Goal: Find specific page/section: Find specific page/section

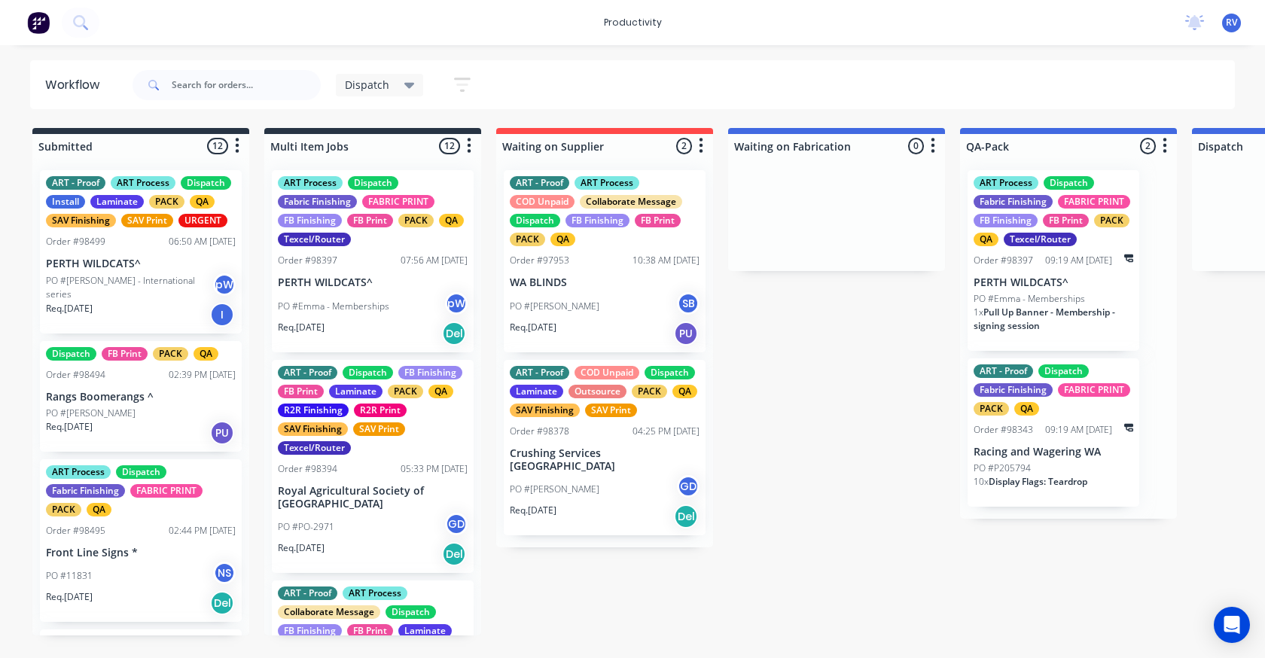
scroll to position [0, 1297]
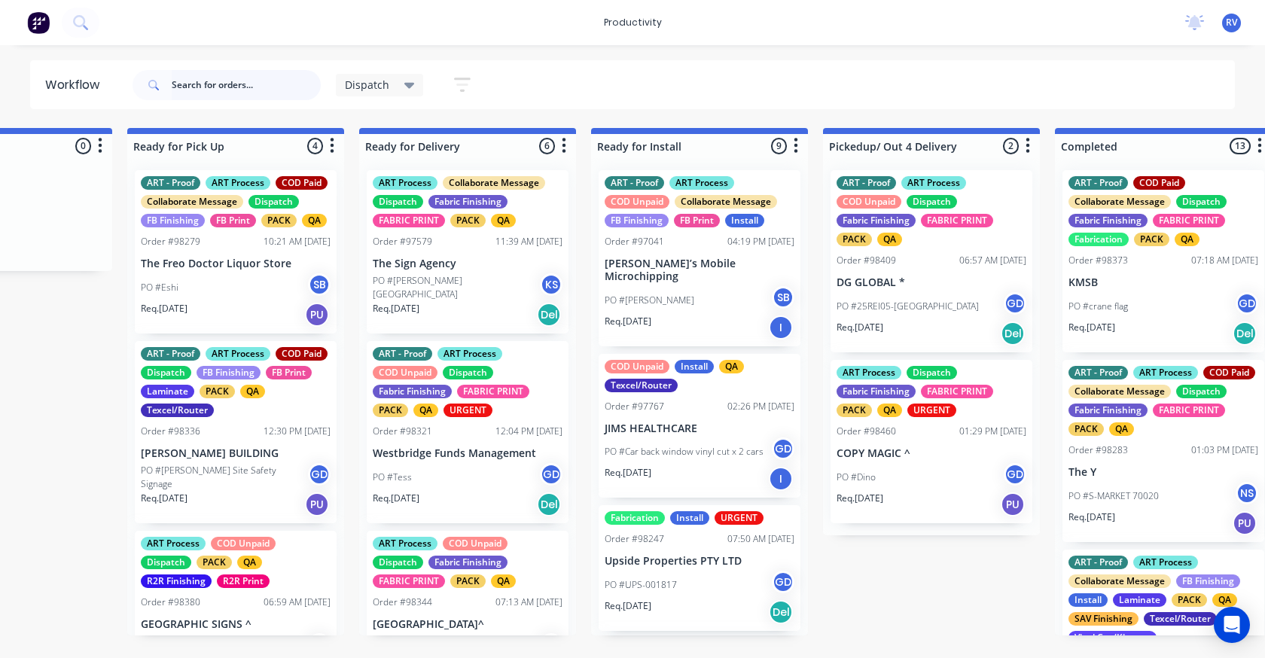
click at [224, 86] on input "text" at bounding box center [246, 85] width 149 height 30
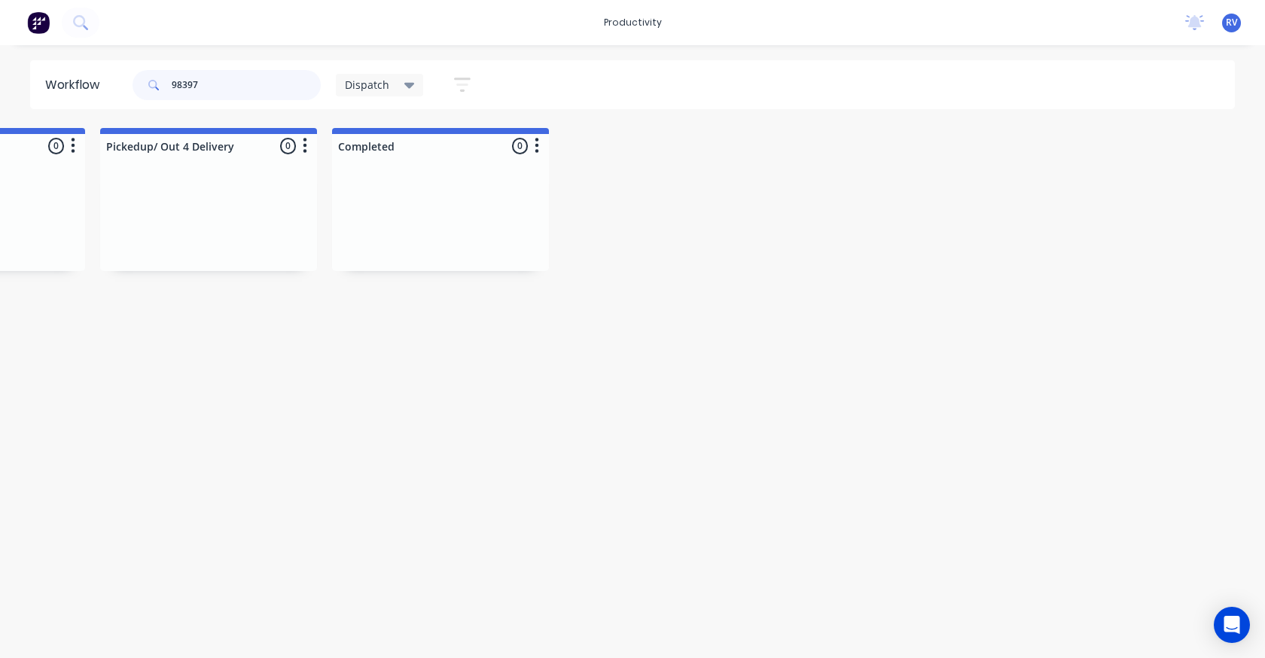
scroll to position [0, 2048]
type input "98397"
click at [373, 87] on span "Dispatch" at bounding box center [367, 85] width 44 height 16
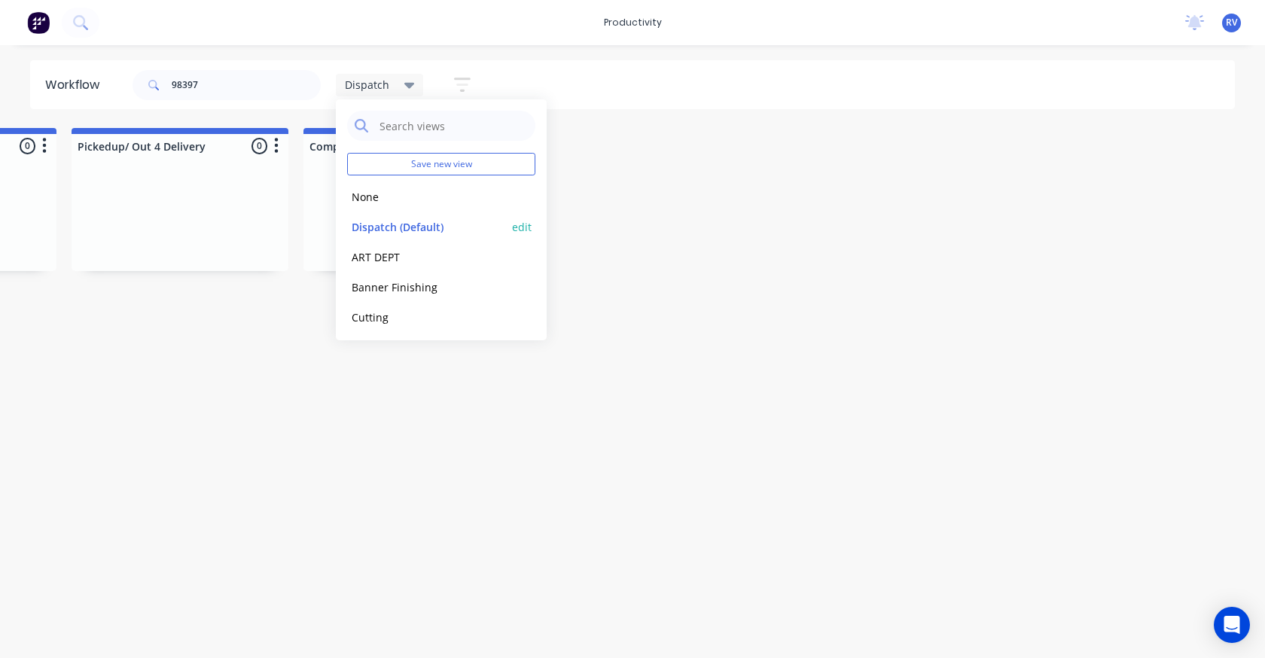
drag, startPoint x: 392, startPoint y: 220, endPoint x: 439, endPoint y: 407, distance: 193.4
click at [397, 232] on button "Dispatch (Default)" at bounding box center [427, 226] width 160 height 17
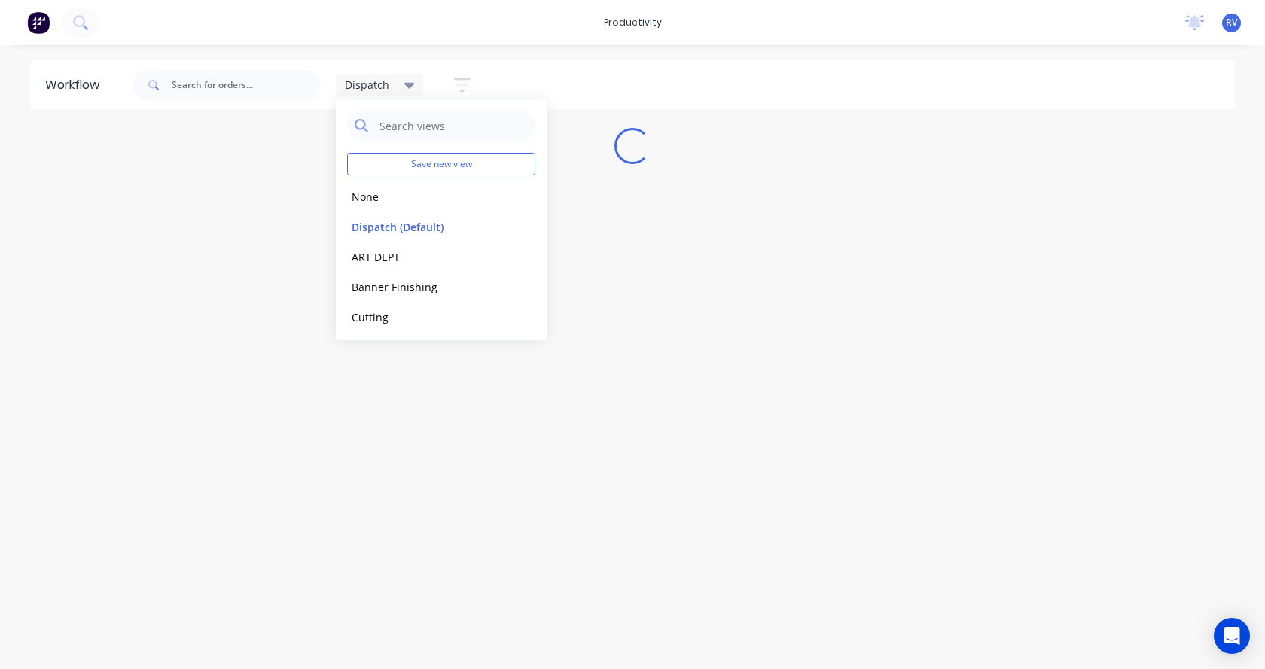
drag, startPoint x: 440, startPoint y: 408, endPoint x: 449, endPoint y: 389, distance: 20.6
click at [449, 400] on div "Workflow Dispatch Save new view None edit Dispatch (Default) edit ART DEPT edit…" at bounding box center [632, 349] width 1265 height 579
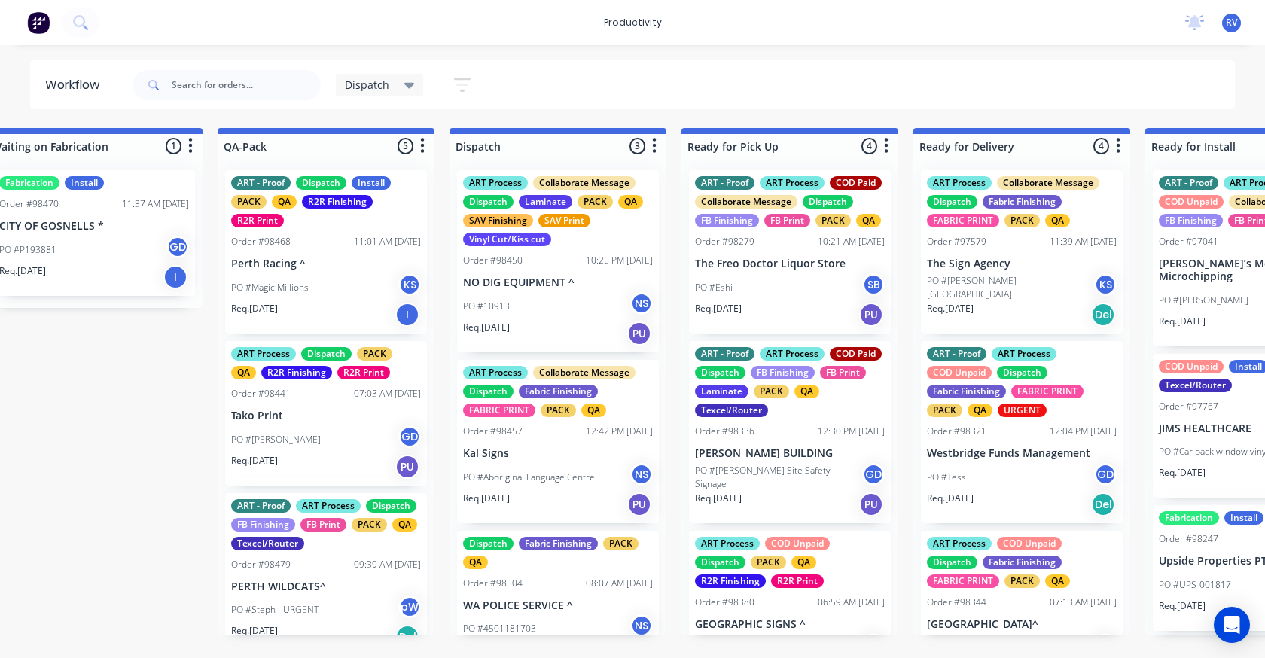
scroll to position [0, 778]
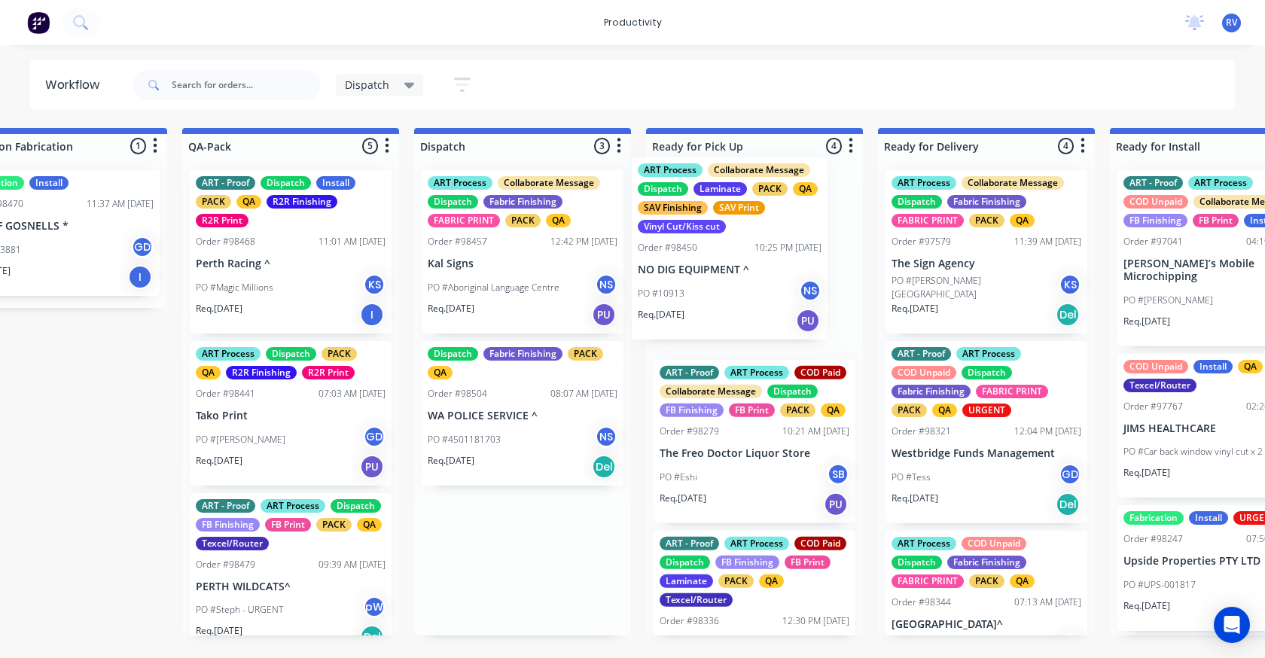
drag, startPoint x: 548, startPoint y: 249, endPoint x: 693, endPoint y: 254, distance: 145.4
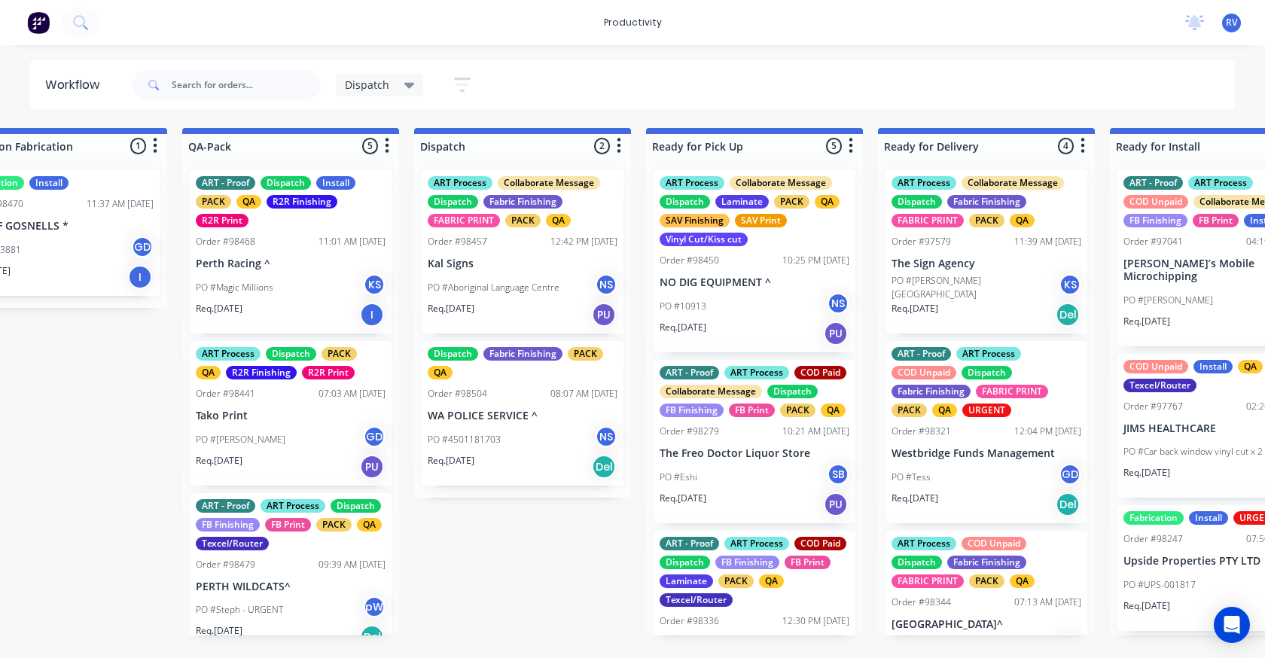
click at [550, 422] on div "Dispatch Fabric Finishing PACK QA Order #98504 08:07 AM [DATE] WA POLICE SERVIC…" at bounding box center [523, 413] width 202 height 145
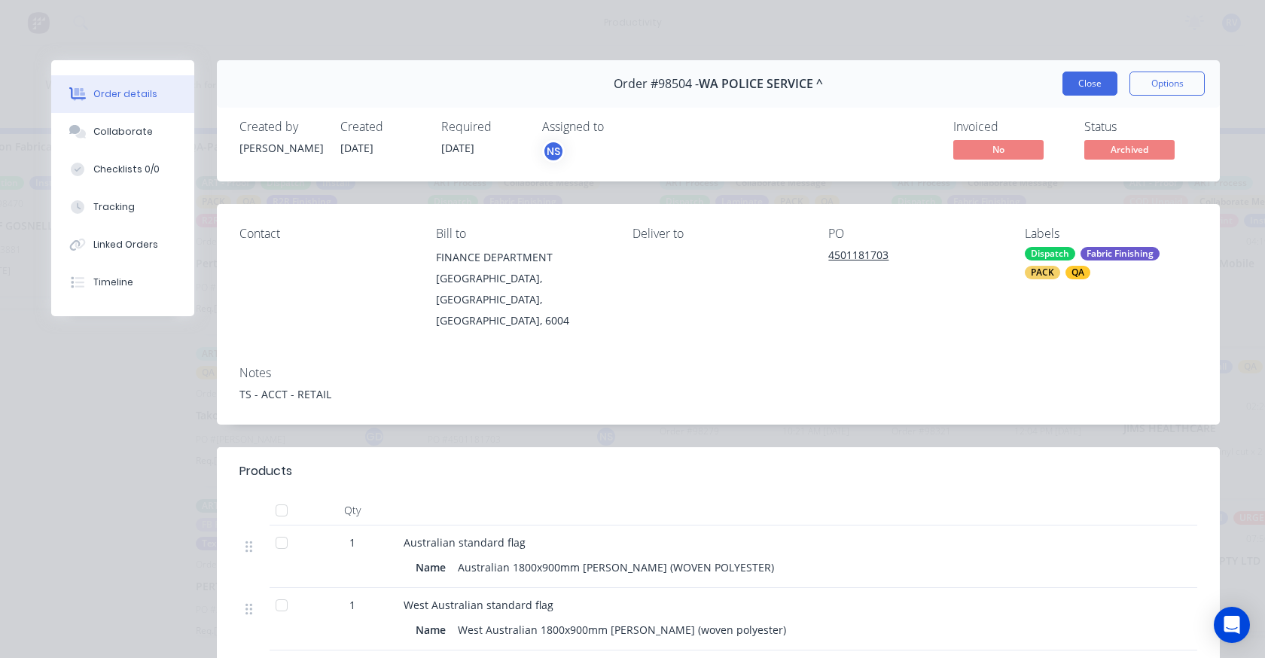
click at [1062, 85] on button "Close" at bounding box center [1089, 84] width 55 height 24
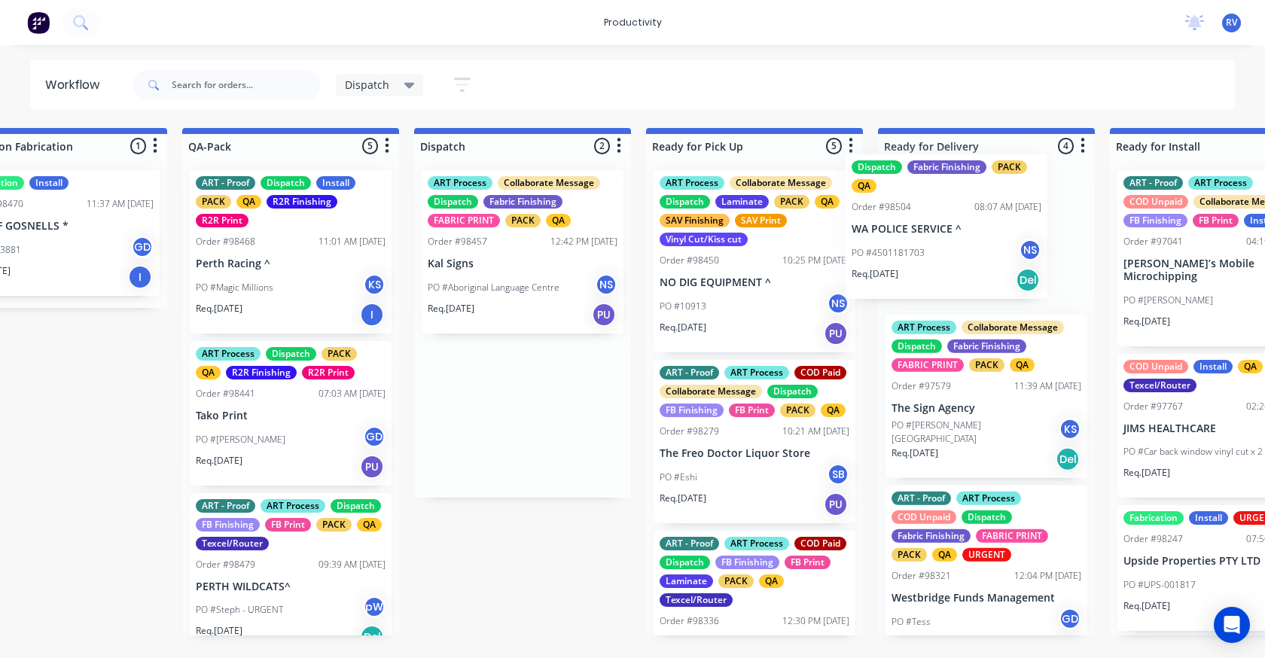
drag, startPoint x: 501, startPoint y: 416, endPoint x: 934, endPoint y: 224, distance: 473.3
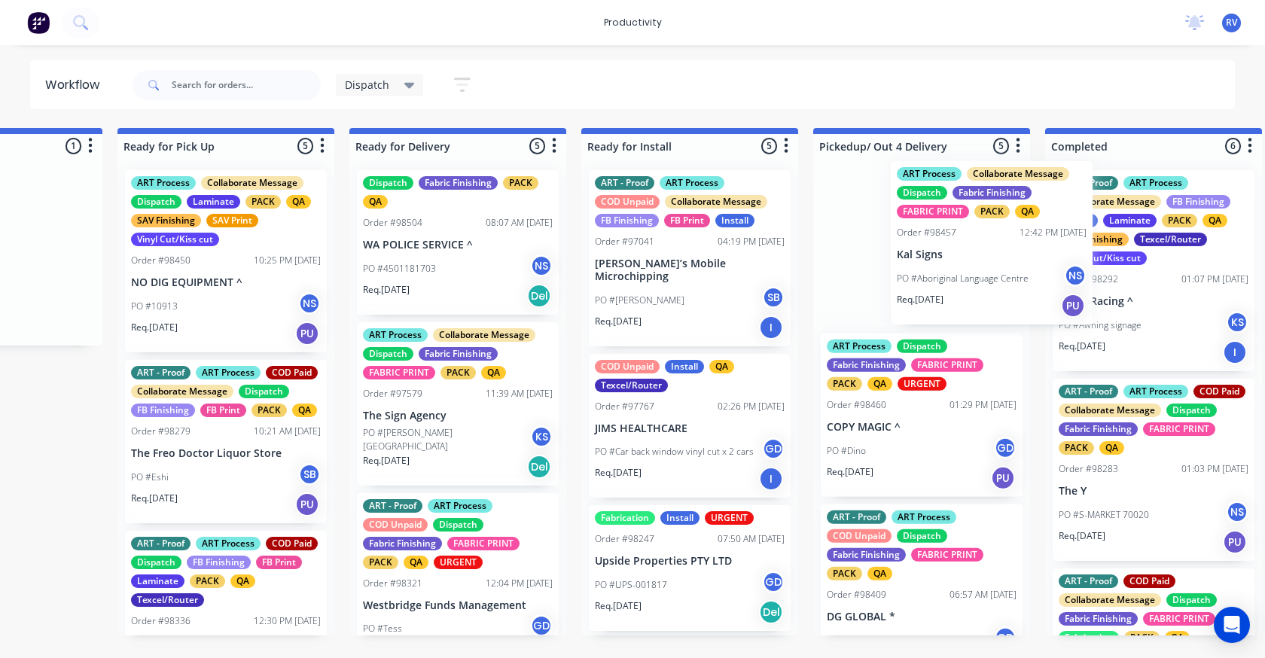
scroll to position [0, 1307]
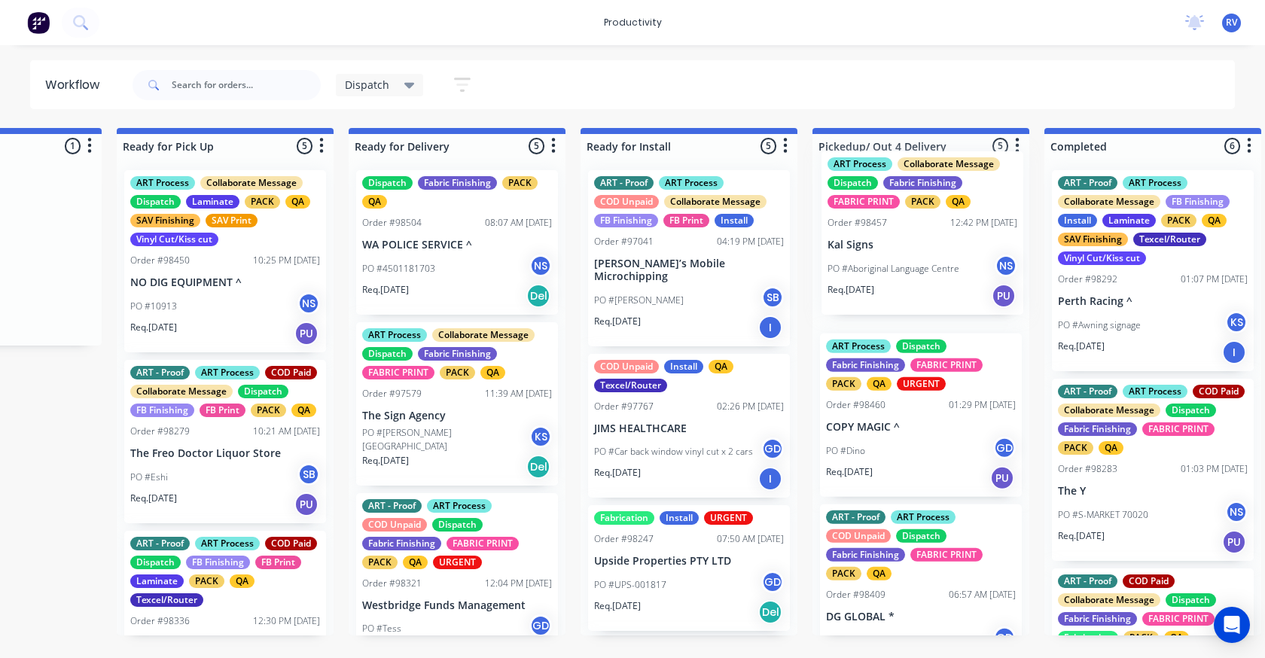
drag, startPoint x: 628, startPoint y: 233, endPoint x: 859, endPoint y: 218, distance: 231.7
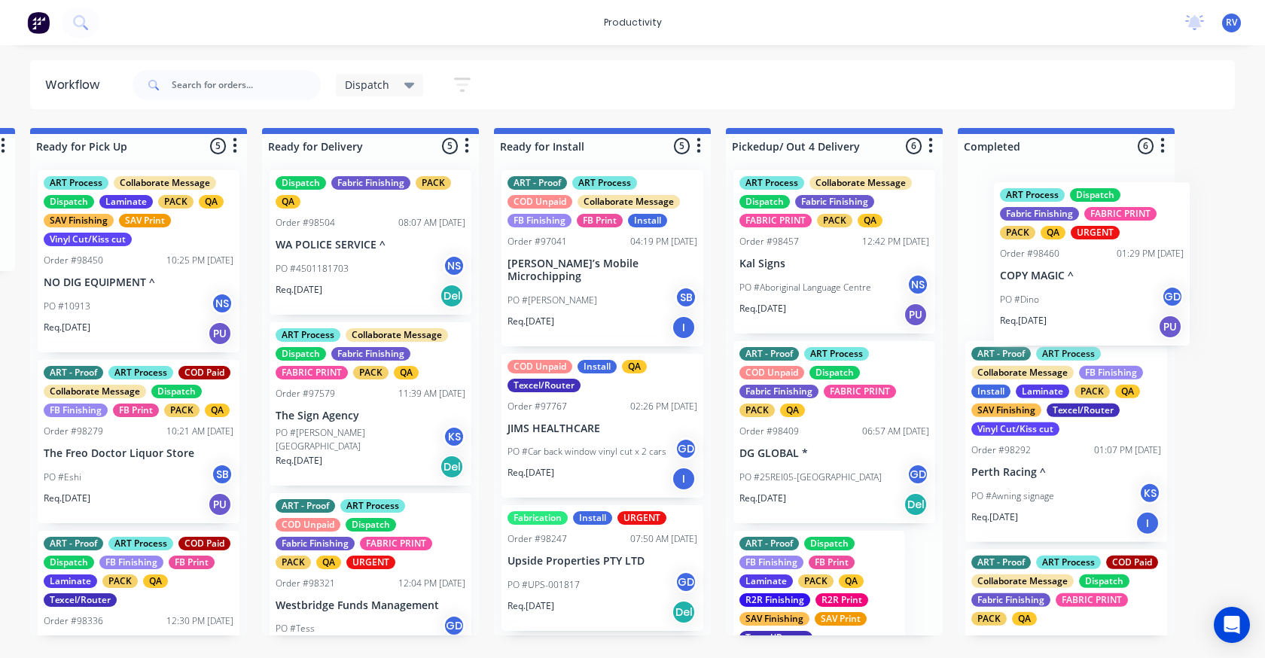
drag, startPoint x: 861, startPoint y: 431, endPoint x: 1021, endPoint y: 244, distance: 245.7
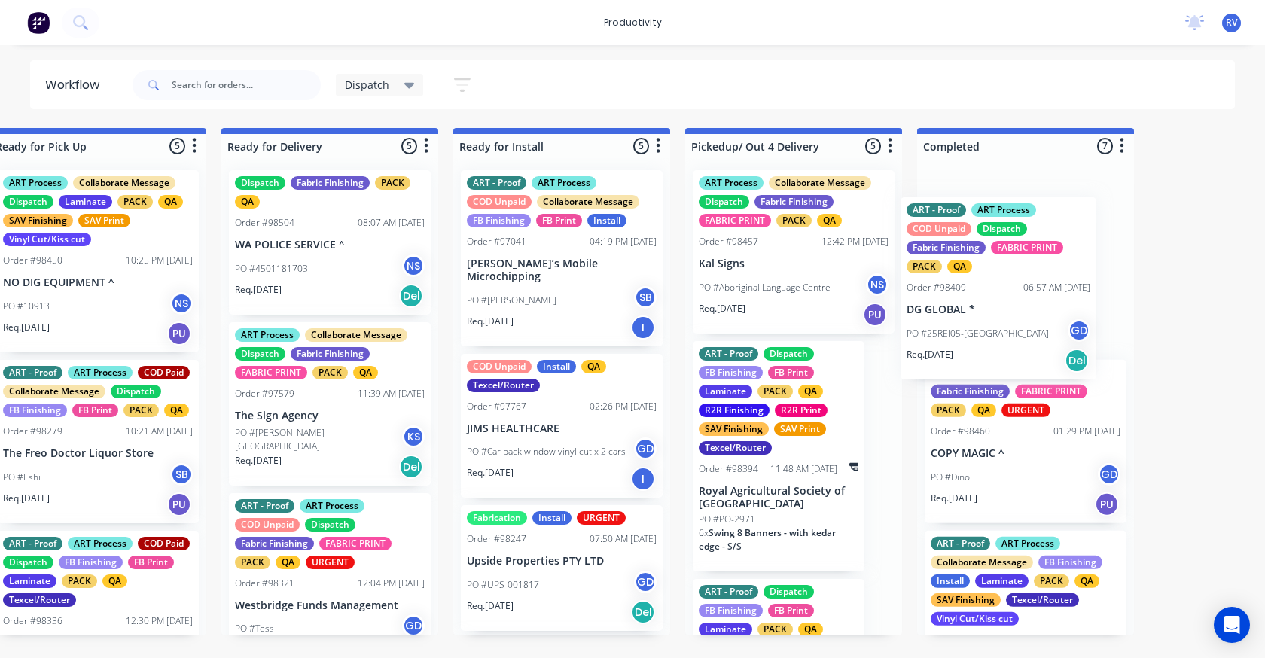
drag, startPoint x: 760, startPoint y: 442, endPoint x: 973, endPoint y: 268, distance: 275.1
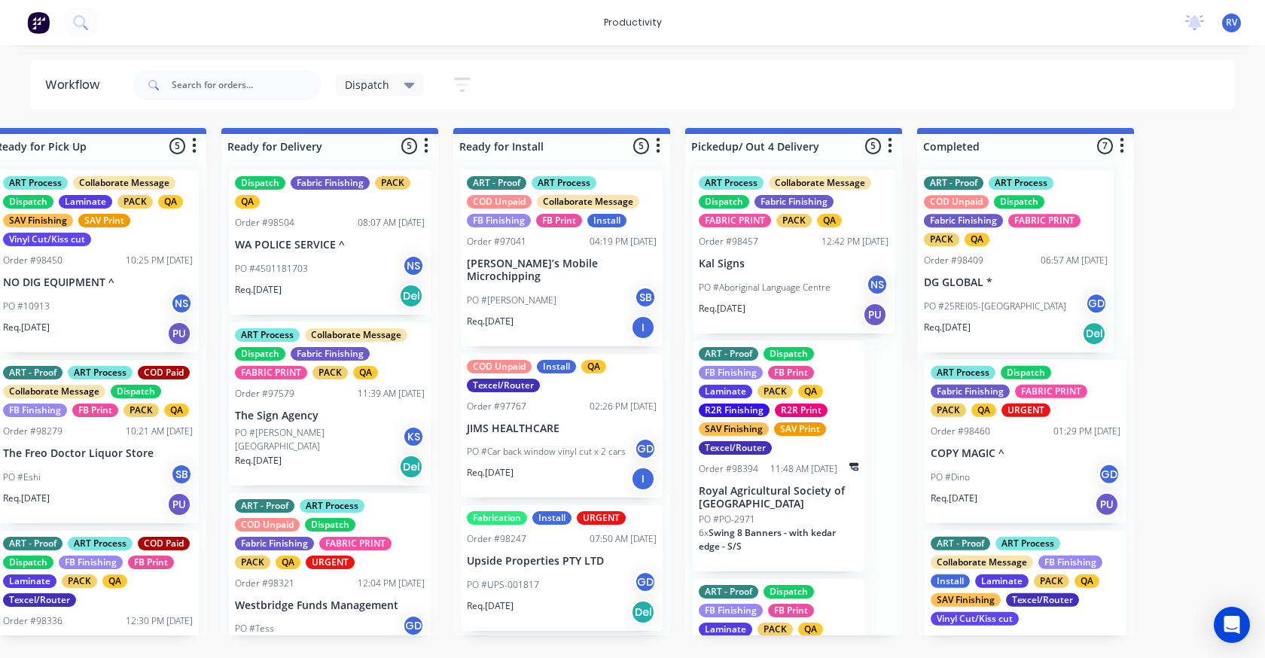
scroll to position [0, 1441]
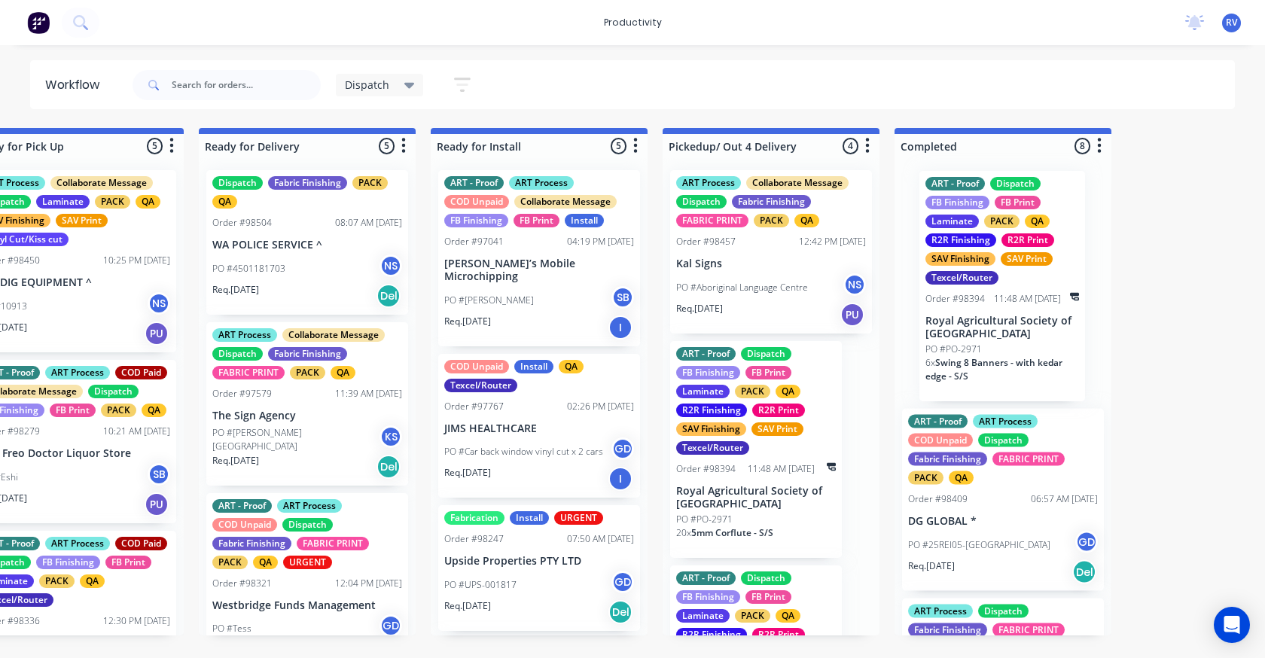
drag, startPoint x: 736, startPoint y: 434, endPoint x: 946, endPoint y: 273, distance: 264.9
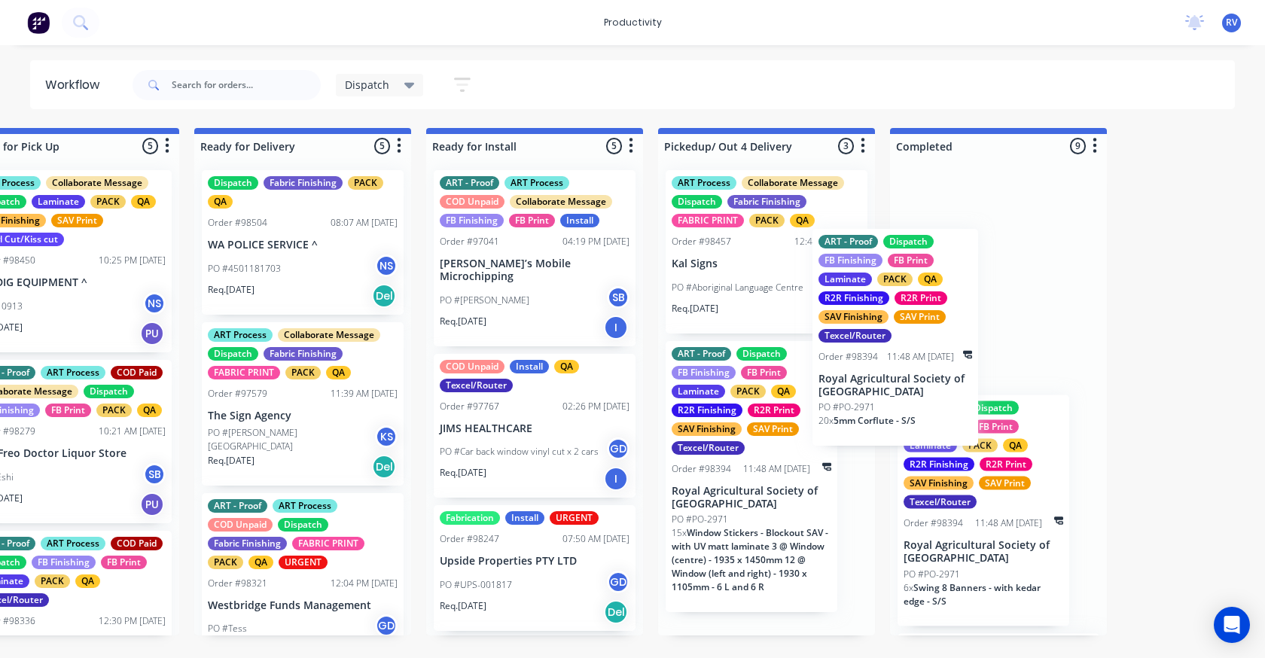
drag, startPoint x: 712, startPoint y: 449, endPoint x: 930, endPoint y: 259, distance: 288.7
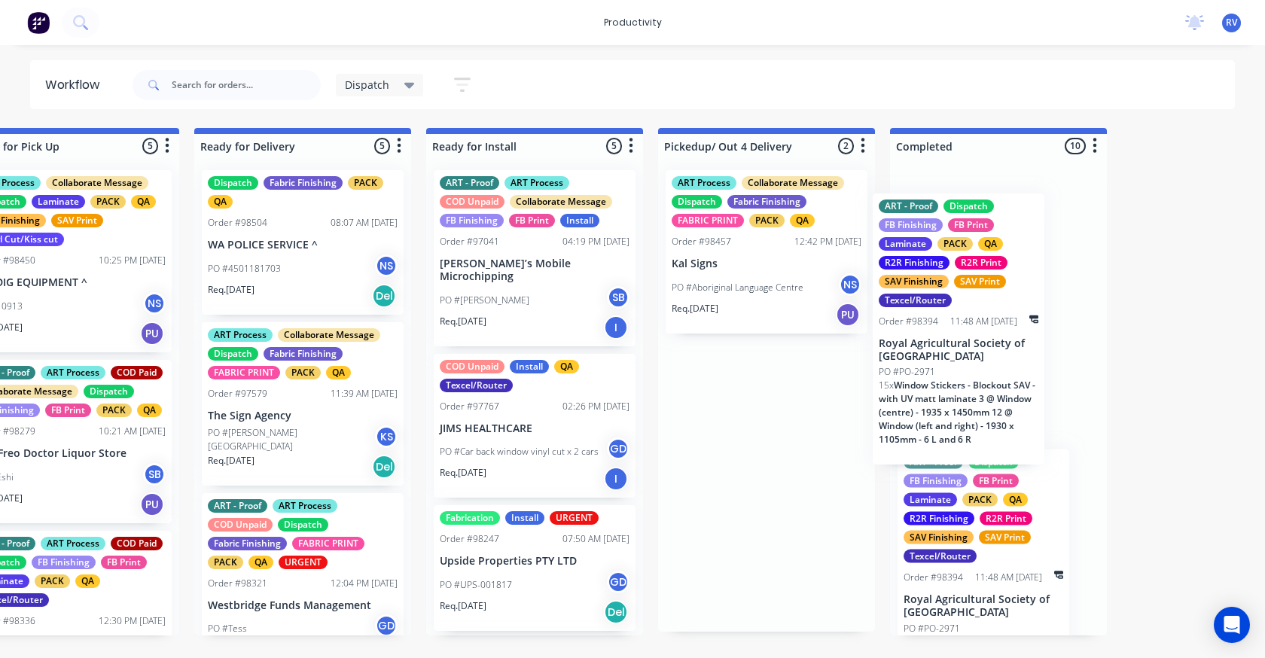
scroll to position [0, 1468]
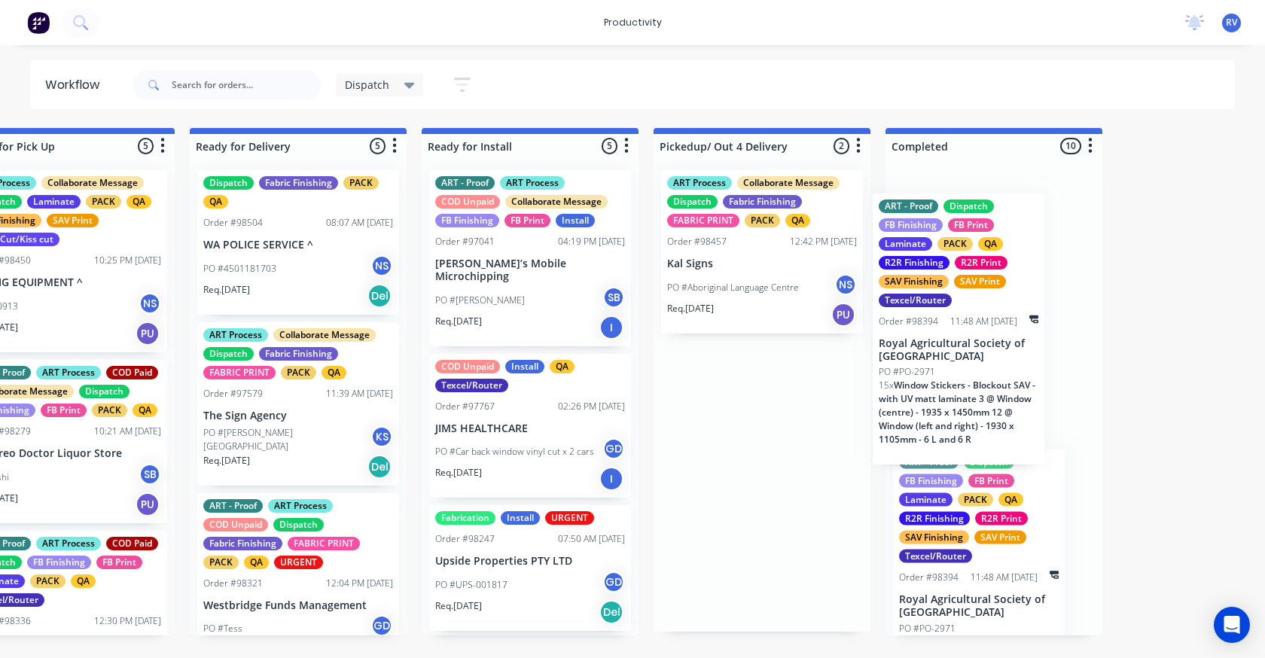
drag, startPoint x: 706, startPoint y: 494, endPoint x: 951, endPoint y: 296, distance: 315.4
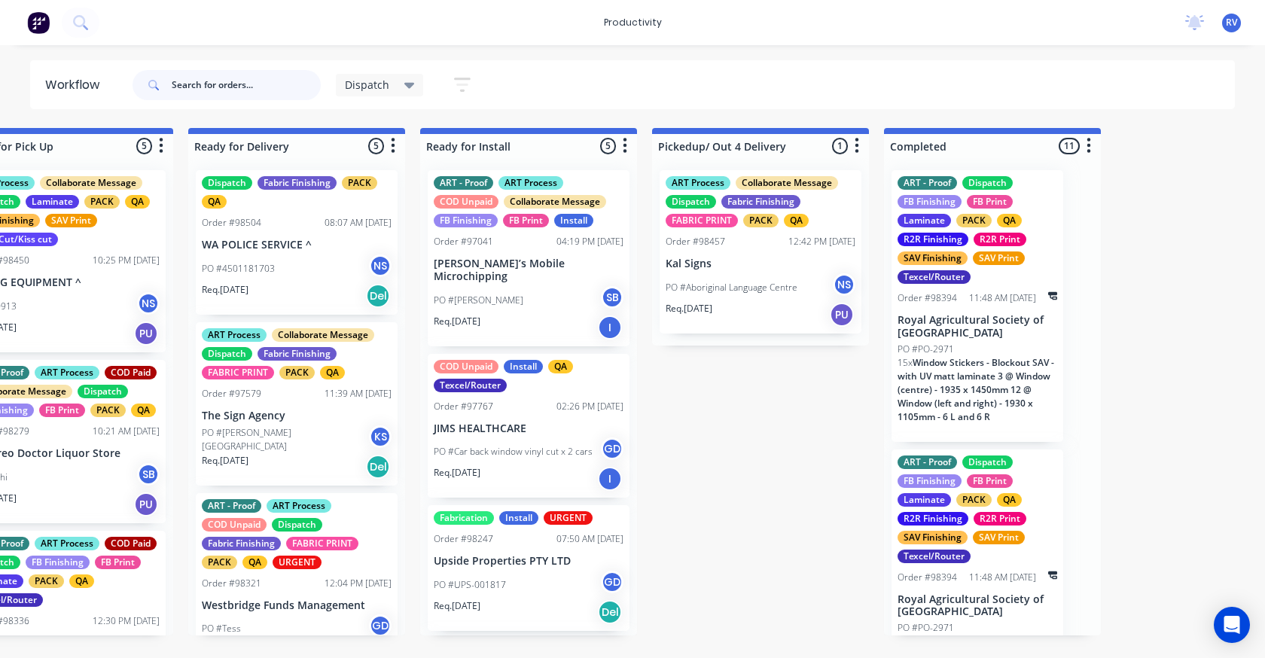
click at [207, 93] on input "text" at bounding box center [246, 85] width 149 height 30
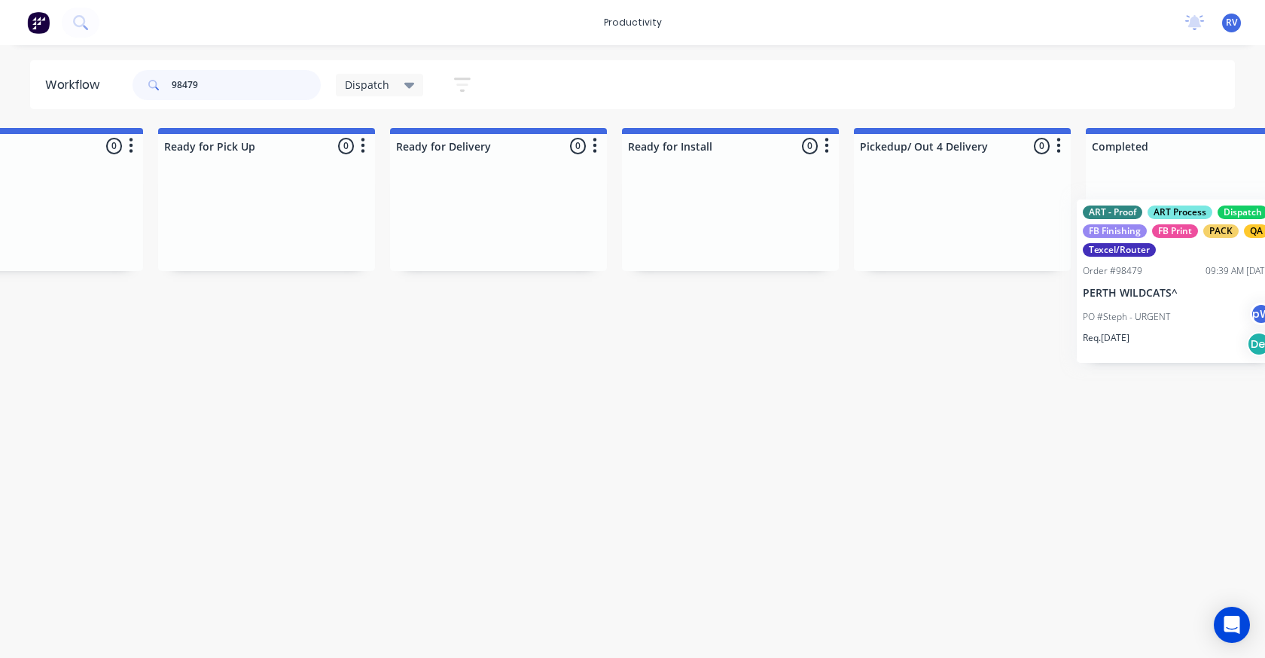
scroll to position [0, 1332]
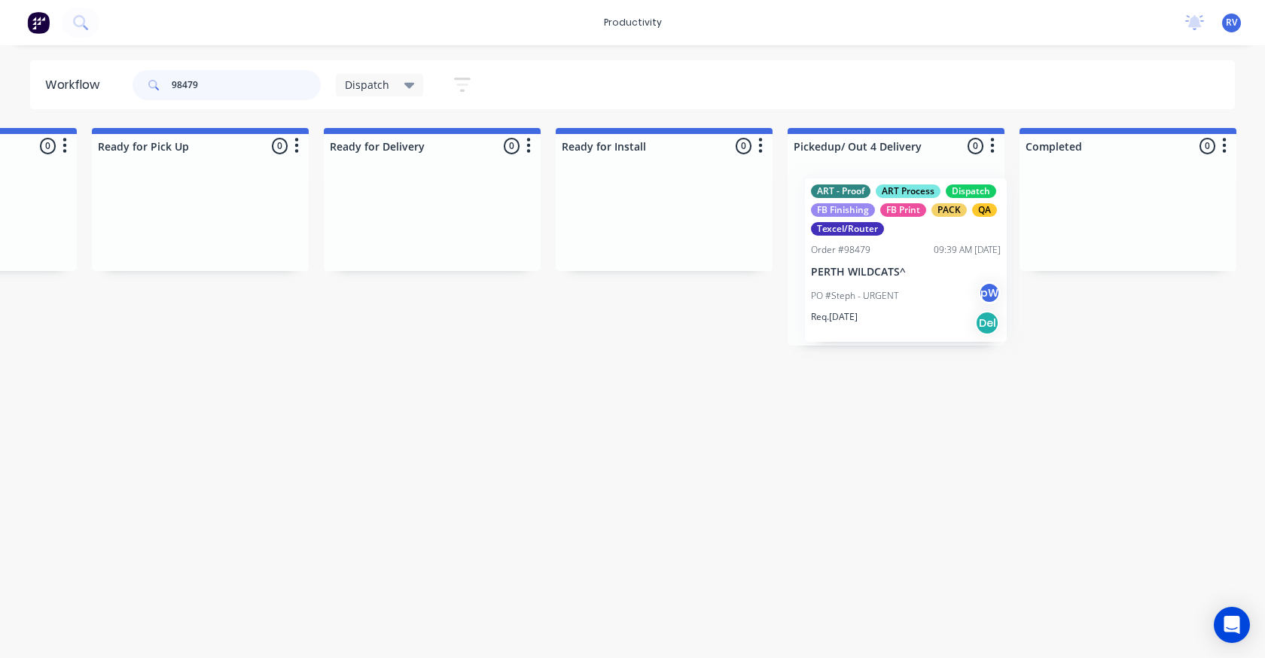
drag, startPoint x: 999, startPoint y: 220, endPoint x: 849, endPoint y: 222, distance: 149.9
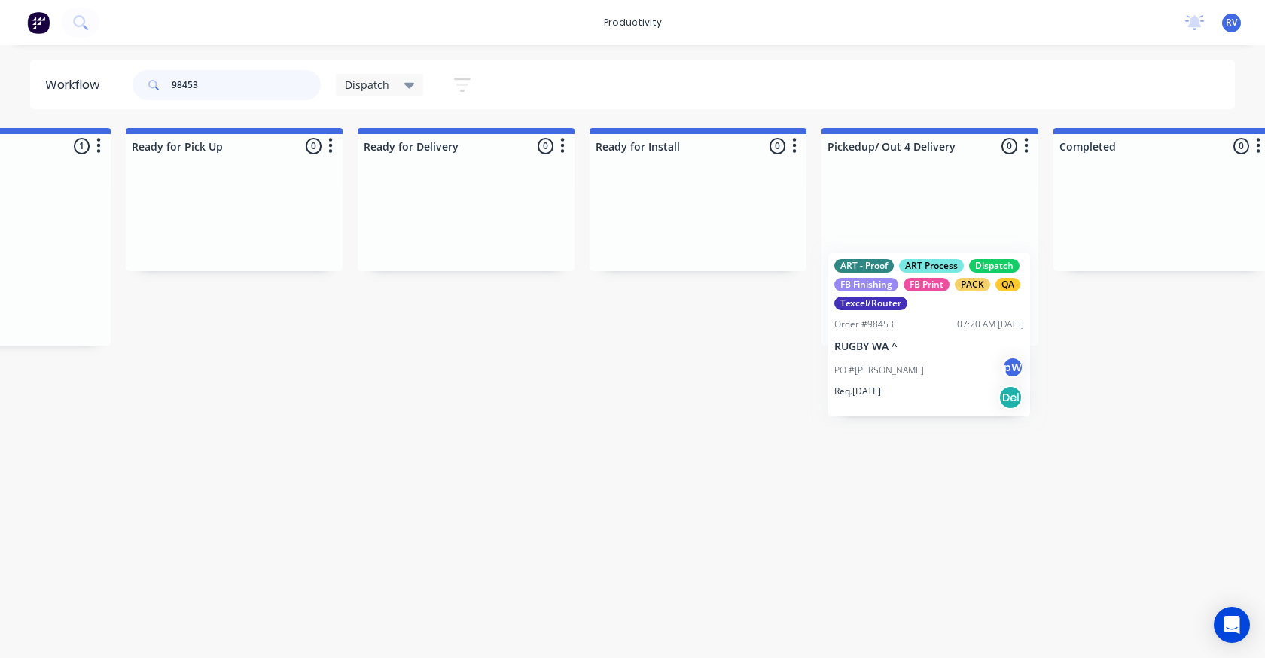
scroll to position [0, 1300]
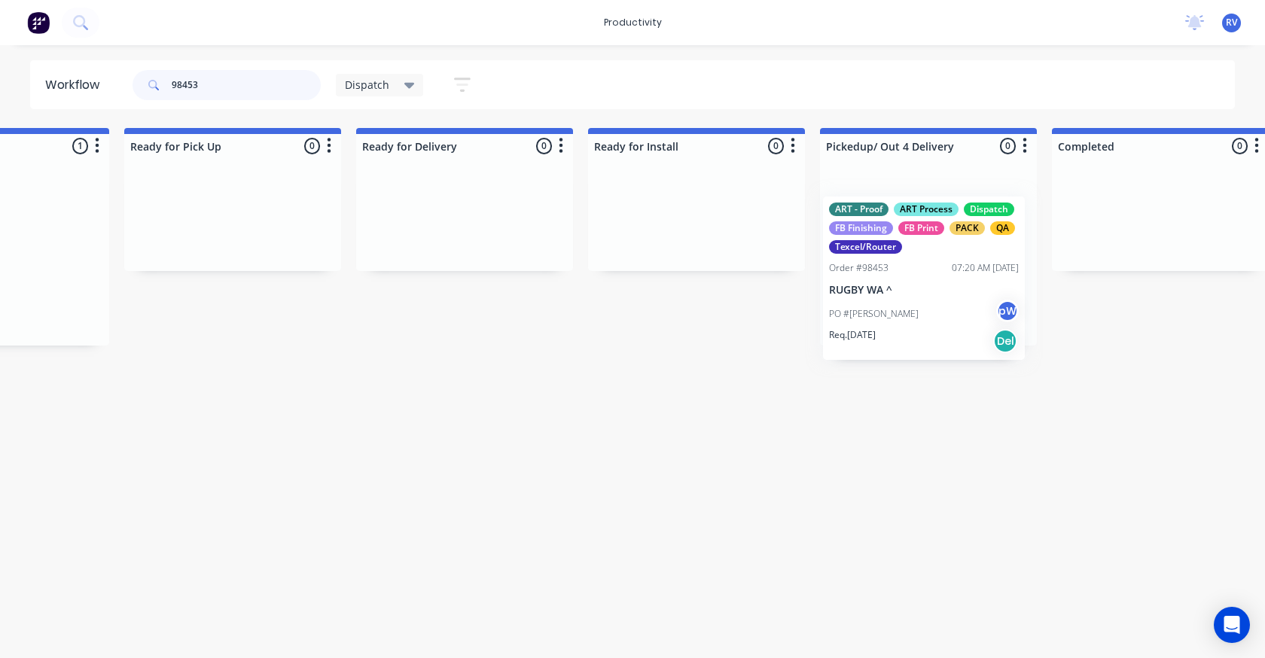
drag, startPoint x: 1246, startPoint y: 212, endPoint x: 852, endPoint y: 184, distance: 395.5
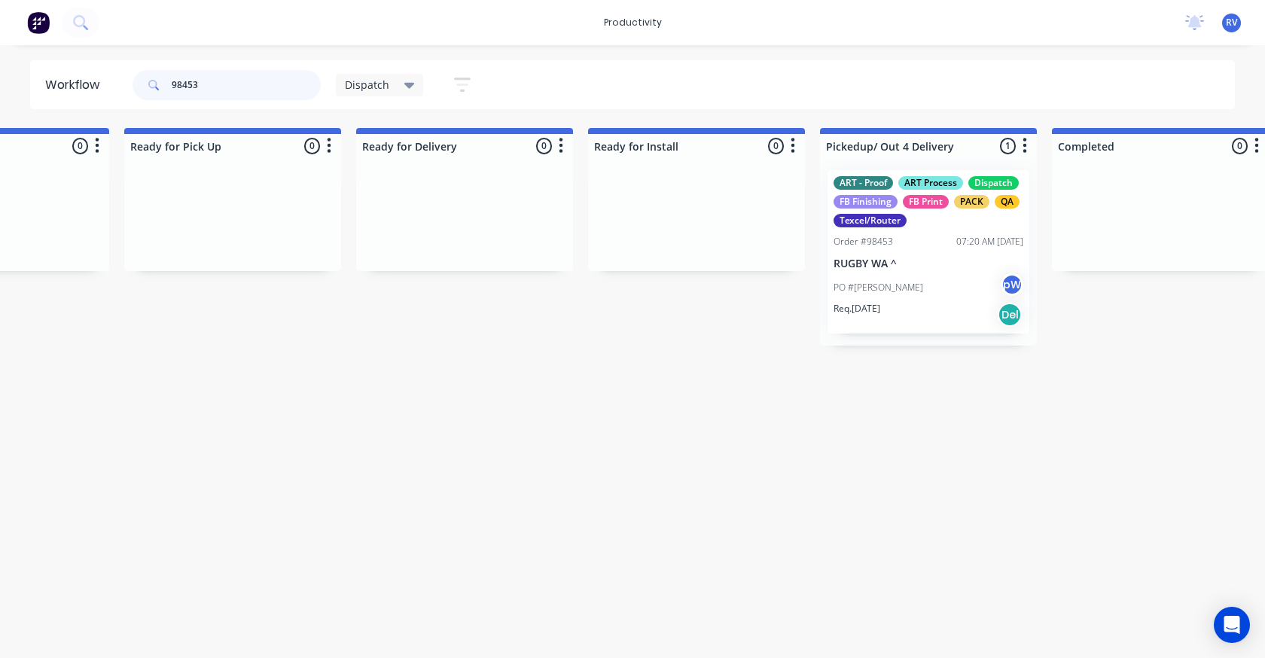
type input "98453"
drag, startPoint x: 360, startPoint y: 77, endPoint x: 373, endPoint y: 98, distance: 25.1
click at [361, 77] on div "Dispatch" at bounding box center [380, 85] width 88 height 23
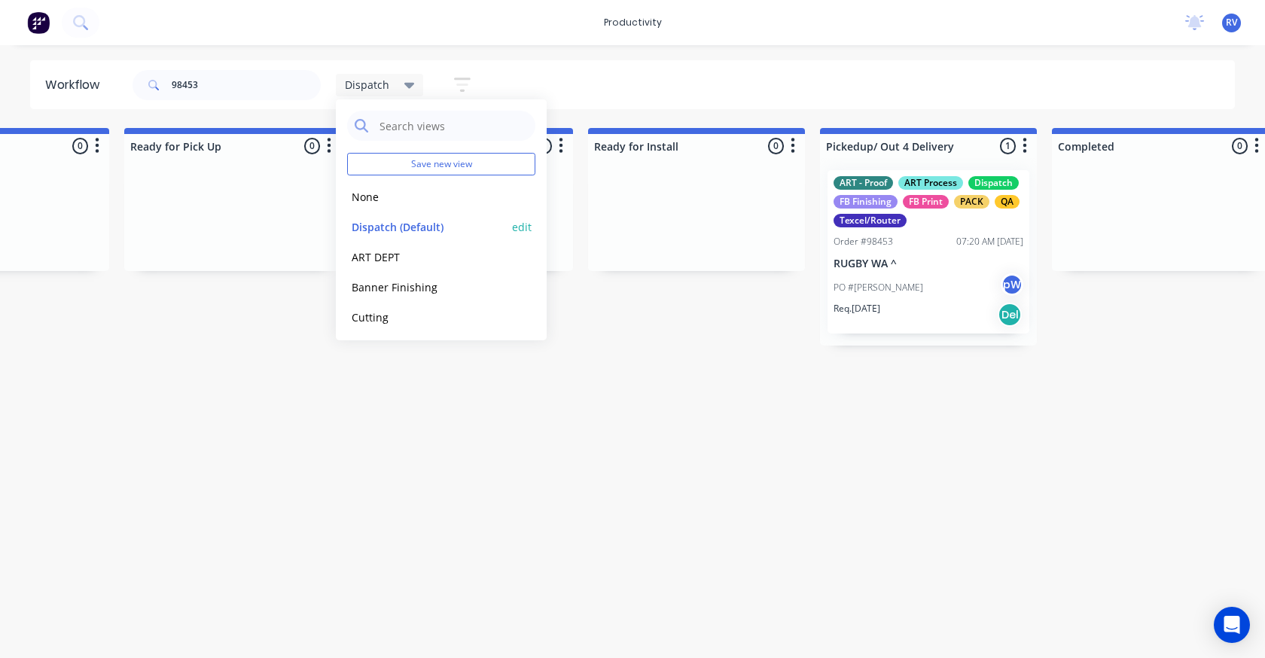
drag, startPoint x: 403, startPoint y: 214, endPoint x: 407, endPoint y: 224, distance: 10.8
click at [404, 214] on div "Dispatch (Default) edit" at bounding box center [441, 227] width 188 height 30
click at [407, 227] on button "Dispatch (Default)" at bounding box center [427, 226] width 160 height 17
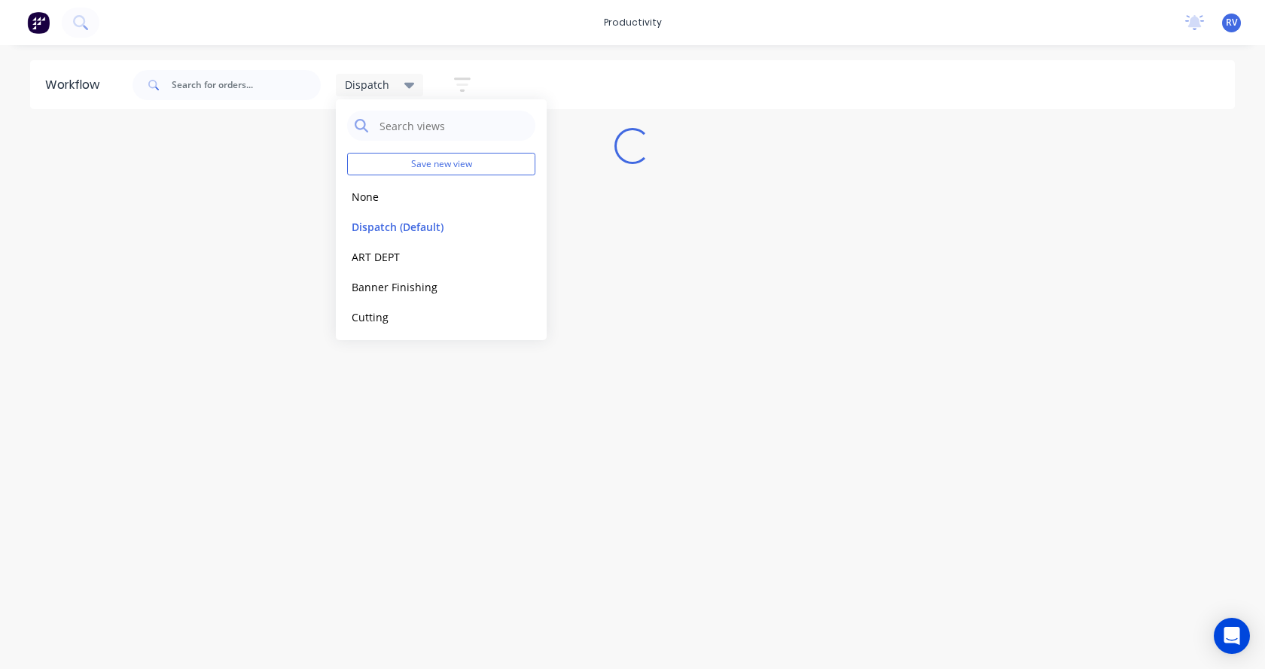
click at [407, 391] on div "Workflow Dispatch Save new view None edit Dispatch (Default) edit ART DEPT edit…" at bounding box center [632, 349] width 1265 height 579
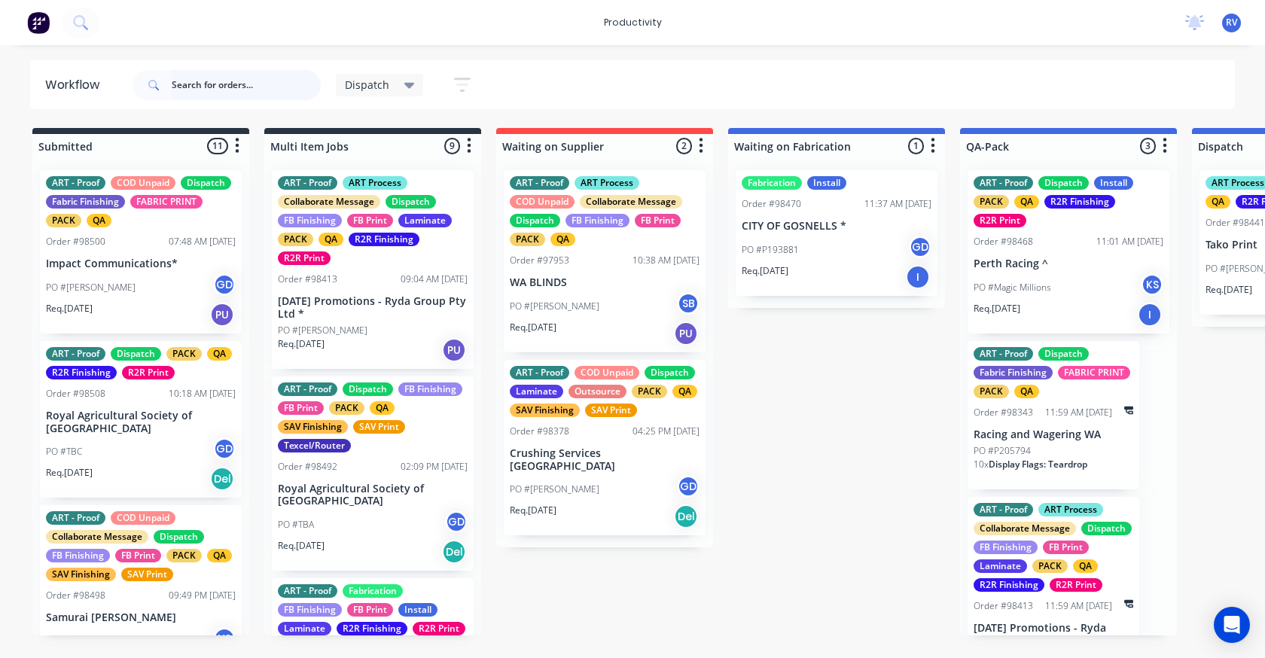
click at [239, 94] on input "text" at bounding box center [246, 85] width 149 height 30
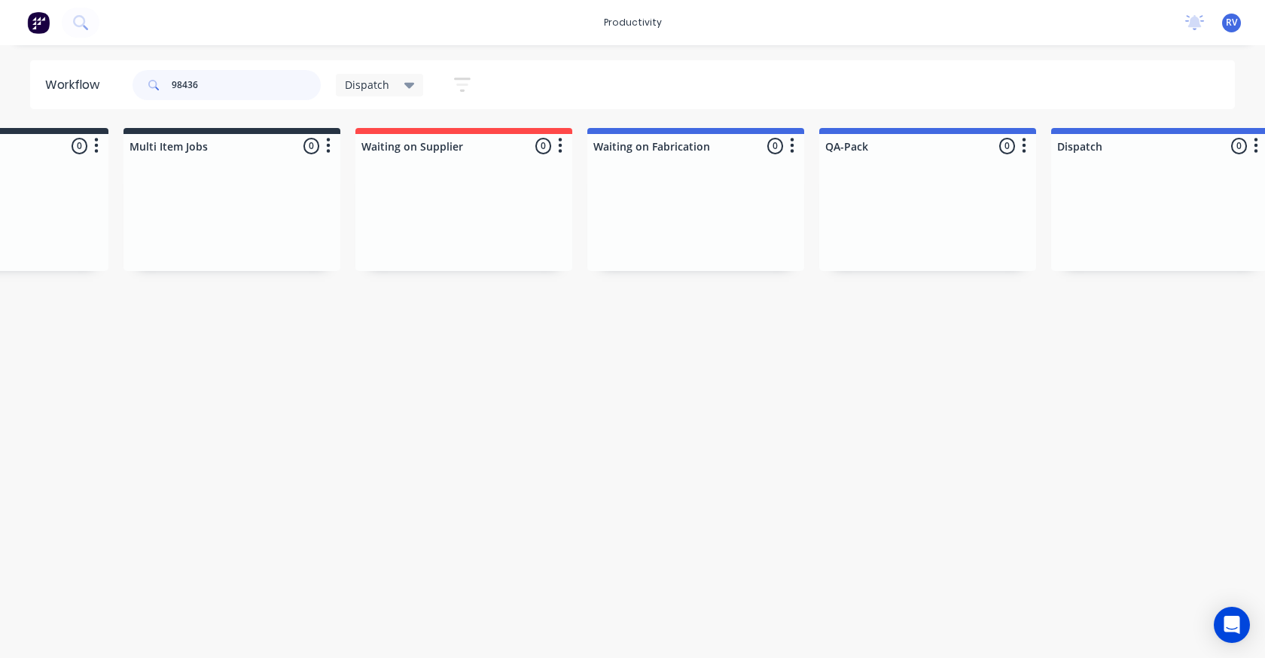
scroll to position [0, 113]
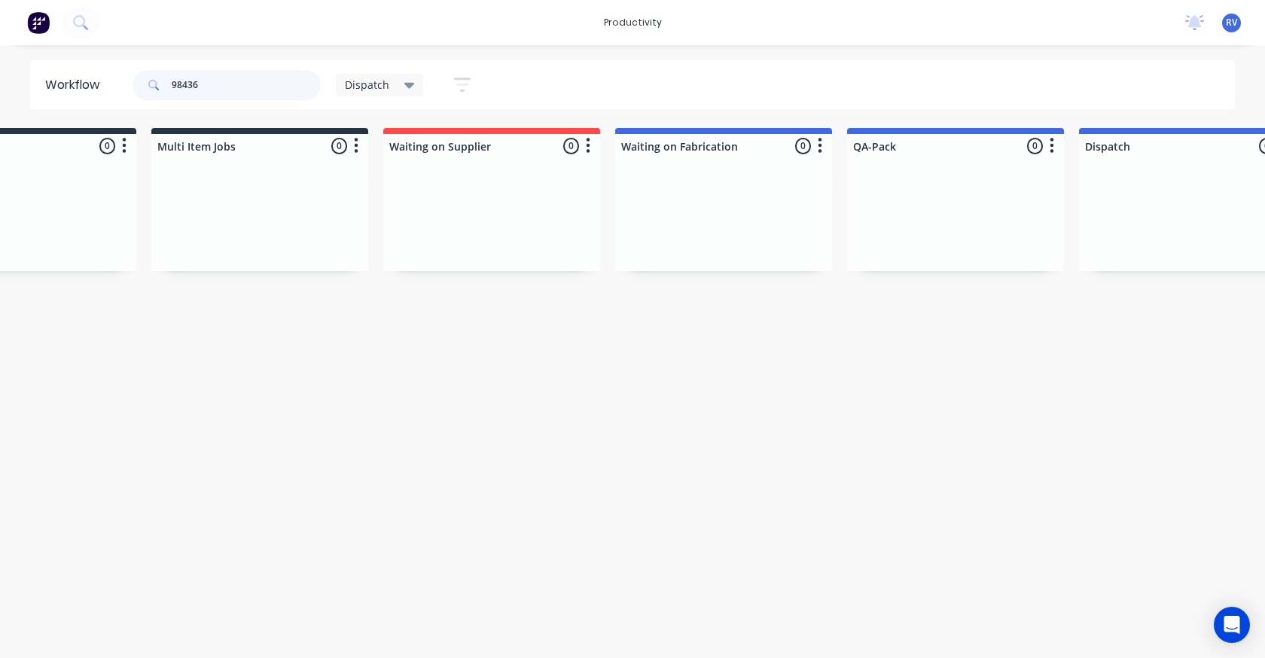
type input "98436"
click at [385, 87] on span "Dispatch" at bounding box center [367, 85] width 44 height 16
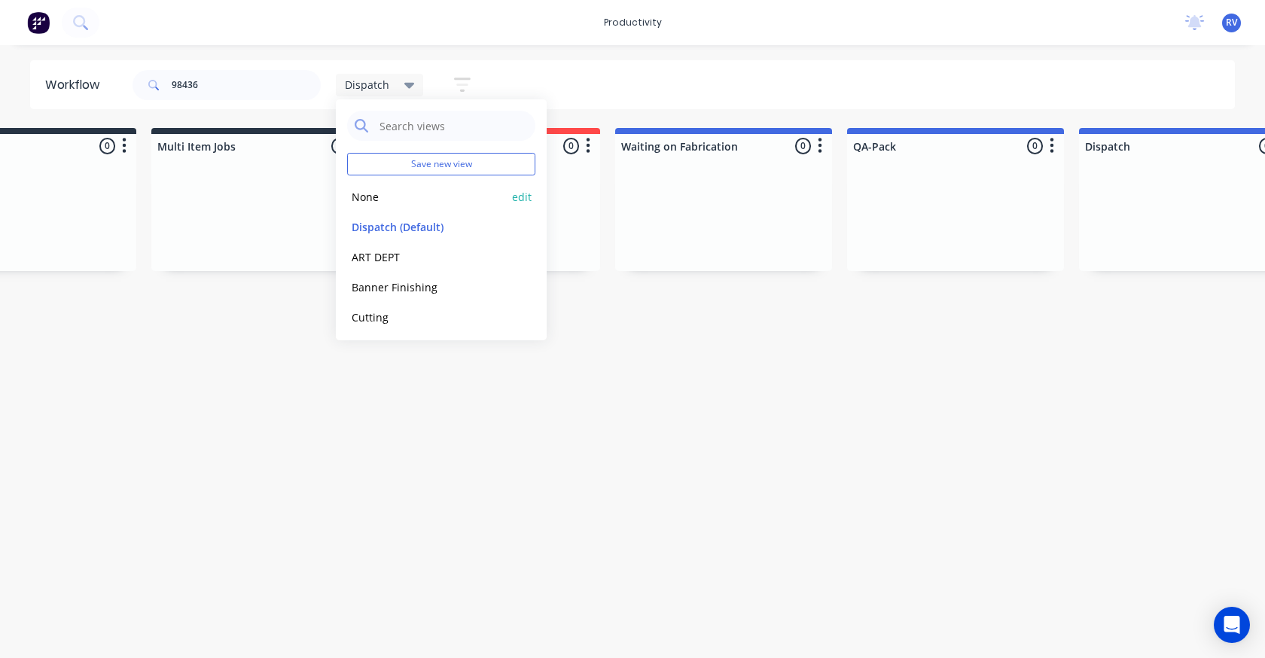
click at [412, 195] on button "None" at bounding box center [427, 196] width 160 height 17
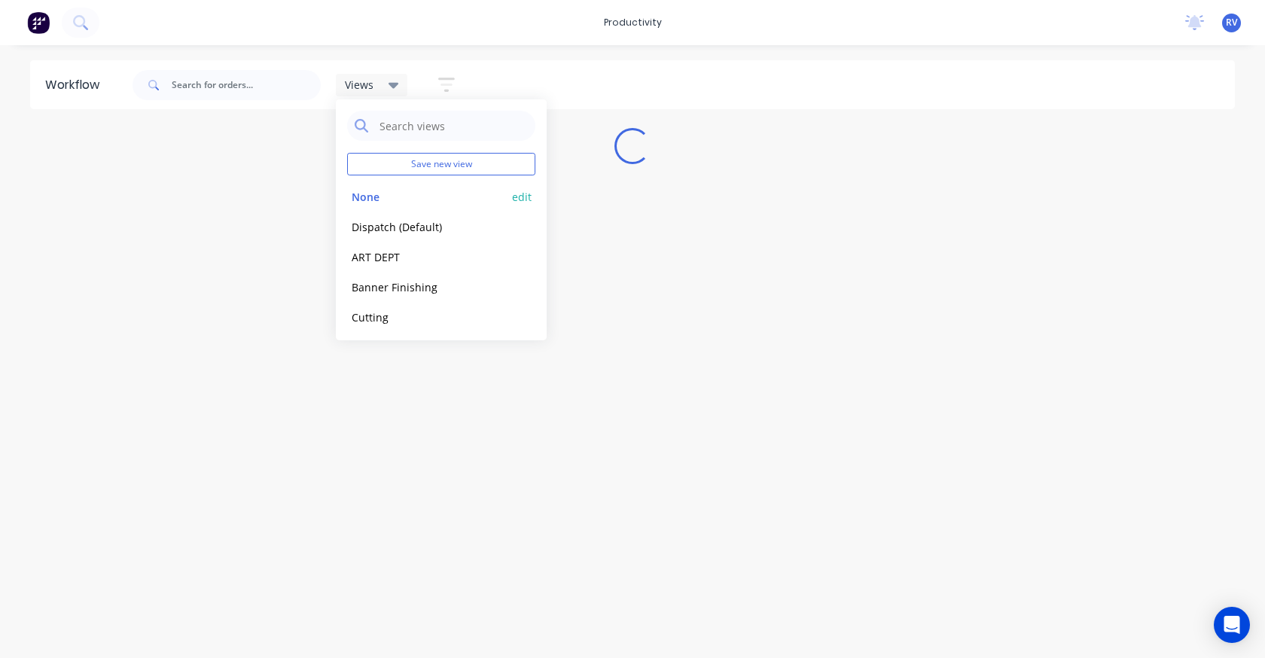
scroll to position [0, 0]
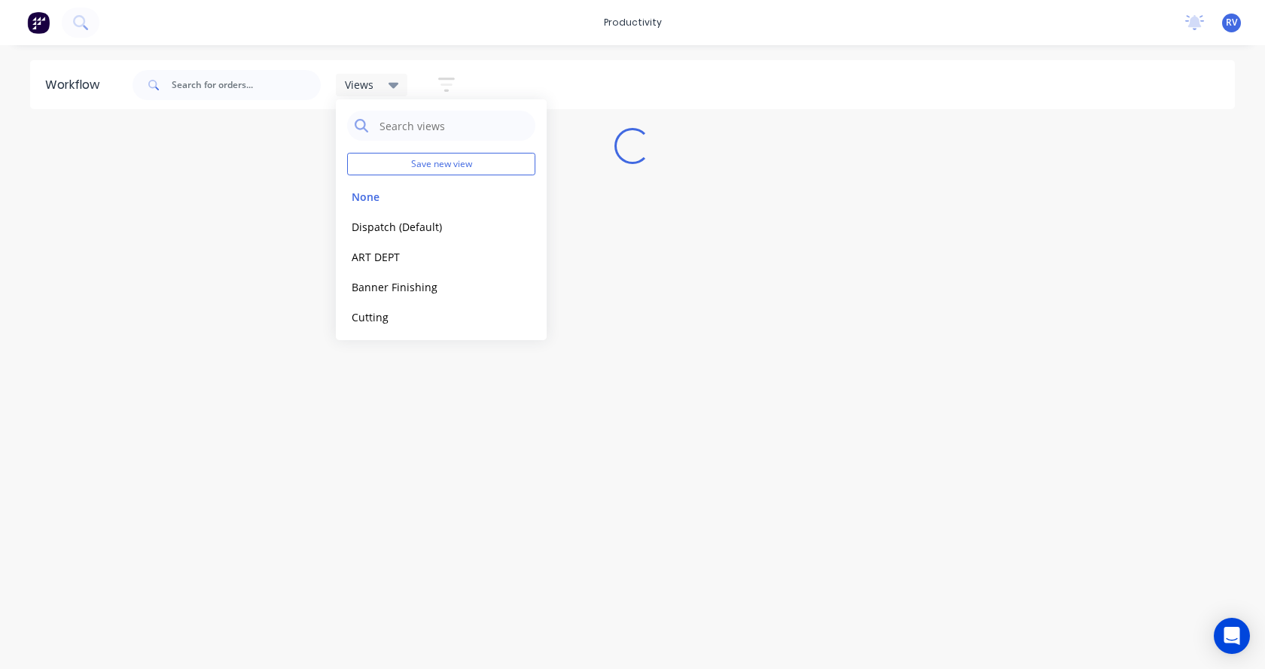
click at [202, 314] on div "Workflow Views Save new view None edit Dispatch (Default) edit ART DEPT edit Ba…" at bounding box center [632, 349] width 1265 height 579
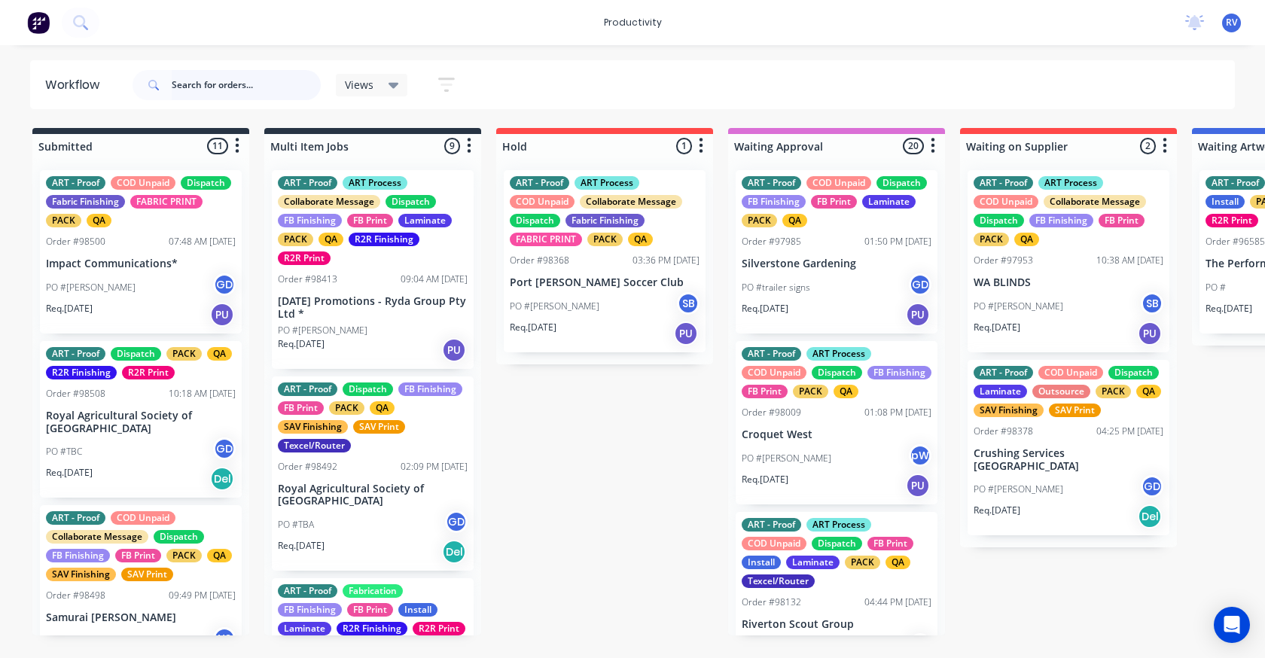
click at [196, 87] on input "text" at bounding box center [246, 85] width 149 height 30
type input "98436"
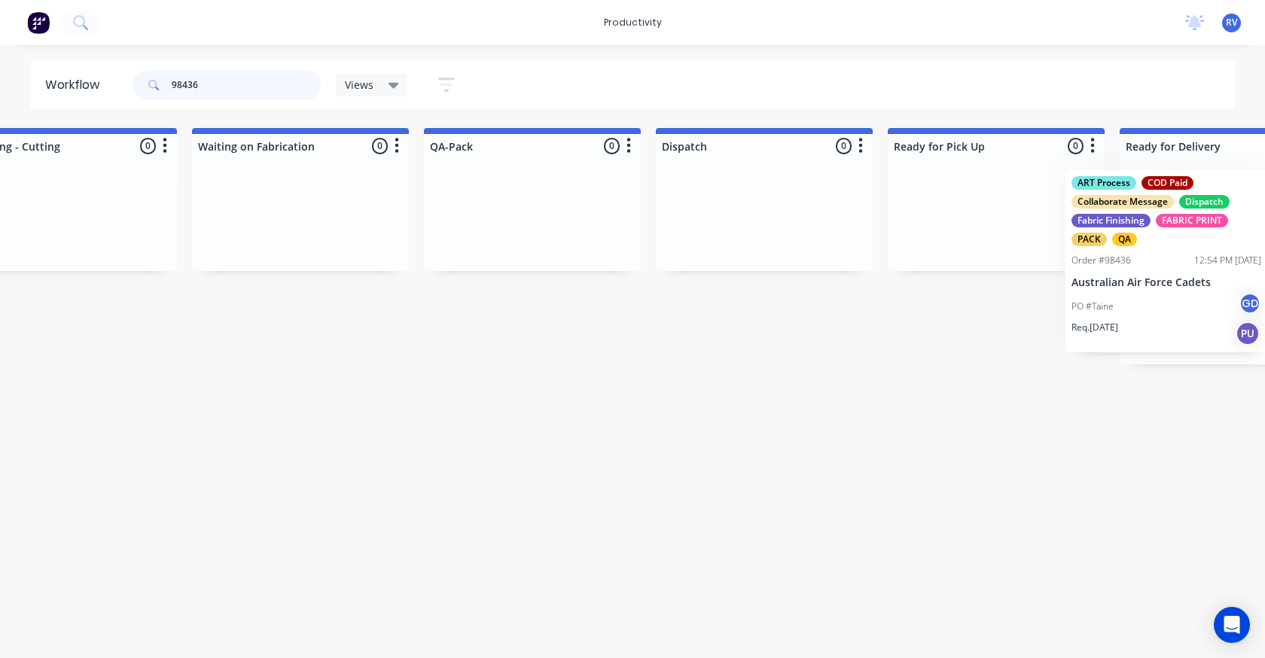
scroll to position [0, 3611]
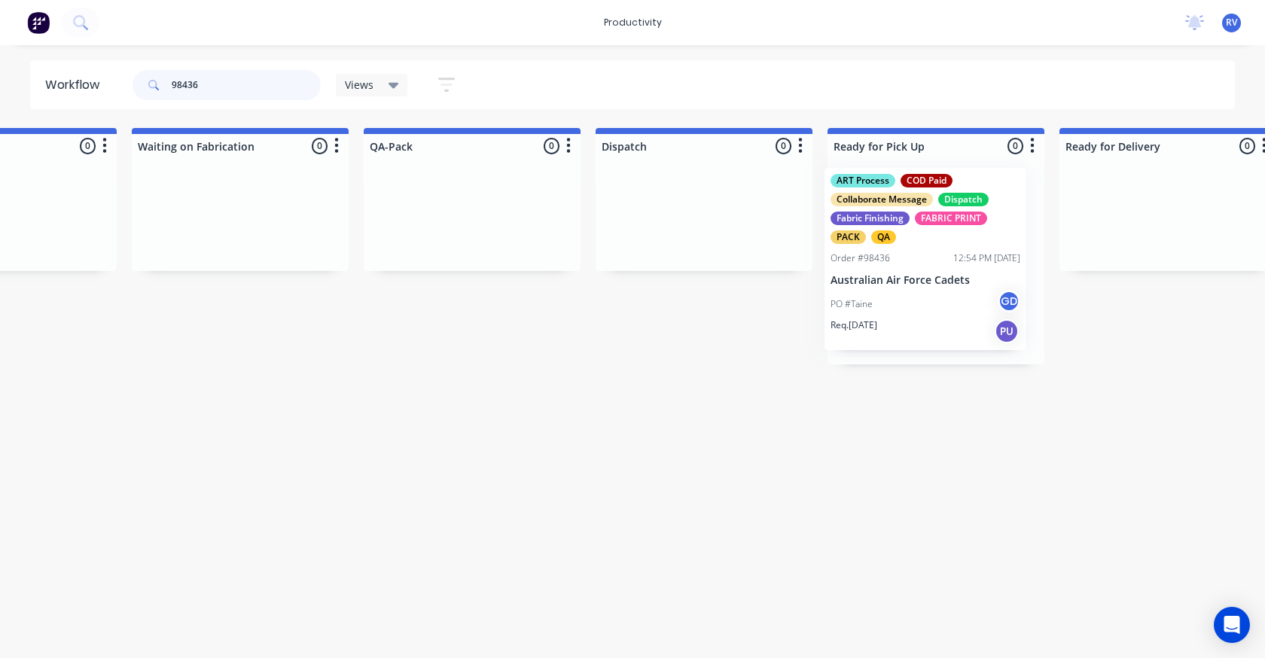
drag, startPoint x: 717, startPoint y: 303, endPoint x: 924, endPoint y: 301, distance: 207.1
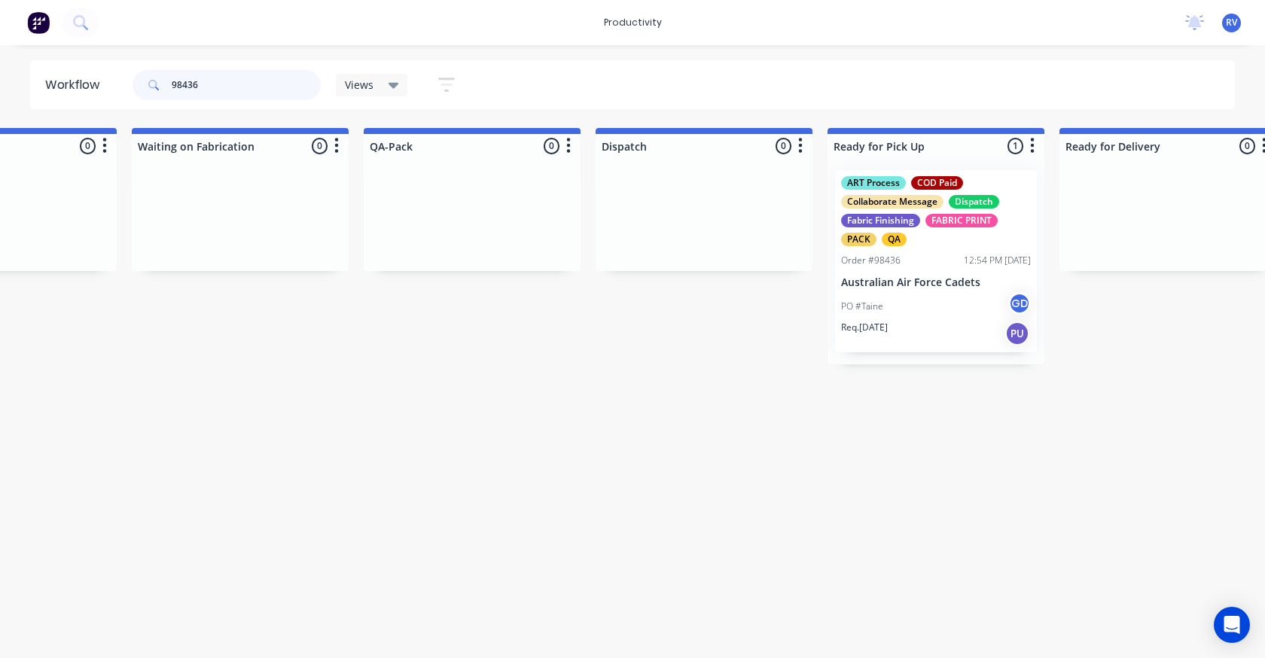
drag, startPoint x: 272, startPoint y: 96, endPoint x: 128, endPoint y: 81, distance: 144.7
click at [132, 81] on div "98436 Views Save new view None edit Dispatch (Default) edit ART DEPT edit Banne…" at bounding box center [301, 84] width 342 height 45
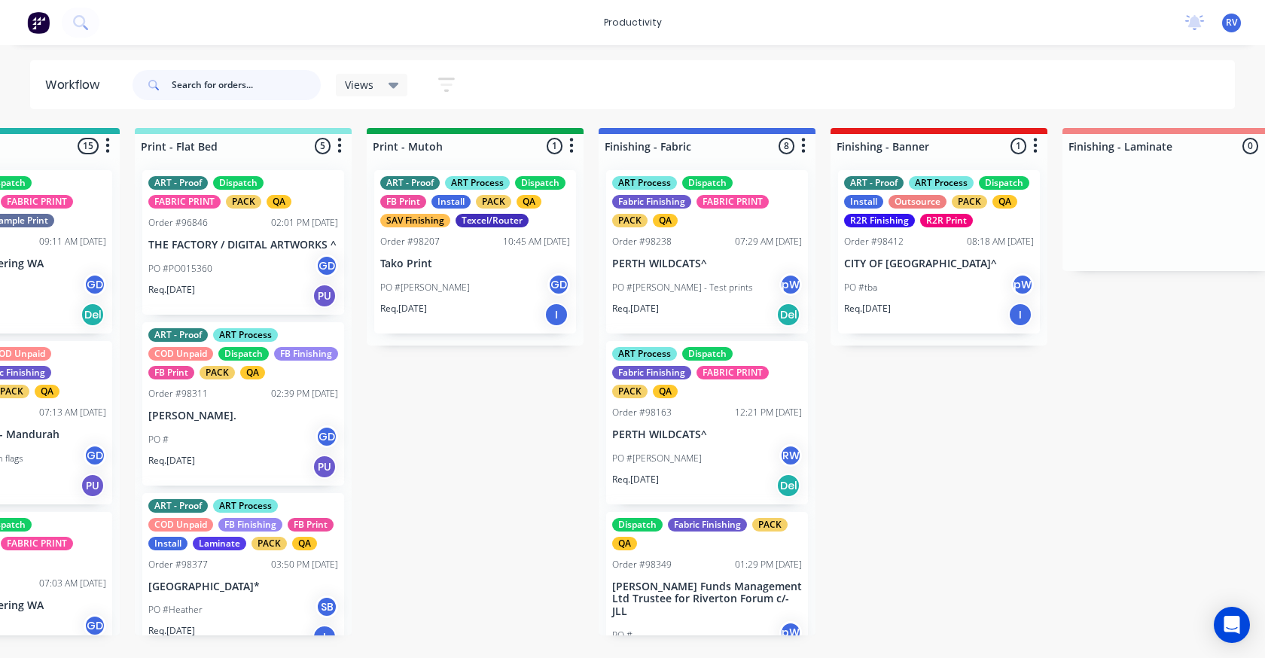
scroll to position [0, 2157]
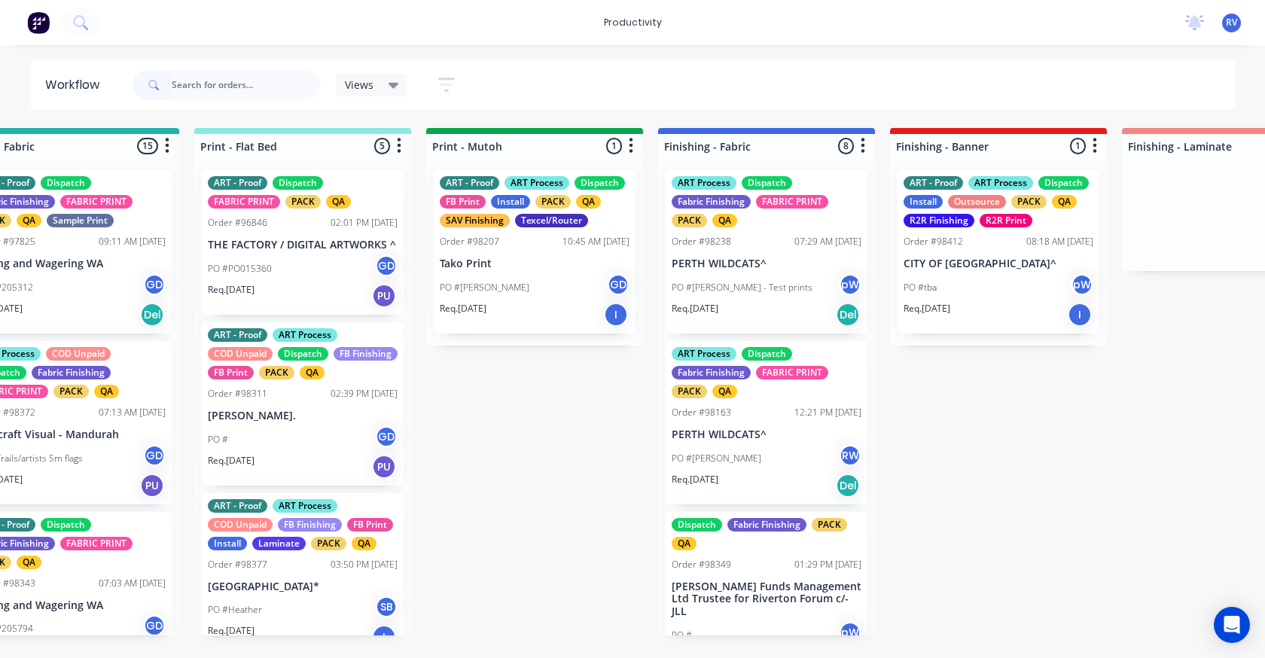
click at [367, 81] on span "Views" at bounding box center [359, 85] width 29 height 16
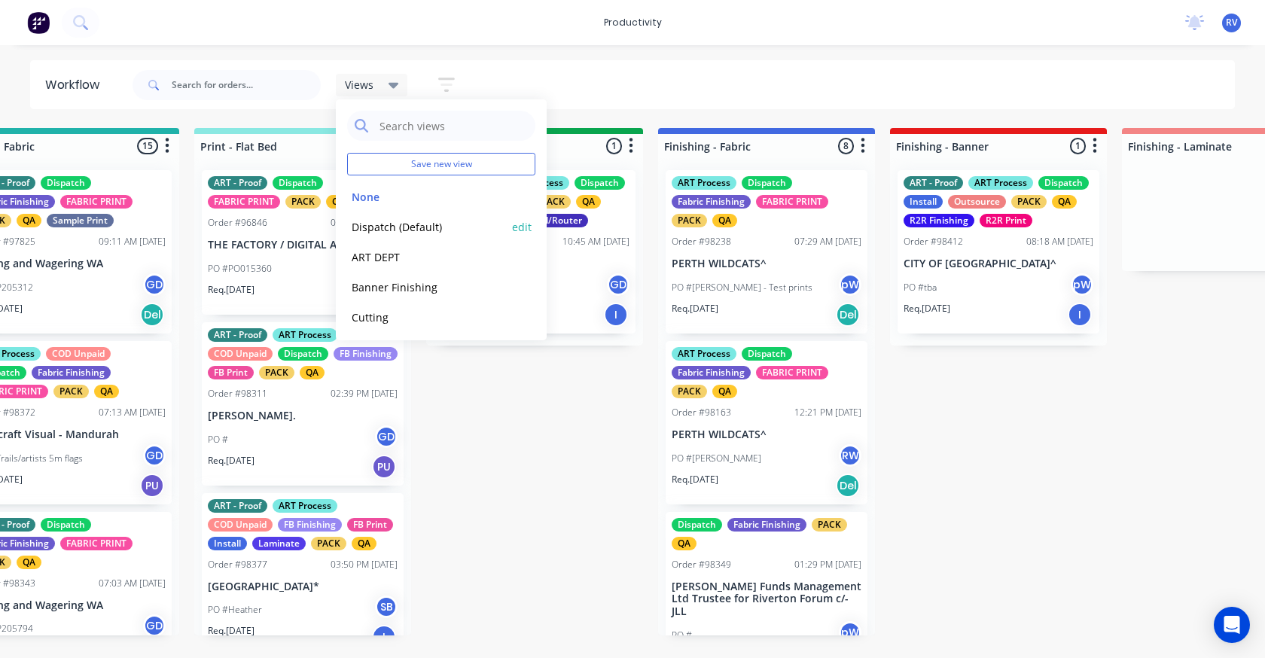
click at [390, 227] on button "Dispatch (Default)" at bounding box center [427, 226] width 160 height 17
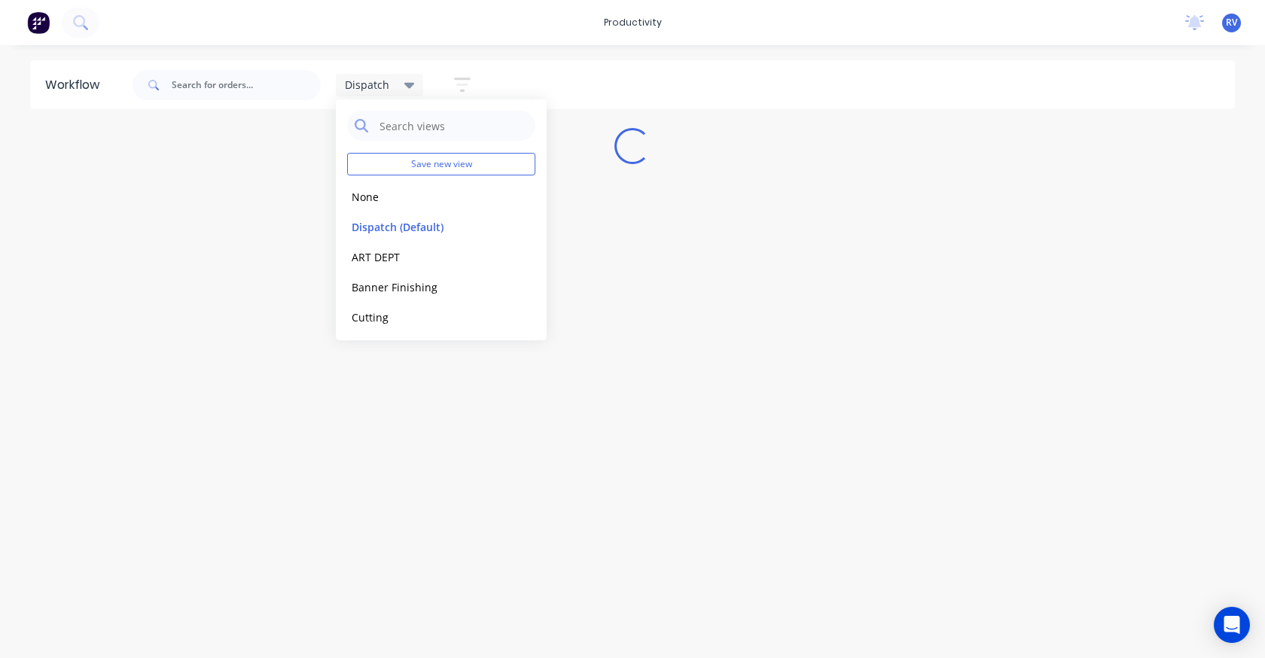
scroll to position [0, 0]
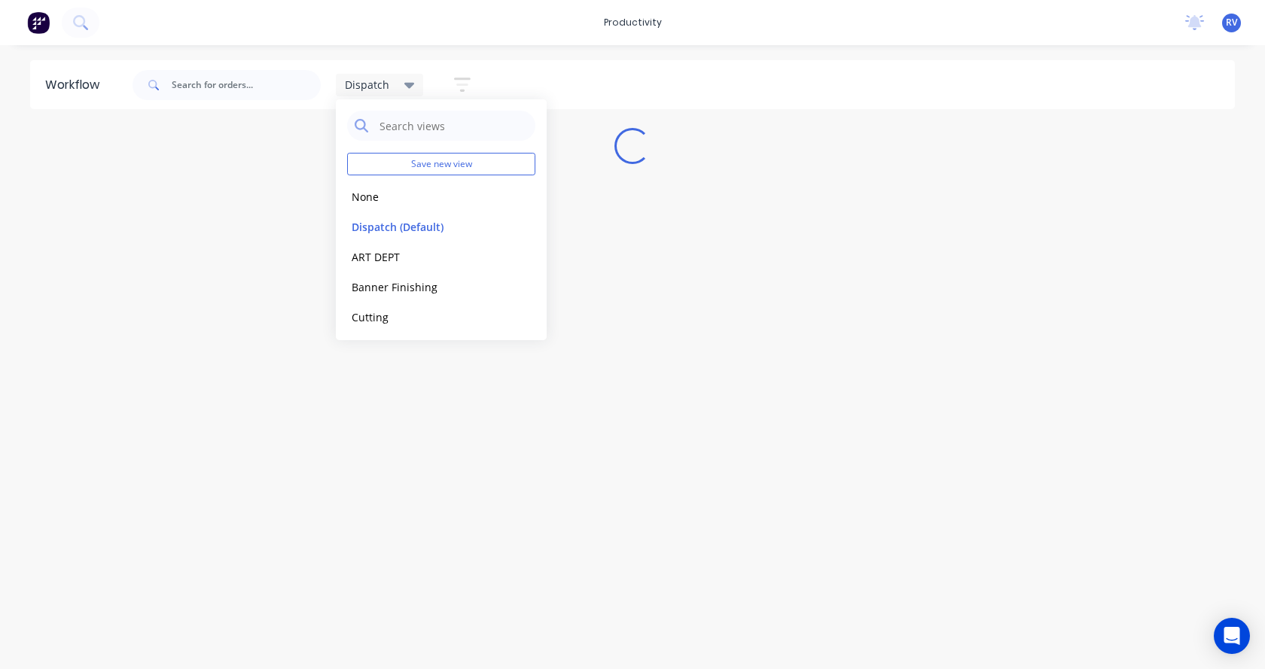
click at [477, 426] on div "Workflow Dispatch Save new view None edit Dispatch (Default) edit ART DEPT edit…" at bounding box center [632, 349] width 1265 height 579
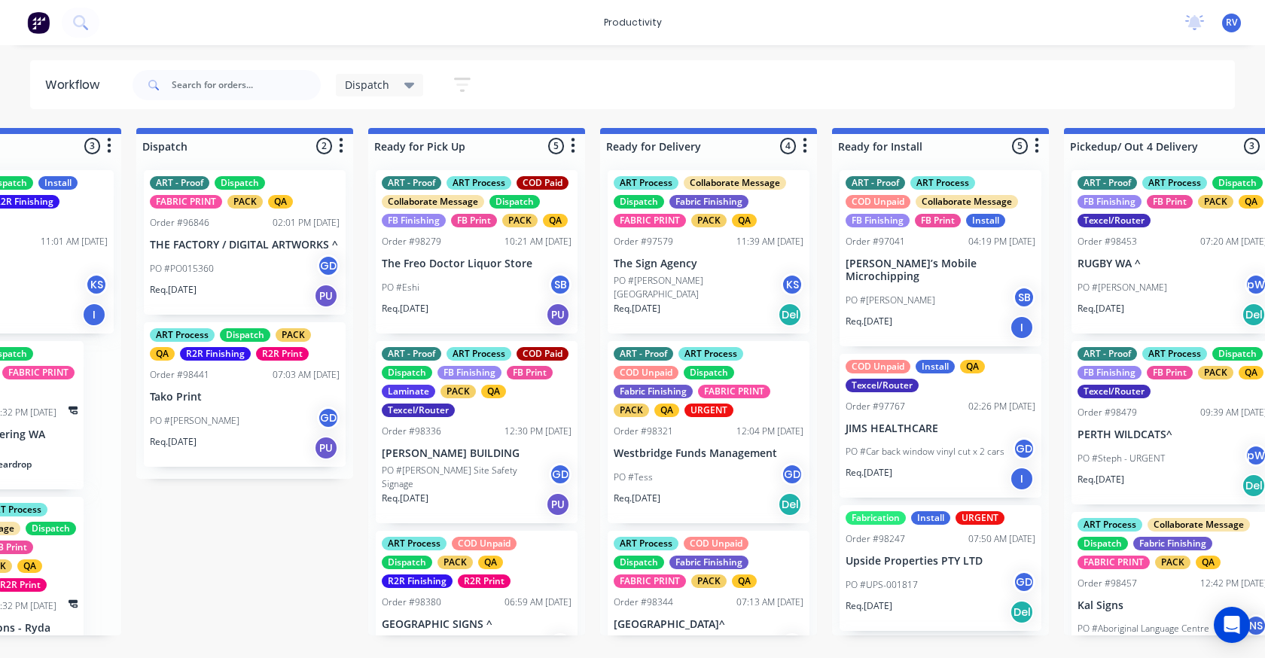
scroll to position [0, 1059]
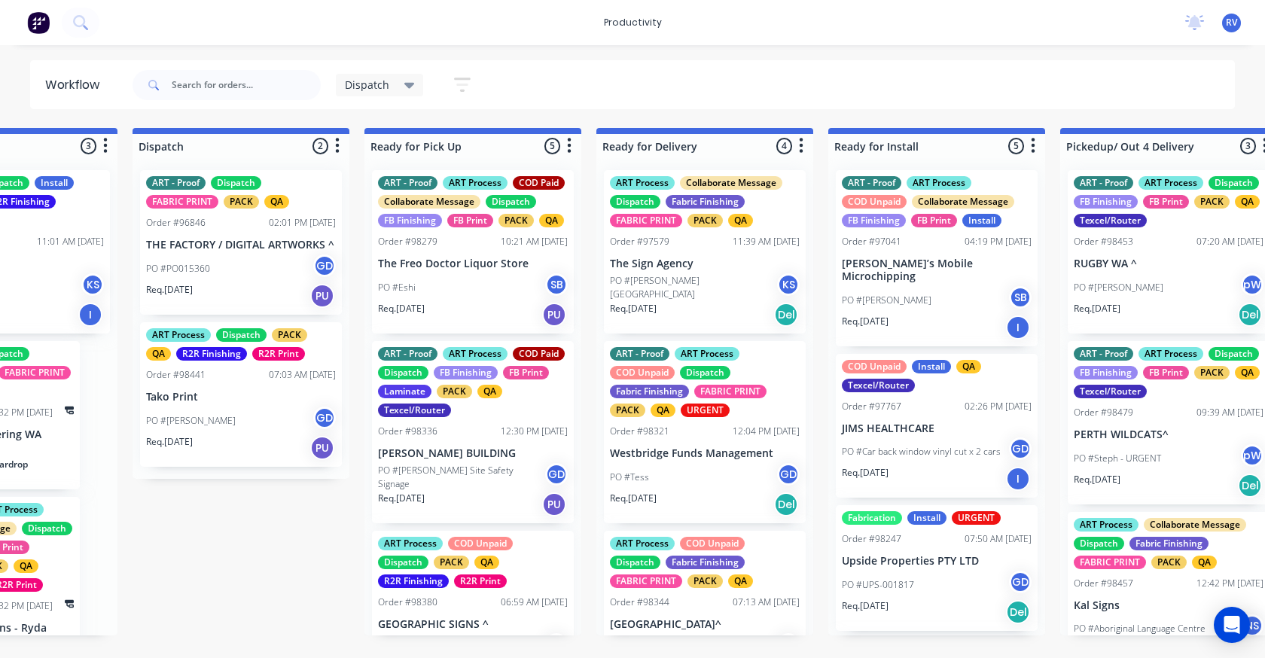
click at [235, 219] on div "Order #96846 02:01 PM [DATE]" at bounding box center [241, 223] width 190 height 14
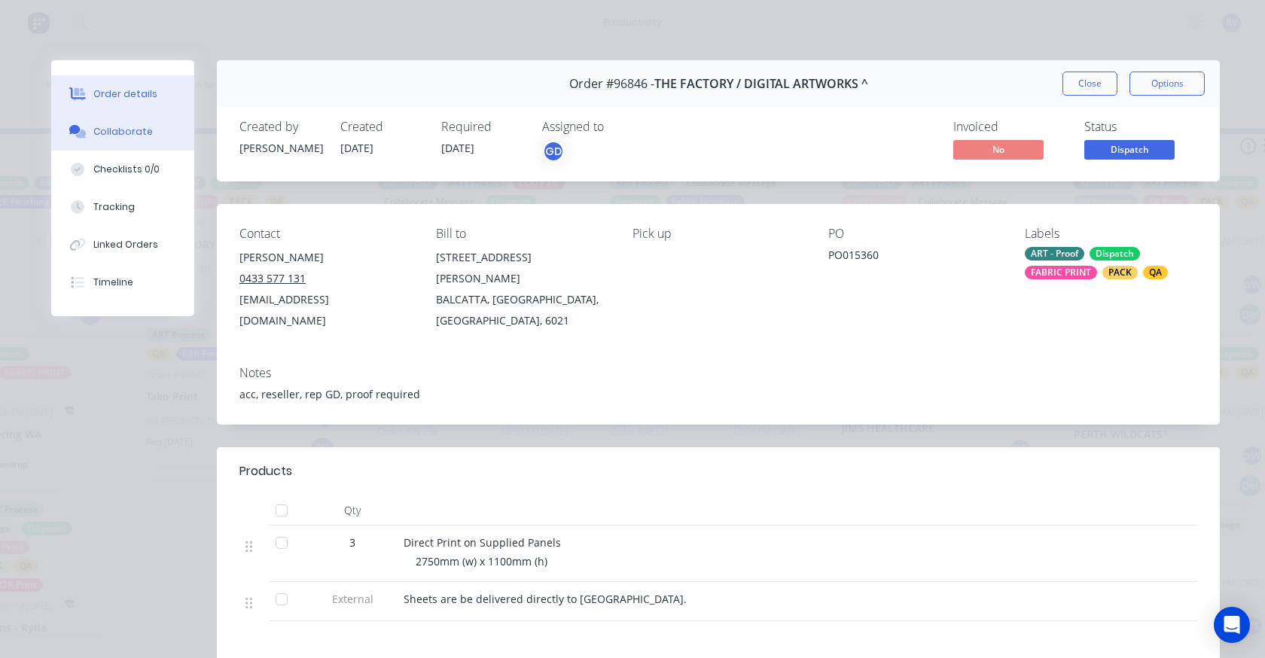
click at [120, 136] on div "Collaborate" at bounding box center [122, 132] width 59 height 14
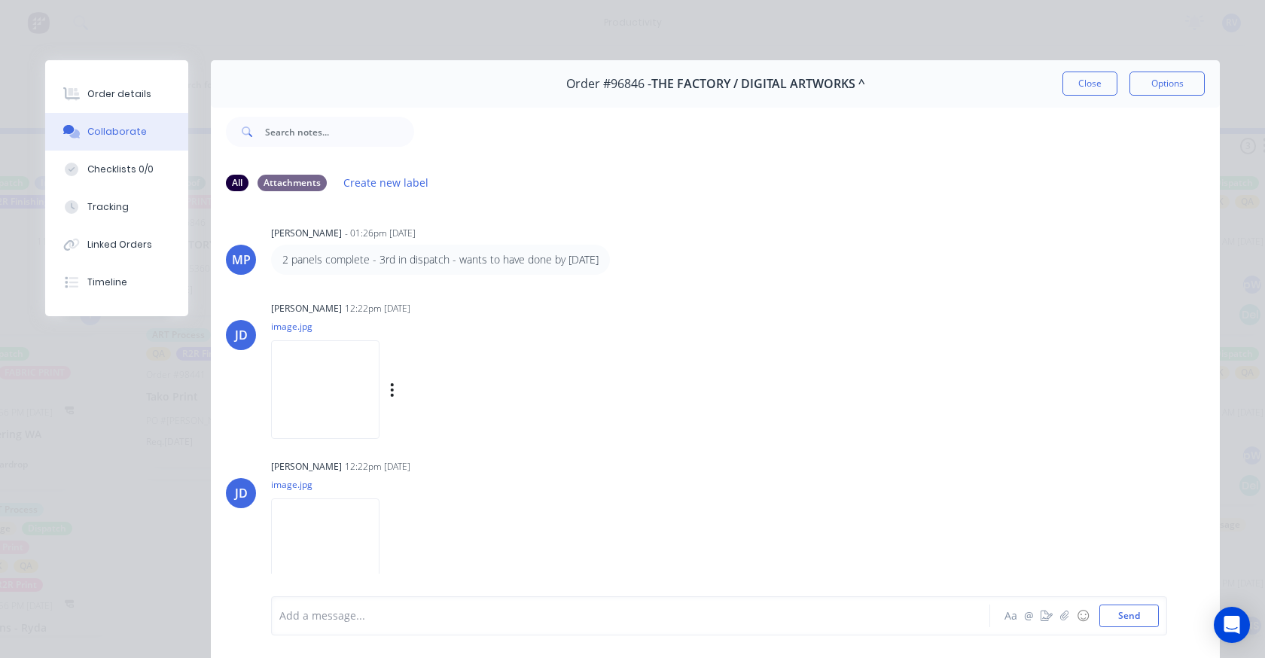
scroll to position [395, 0]
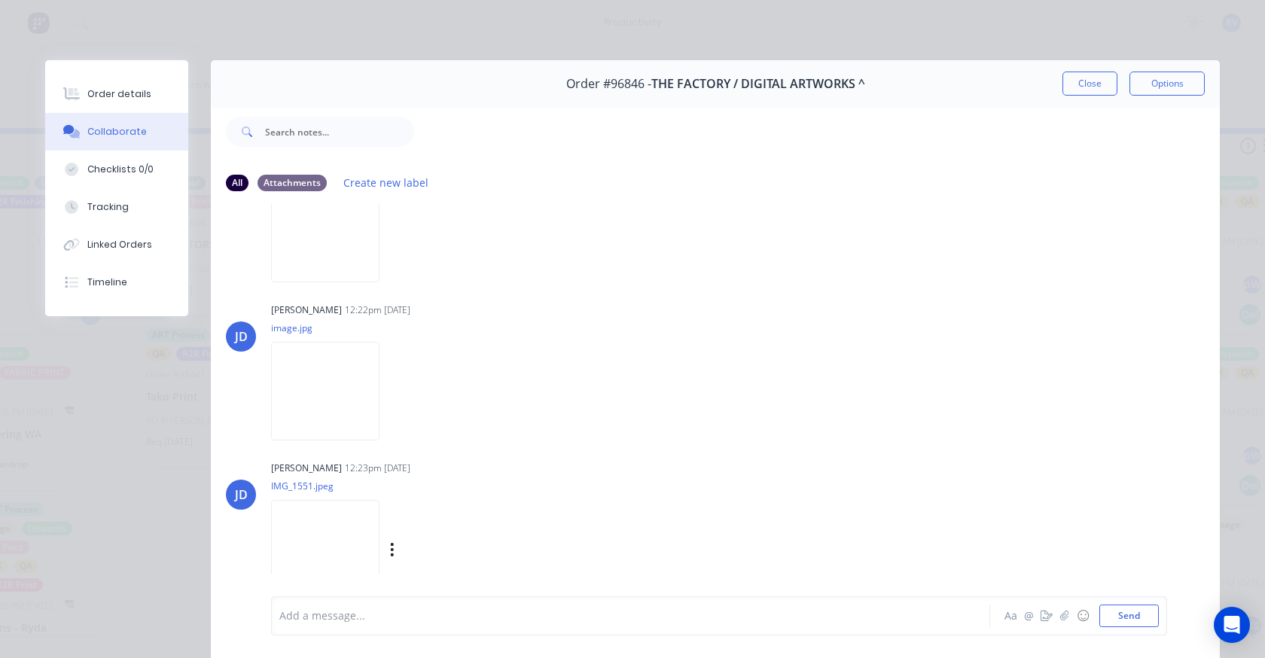
click at [287, 536] on img at bounding box center [325, 549] width 108 height 99
click at [306, 254] on img at bounding box center [325, 233] width 108 height 99
click at [329, 370] on img at bounding box center [325, 391] width 108 height 99
click at [329, 538] on img at bounding box center [325, 549] width 108 height 99
click at [1074, 79] on button "Close" at bounding box center [1089, 84] width 55 height 24
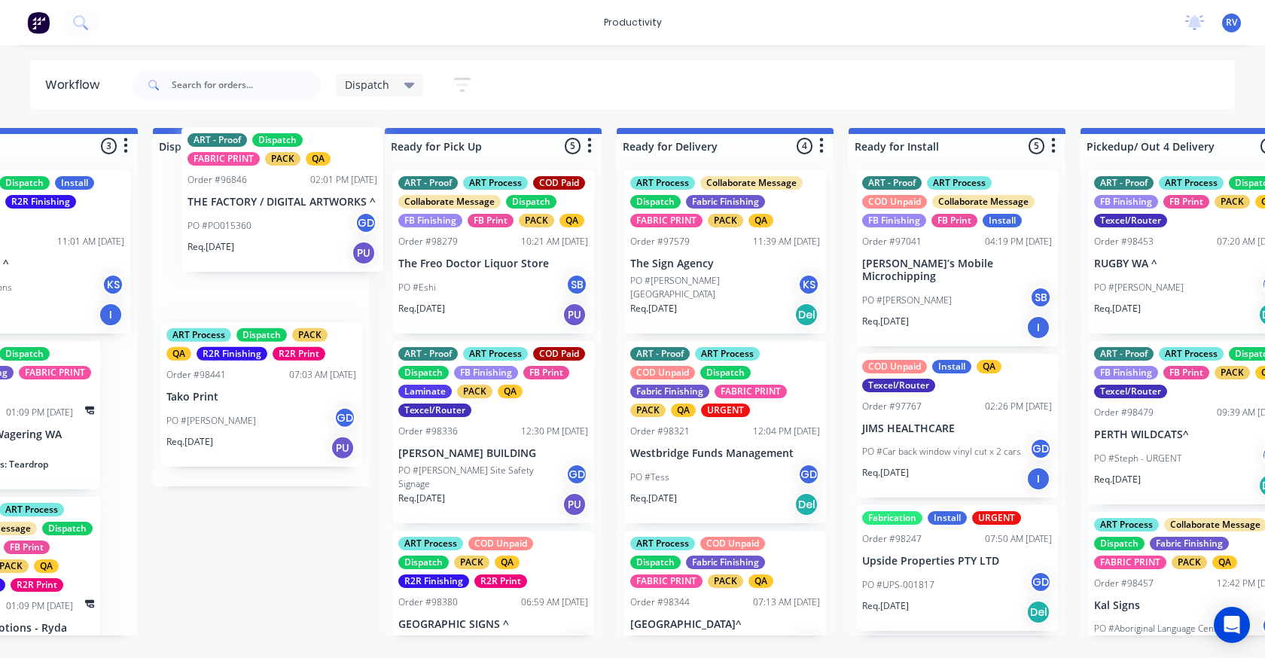
drag, startPoint x: 239, startPoint y: 208, endPoint x: 279, endPoint y: 171, distance: 54.3
click at [284, 166] on div "ART - Proof Dispatch FABRIC PRINT PACK QA Order #96846 02:01 PM [DATE] THE FACT…" at bounding box center [261, 322] width 217 height 328
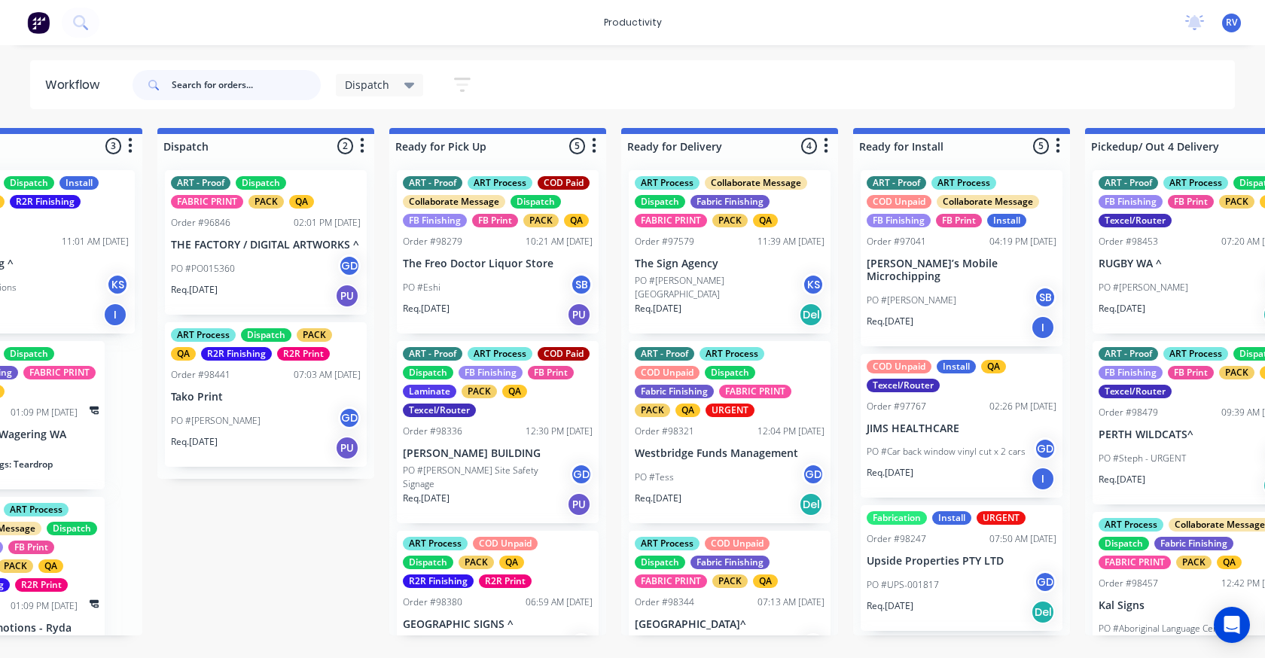
click at [200, 84] on input "text" at bounding box center [246, 85] width 149 height 30
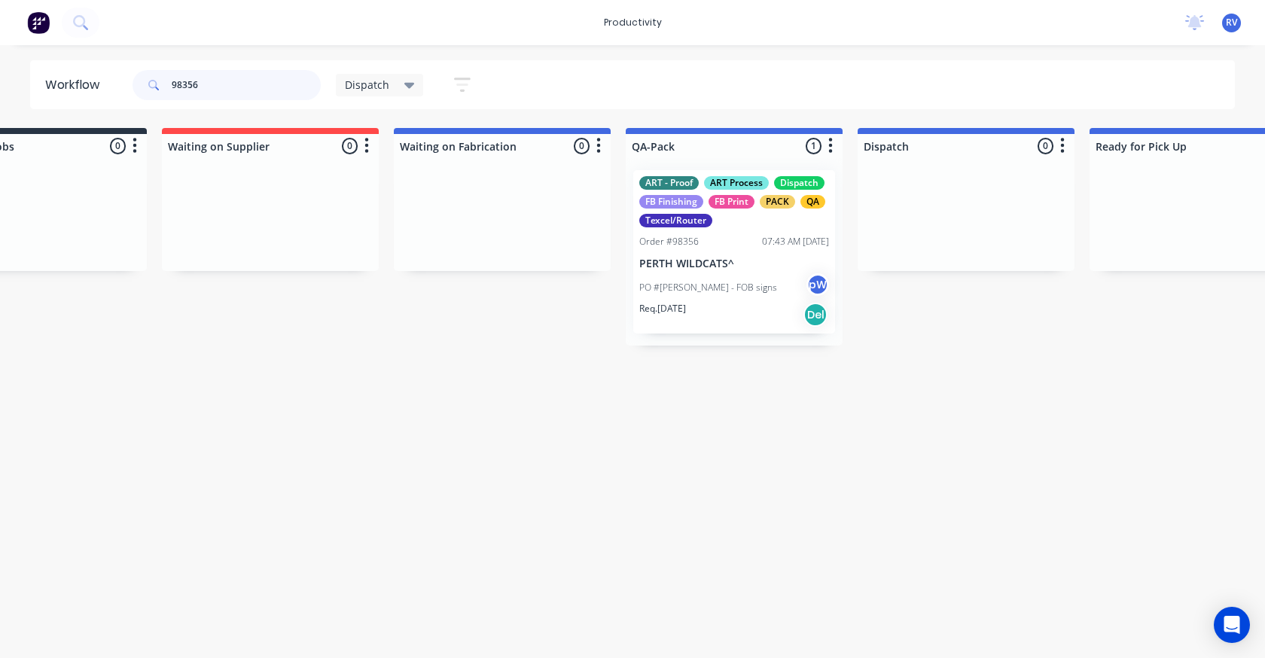
scroll to position [0, 757]
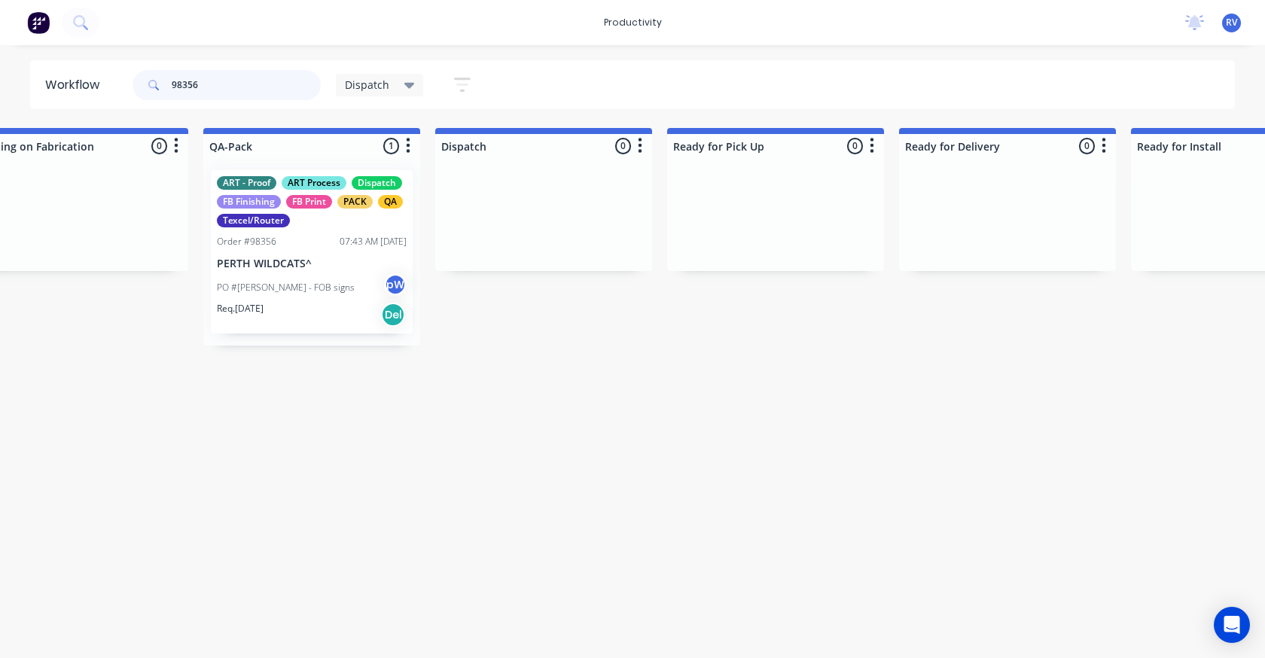
type input "98356"
click at [337, 249] on div "ART - Proof ART Process Dispatch FB Finishing FB Print PACK QA Texcel/Router Or…" at bounding box center [312, 251] width 202 height 163
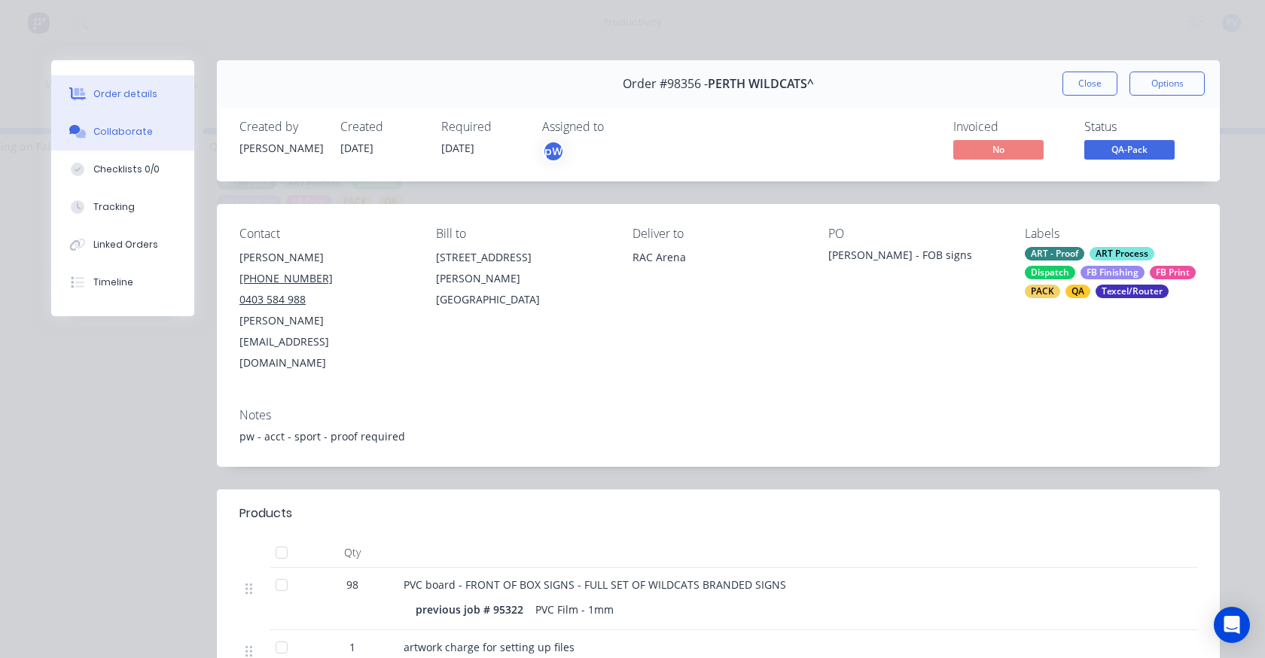
click at [123, 137] on div "Collaborate" at bounding box center [122, 132] width 59 height 14
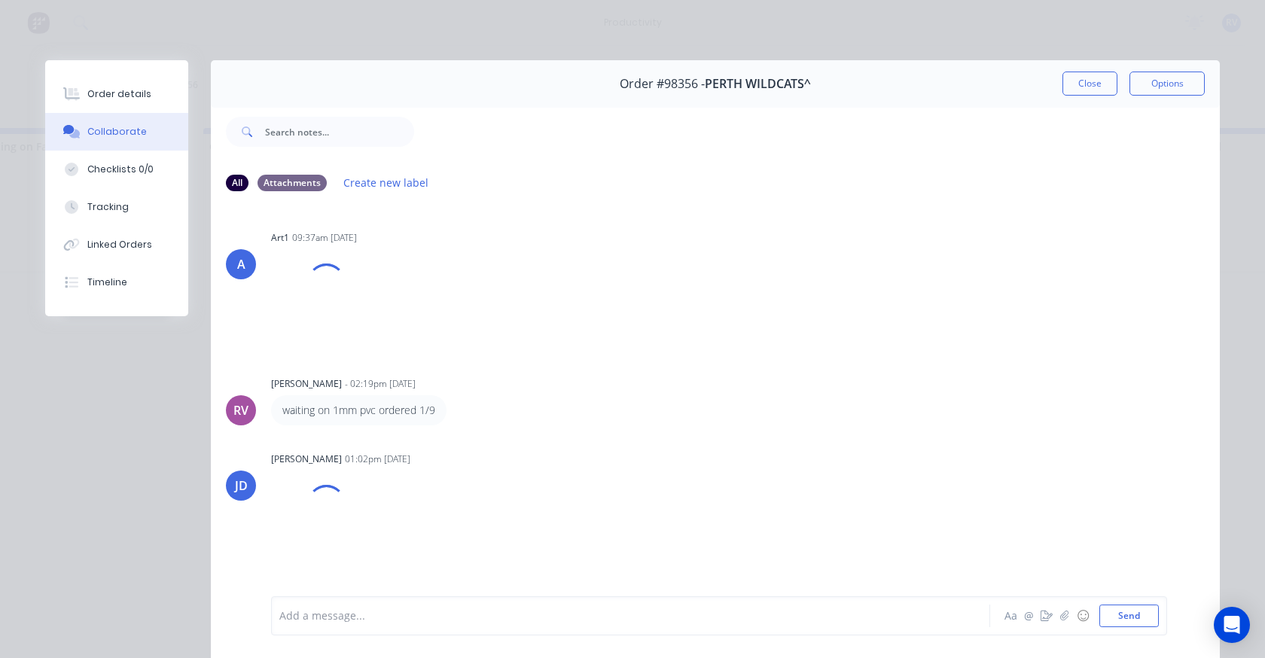
scroll to position [80, 0]
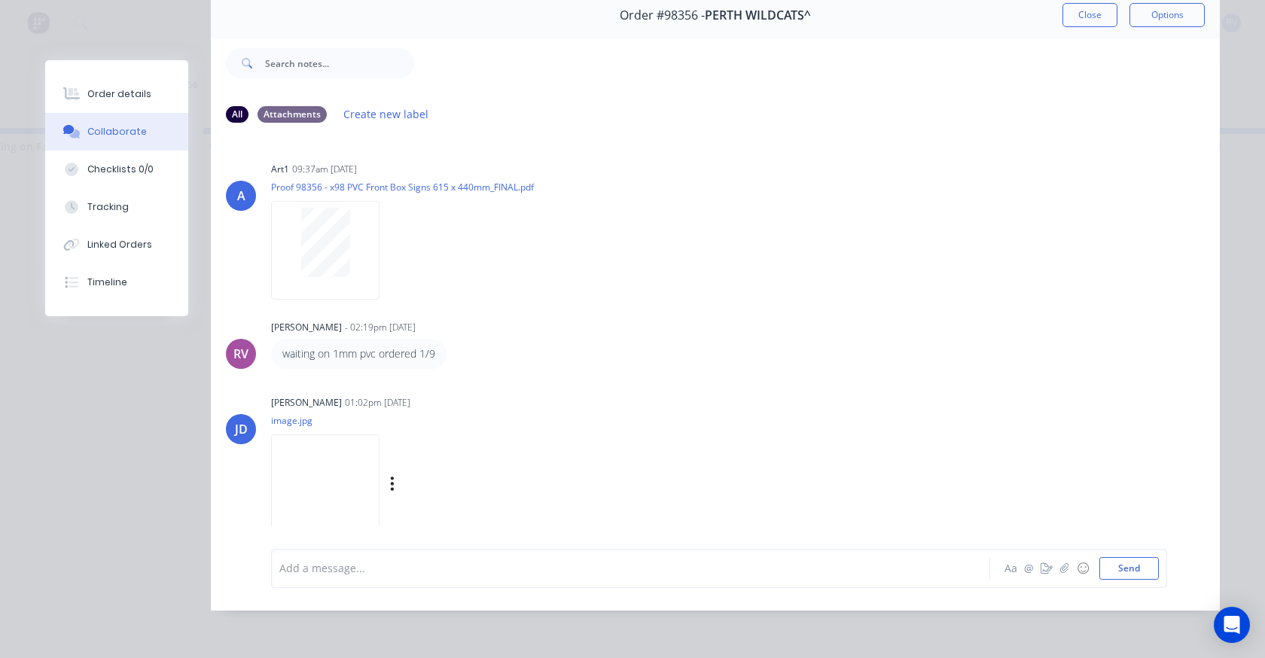
click at [316, 470] on img at bounding box center [325, 483] width 108 height 99
click at [1068, 8] on button "Close" at bounding box center [1089, 15] width 55 height 24
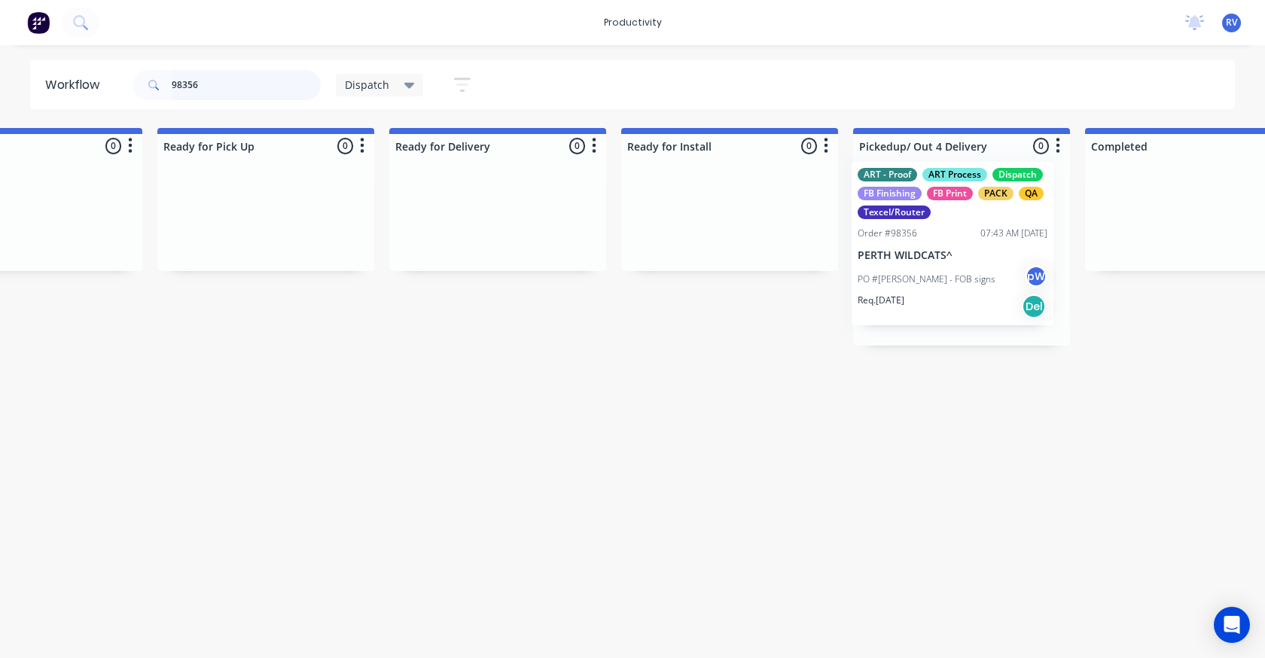
drag, startPoint x: 281, startPoint y: 236, endPoint x: 928, endPoint y: 225, distance: 647.7
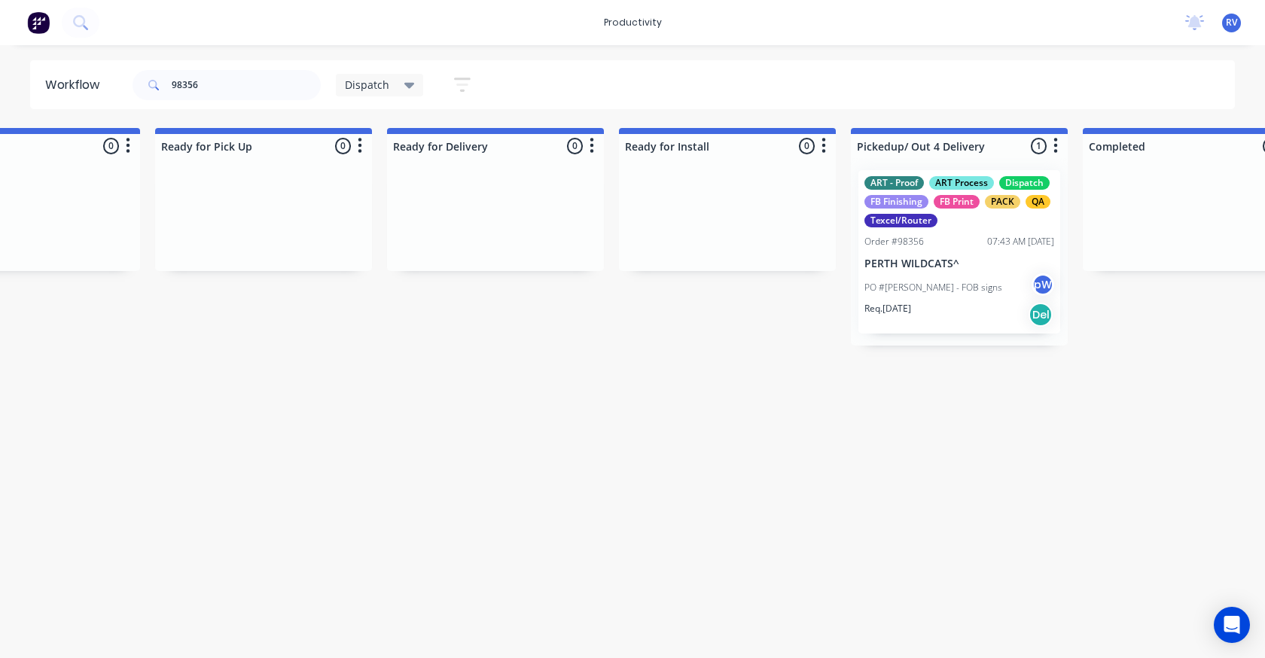
drag, startPoint x: 342, startPoint y: 90, endPoint x: 343, endPoint y: 99, distance: 8.4
click at [342, 91] on div "Dispatch" at bounding box center [380, 85] width 88 height 23
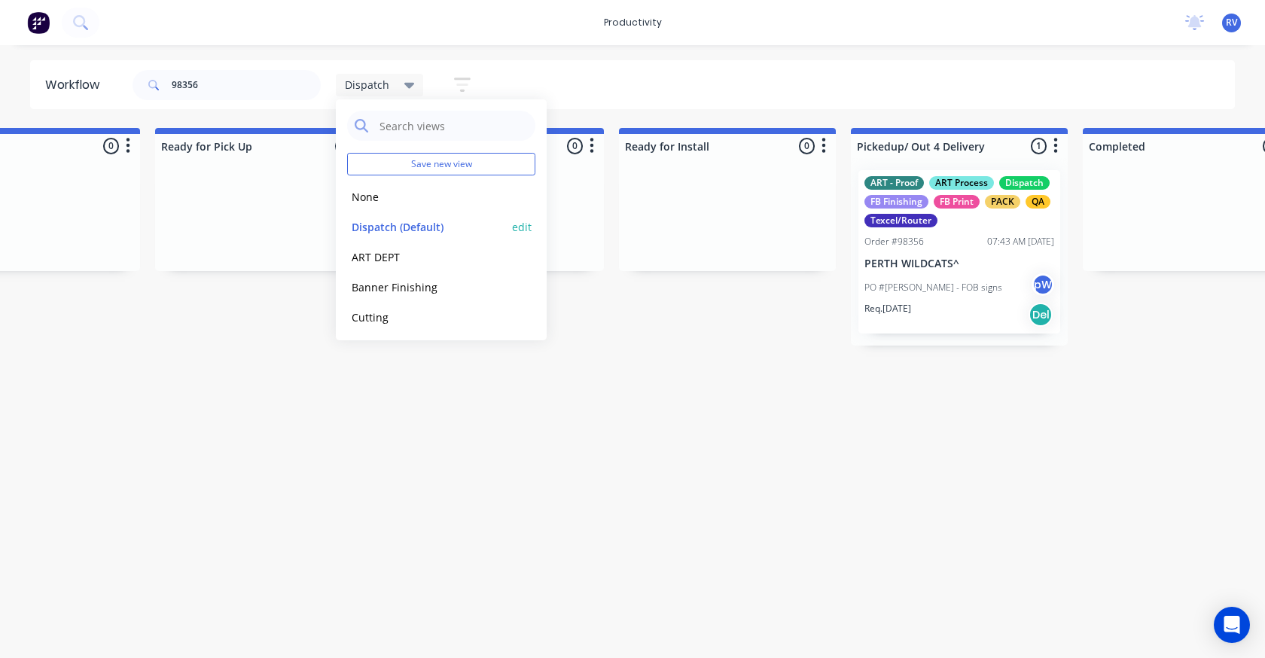
drag, startPoint x: 395, startPoint y: 217, endPoint x: 398, endPoint y: 227, distance: 11.0
click at [396, 218] on div "Dispatch (Default) edit" at bounding box center [441, 227] width 188 height 30
click at [401, 234] on button "Dispatch (Default)" at bounding box center [427, 226] width 160 height 17
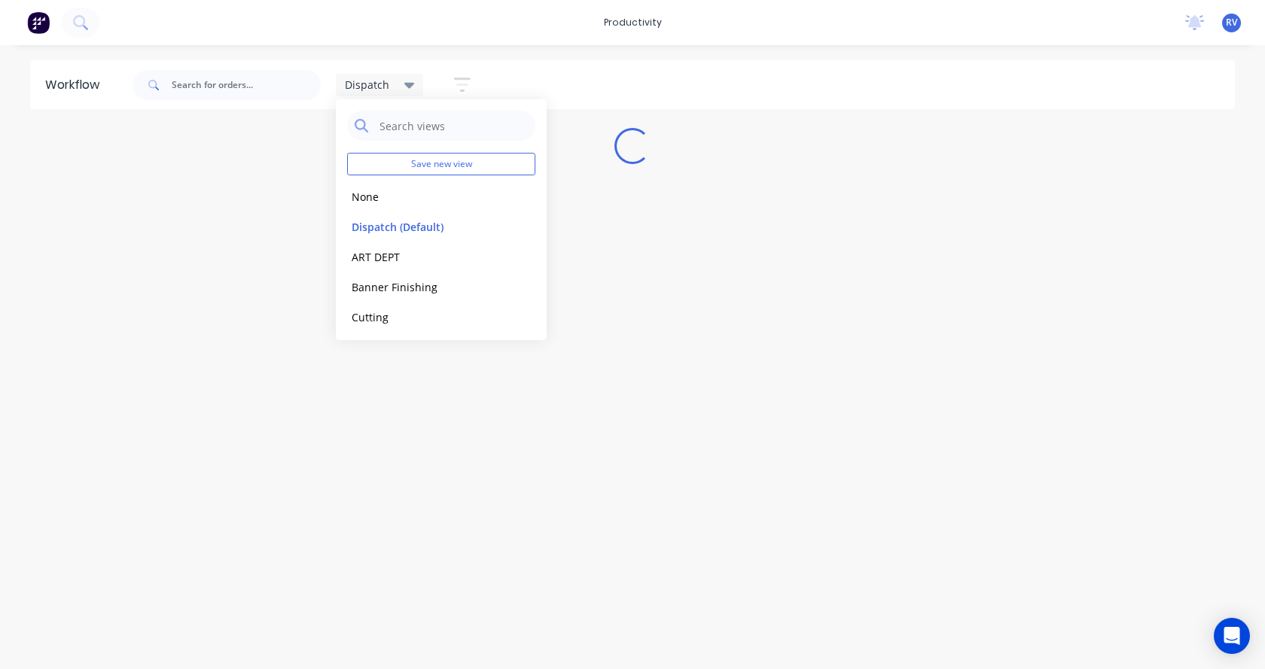
click at [361, 514] on div "Workflow Dispatch Save new view None edit Dispatch (Default) edit ART DEPT edit…" at bounding box center [632, 349] width 1265 height 579
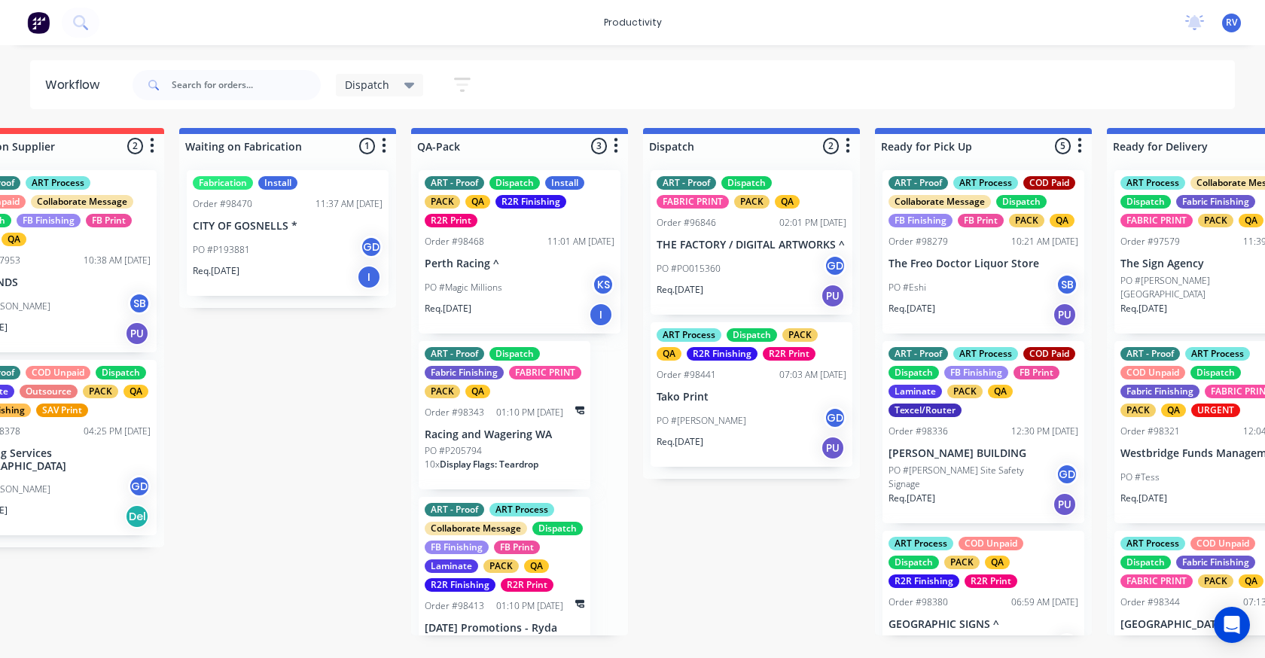
scroll to position [0, 641]
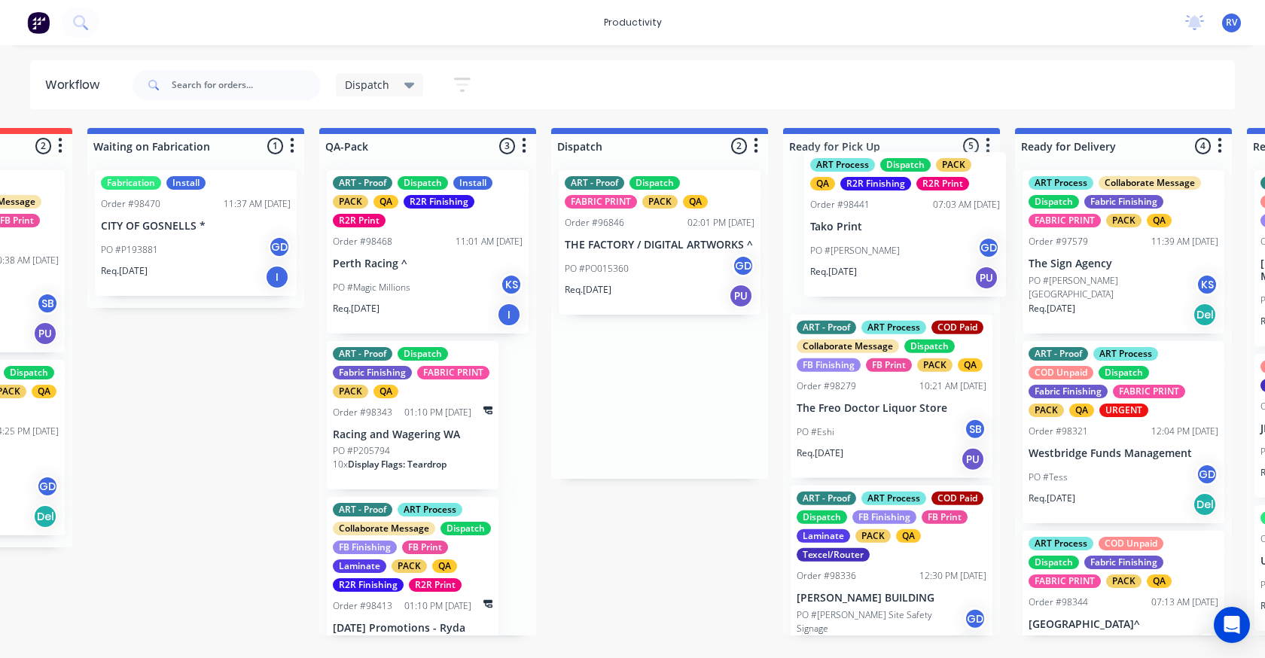
drag, startPoint x: 669, startPoint y: 371, endPoint x: 869, endPoint y: 207, distance: 259.0
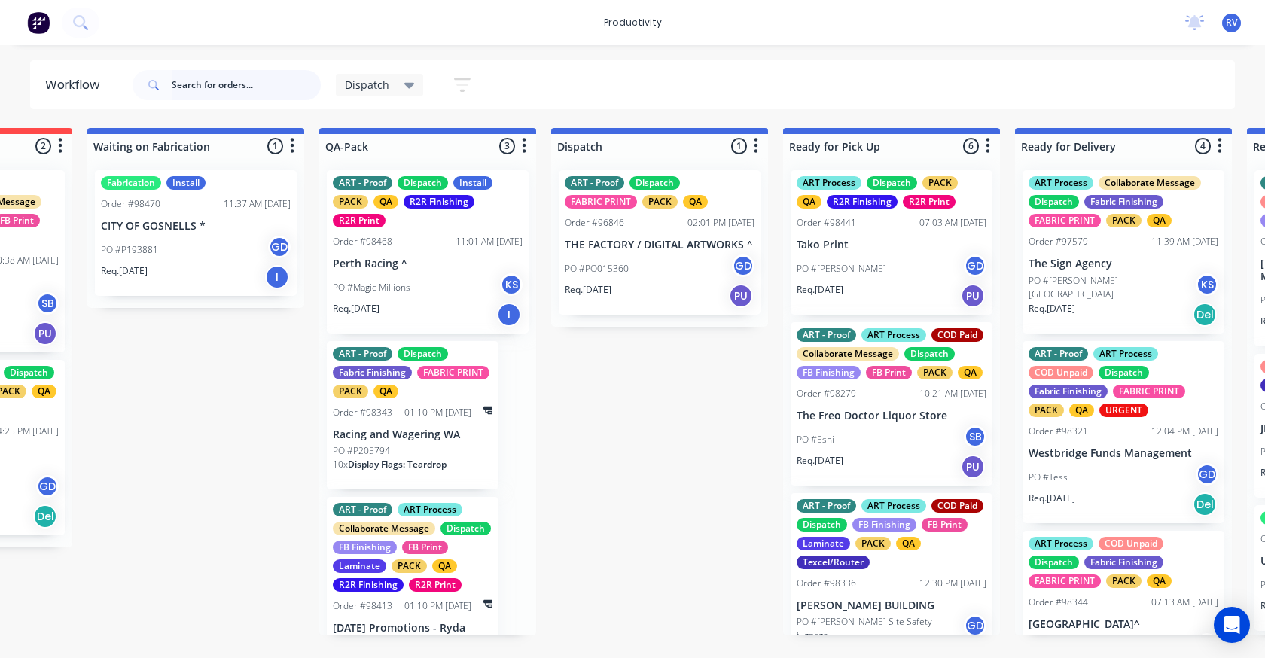
click at [206, 90] on input "text" at bounding box center [246, 85] width 149 height 30
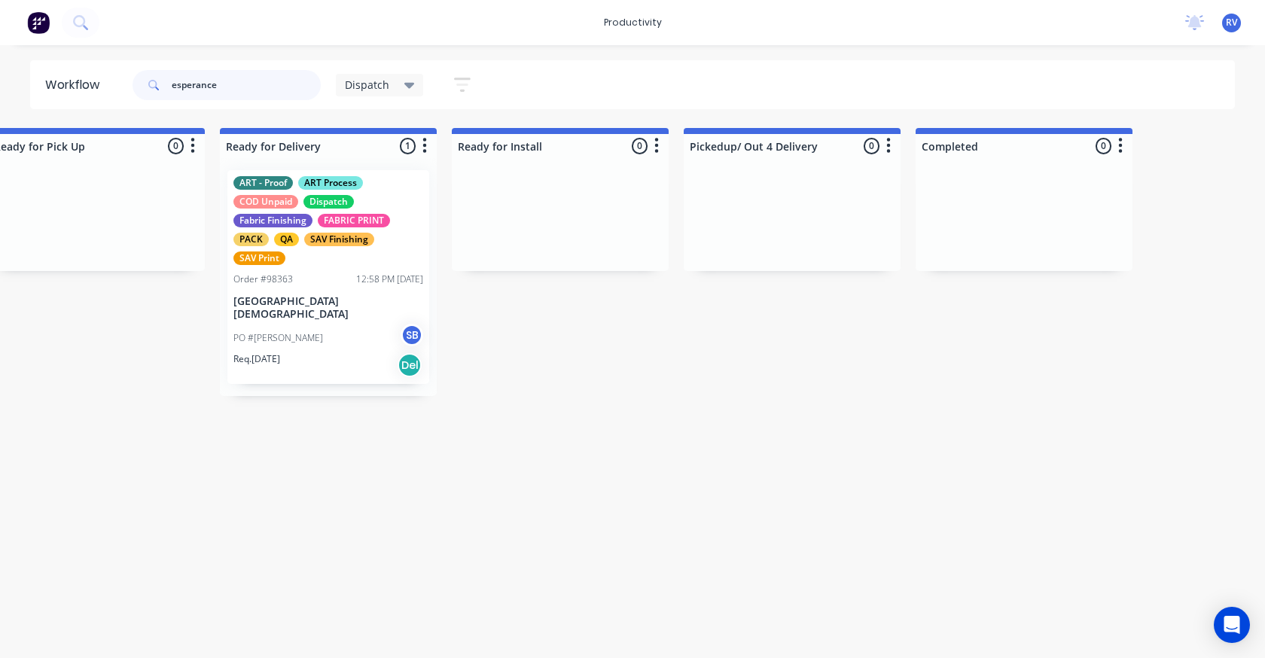
scroll to position [0, 1397]
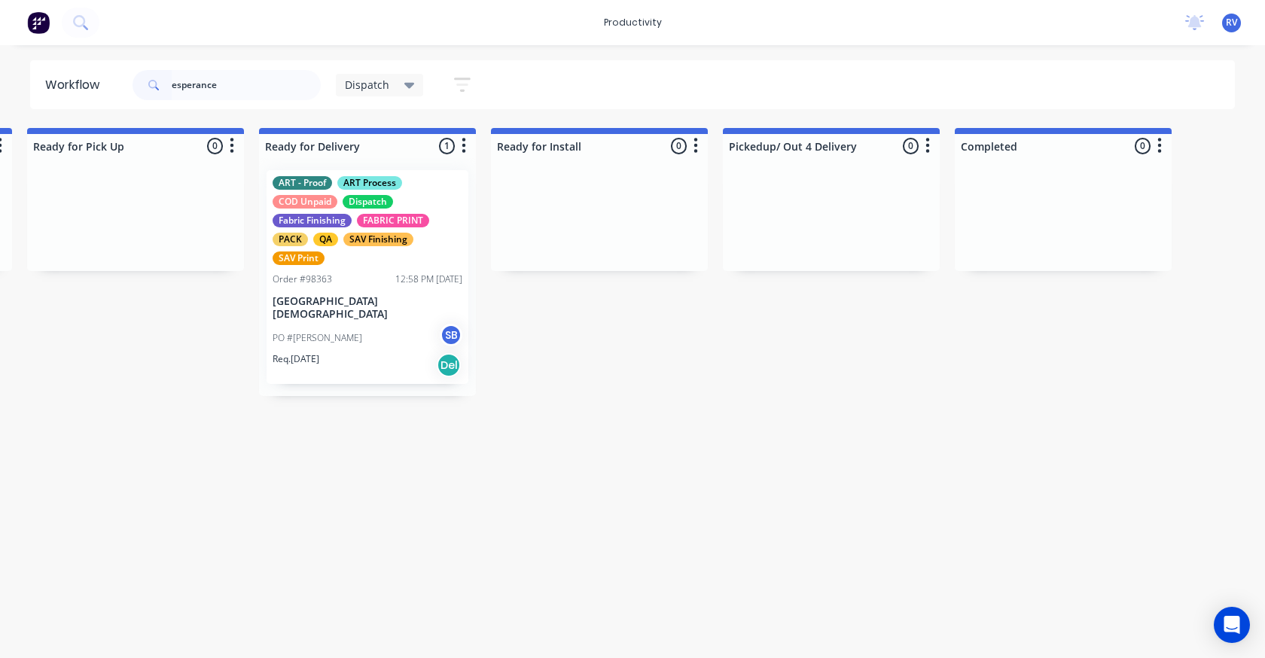
click at [347, 285] on div "Order #98363 12:58 PM [DATE]" at bounding box center [368, 280] width 190 height 14
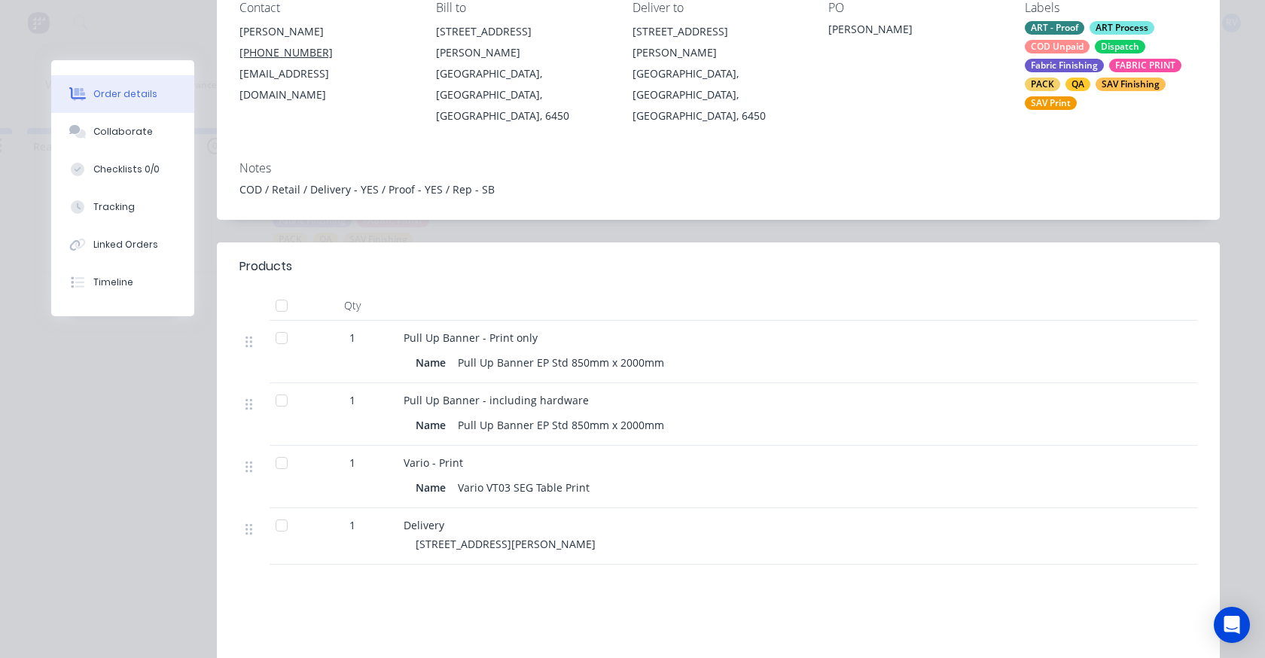
scroll to position [0, 0]
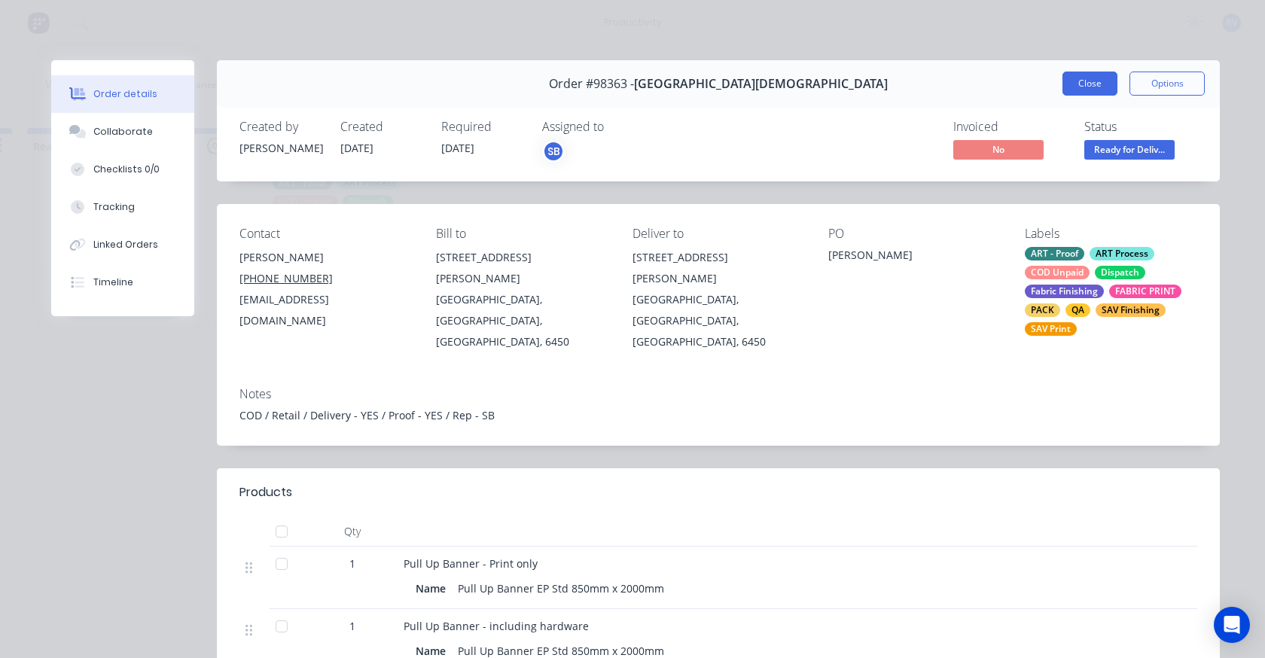
click at [1084, 72] on button "Close" at bounding box center [1089, 84] width 55 height 24
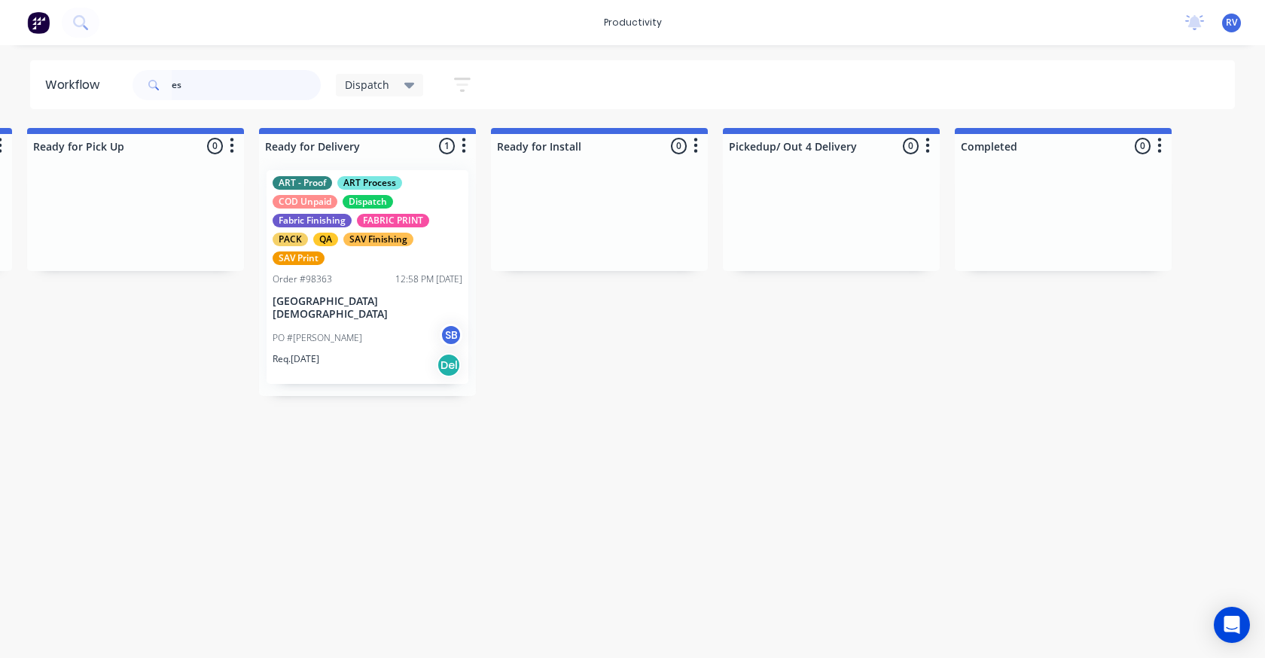
type input "e"
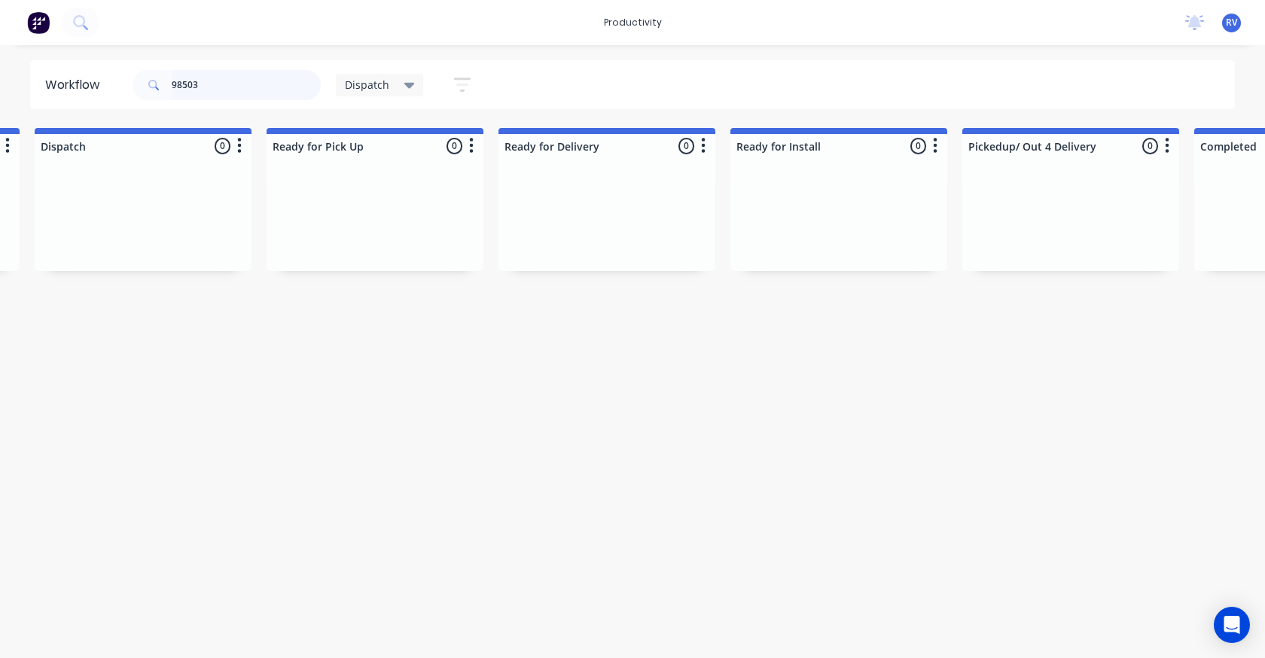
scroll to position [0, 1126]
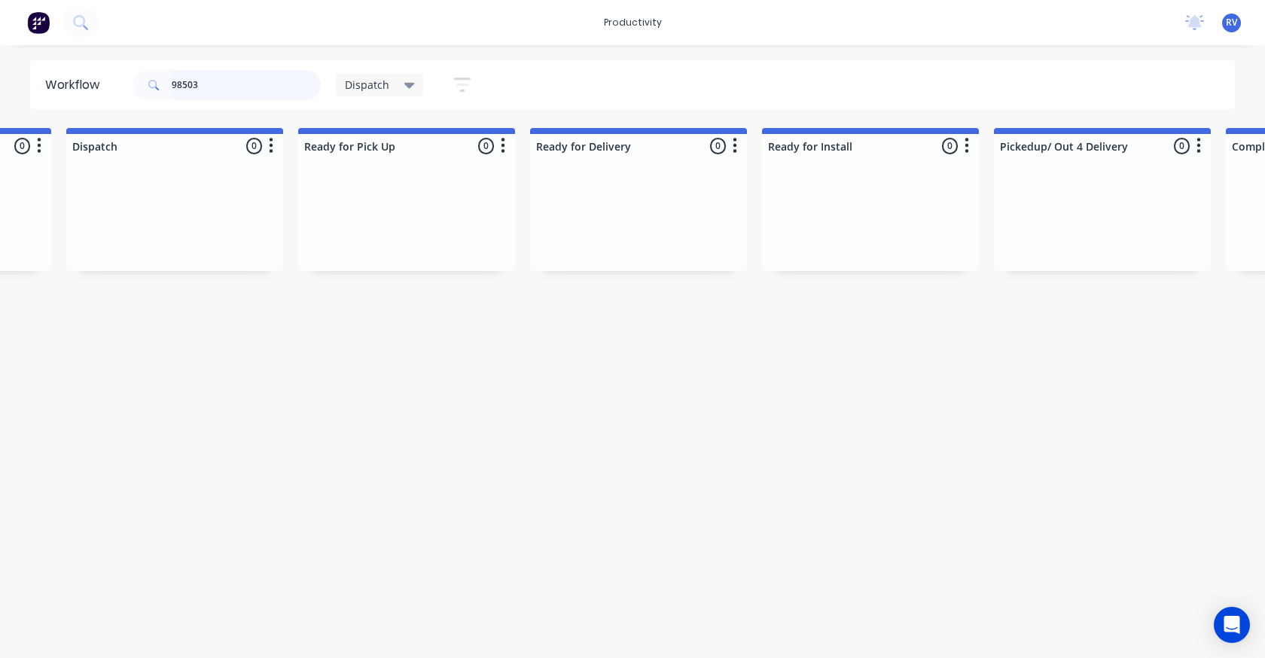
type input "98503"
click at [375, 92] on div "Dispatch" at bounding box center [380, 85] width 88 height 23
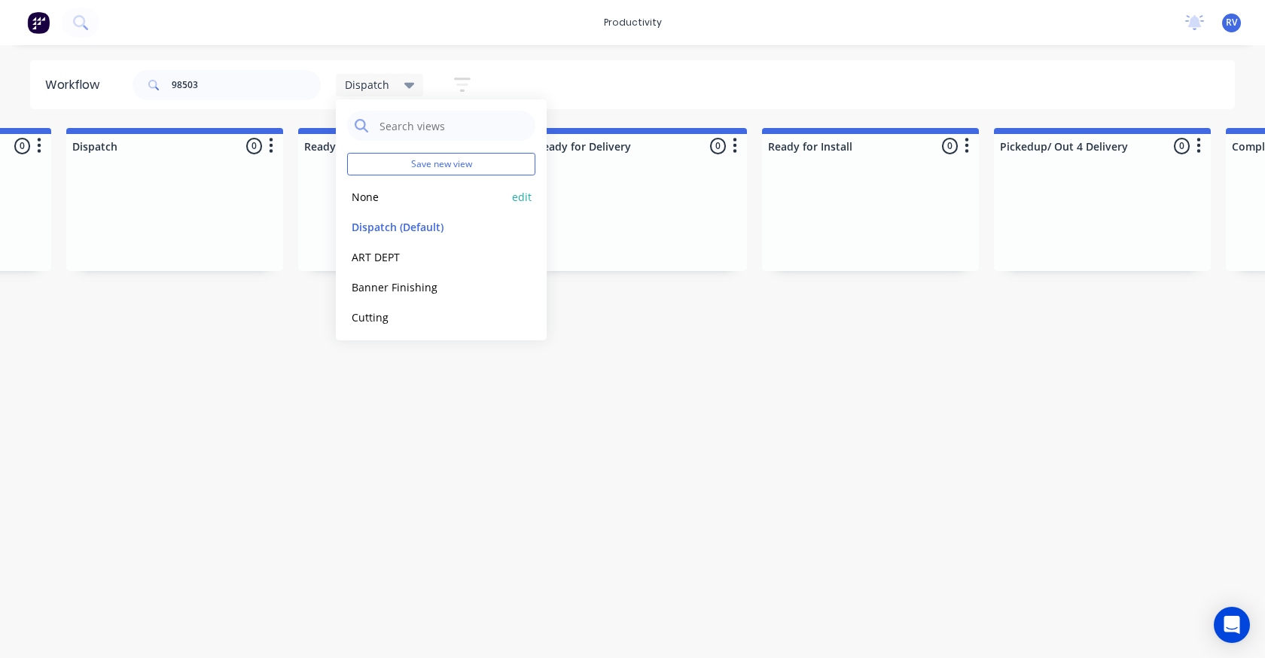
click at [361, 197] on button "None" at bounding box center [427, 196] width 160 height 17
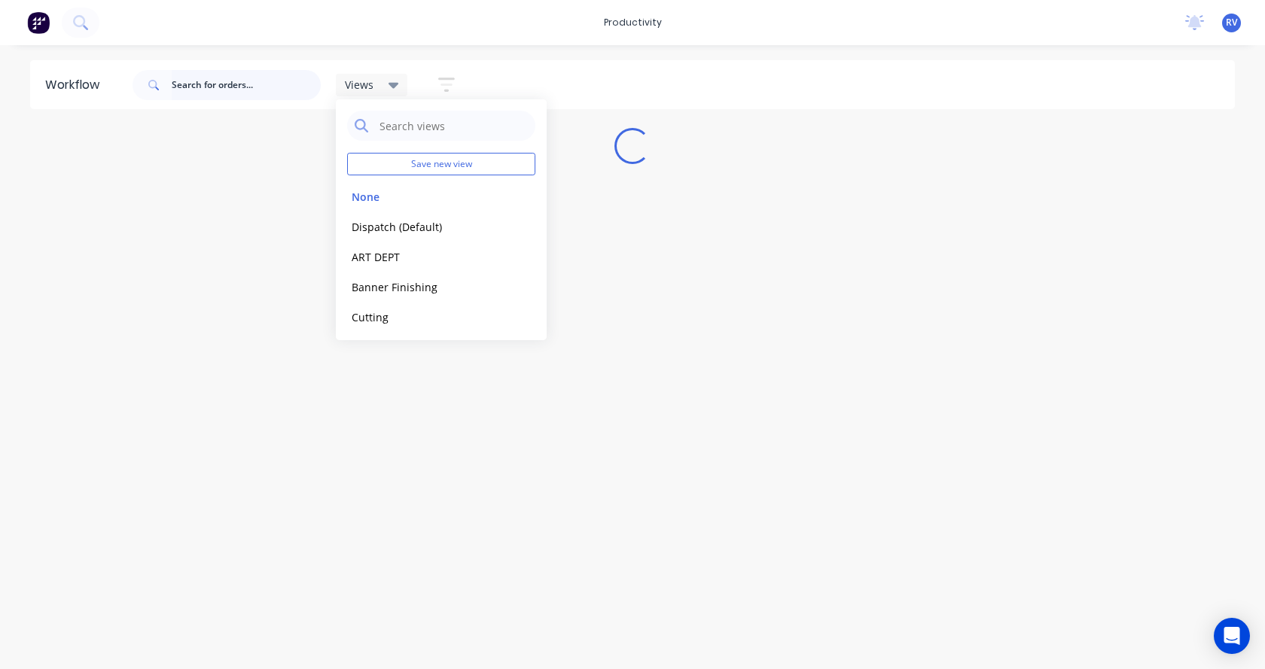
drag, startPoint x: 232, startPoint y: 90, endPoint x: 224, endPoint y: 87, distance: 9.1
click at [231, 90] on input "text" at bounding box center [246, 85] width 149 height 30
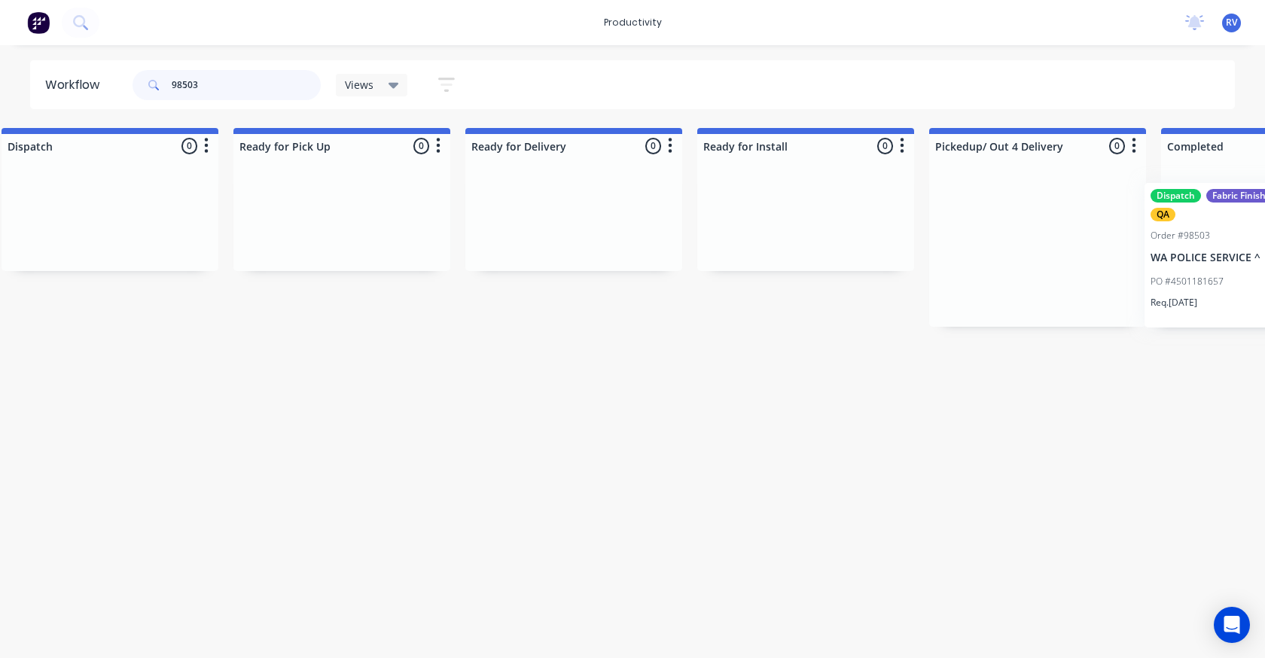
scroll to position [0, 4249]
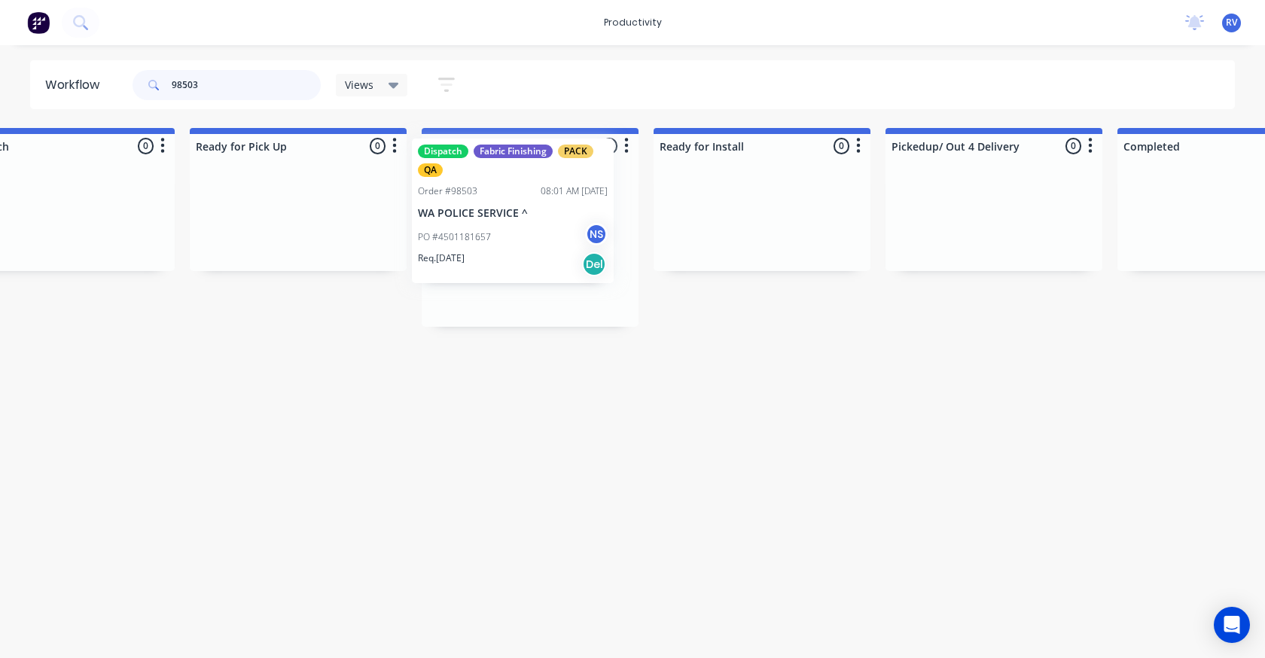
drag, startPoint x: 310, startPoint y: 240, endPoint x: 480, endPoint y: 210, distance: 172.1
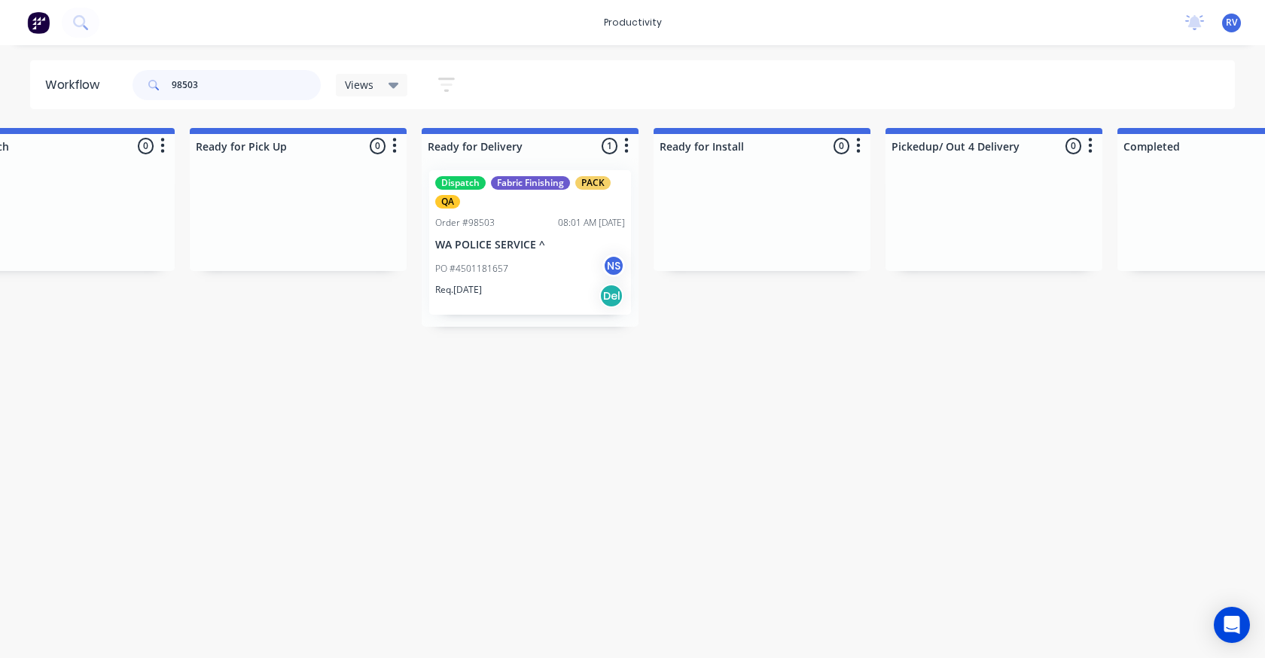
type input "98503"
click at [362, 81] on span "Views" at bounding box center [359, 85] width 29 height 16
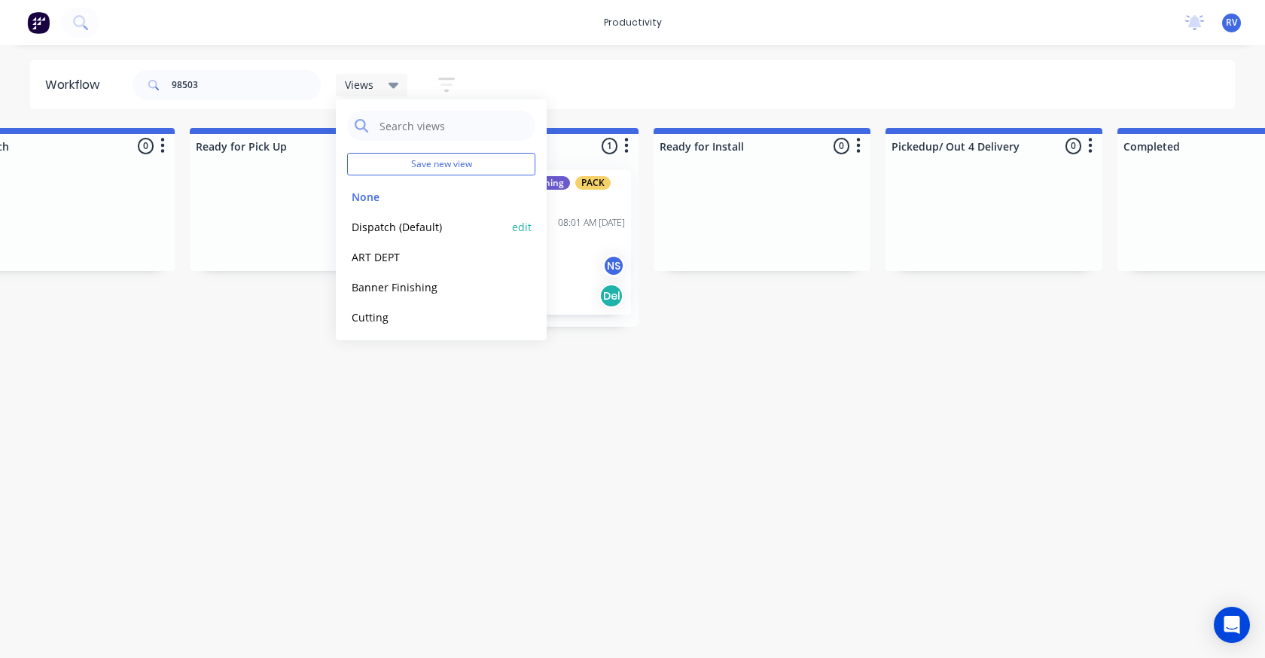
click at [396, 226] on button "Dispatch (Default)" at bounding box center [427, 226] width 160 height 17
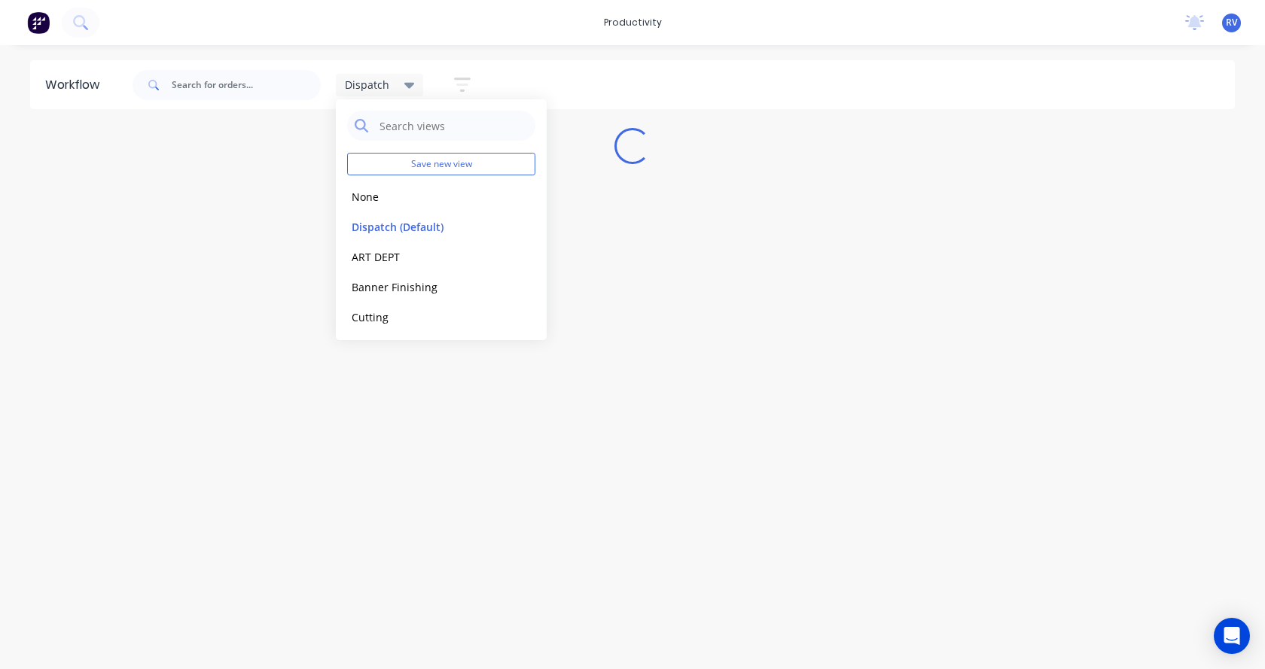
click at [358, 388] on div "Workflow Dispatch Save new view None edit Dispatch (Default) edit ART DEPT edit…" at bounding box center [632, 349] width 1265 height 579
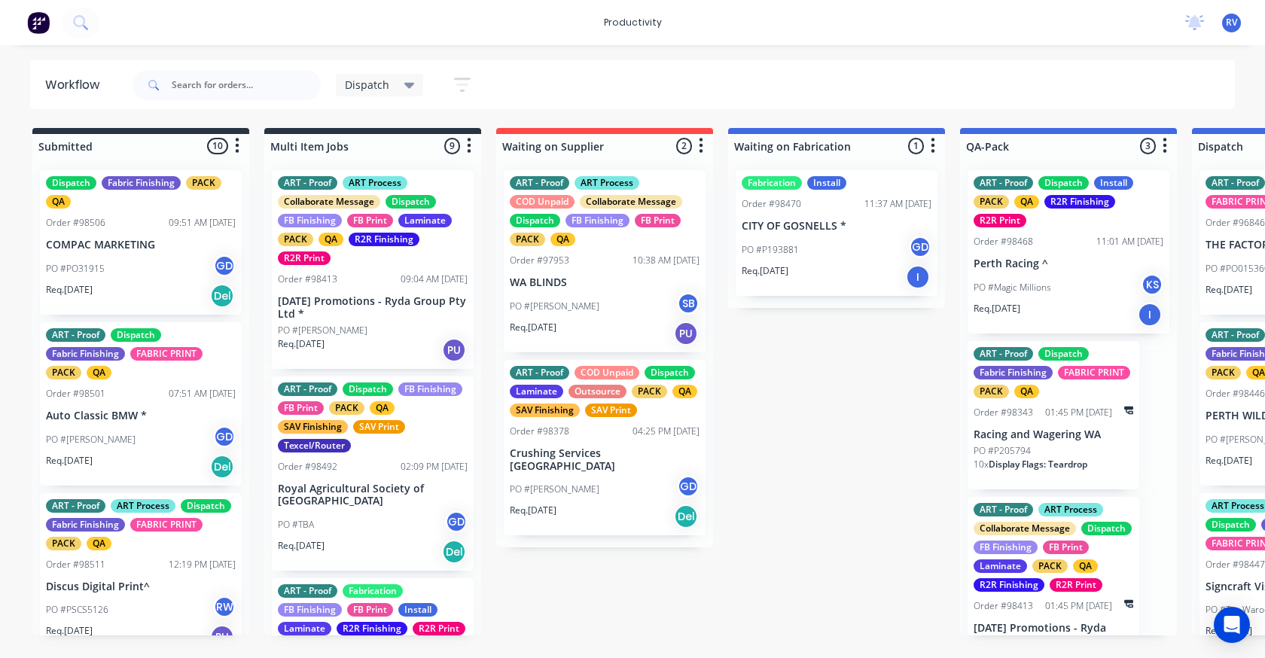
click at [356, 81] on span "Dispatch" at bounding box center [367, 85] width 44 height 16
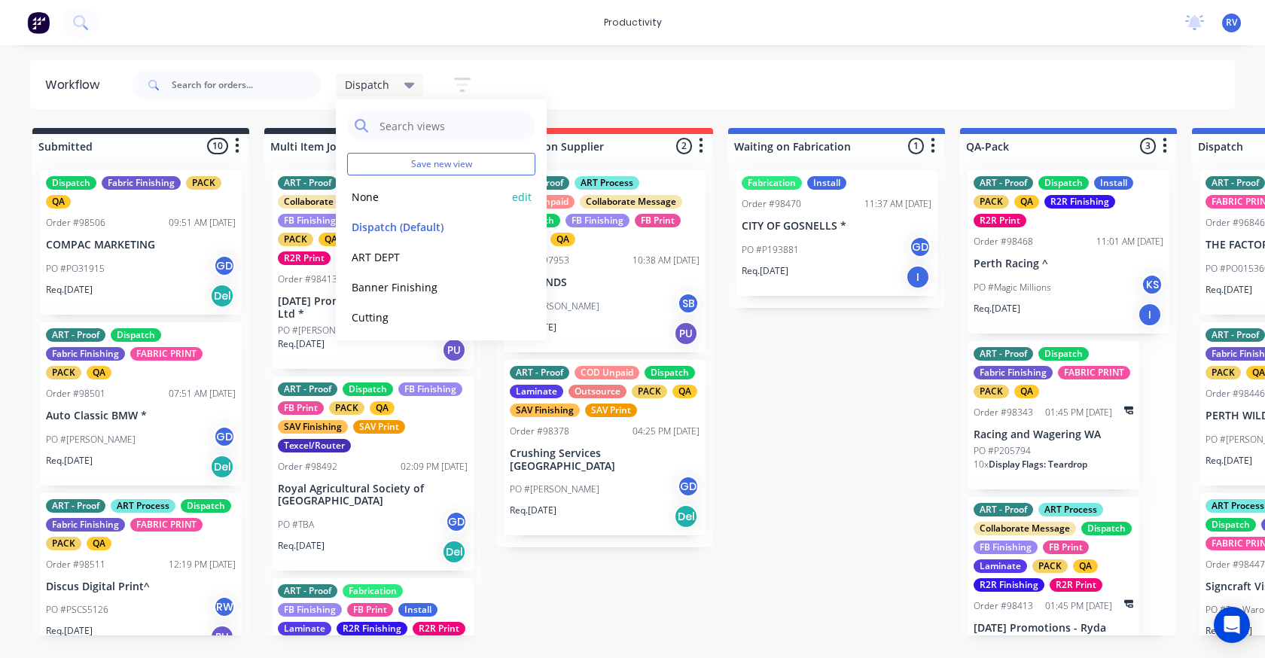
click at [378, 193] on button "None" at bounding box center [427, 196] width 160 height 17
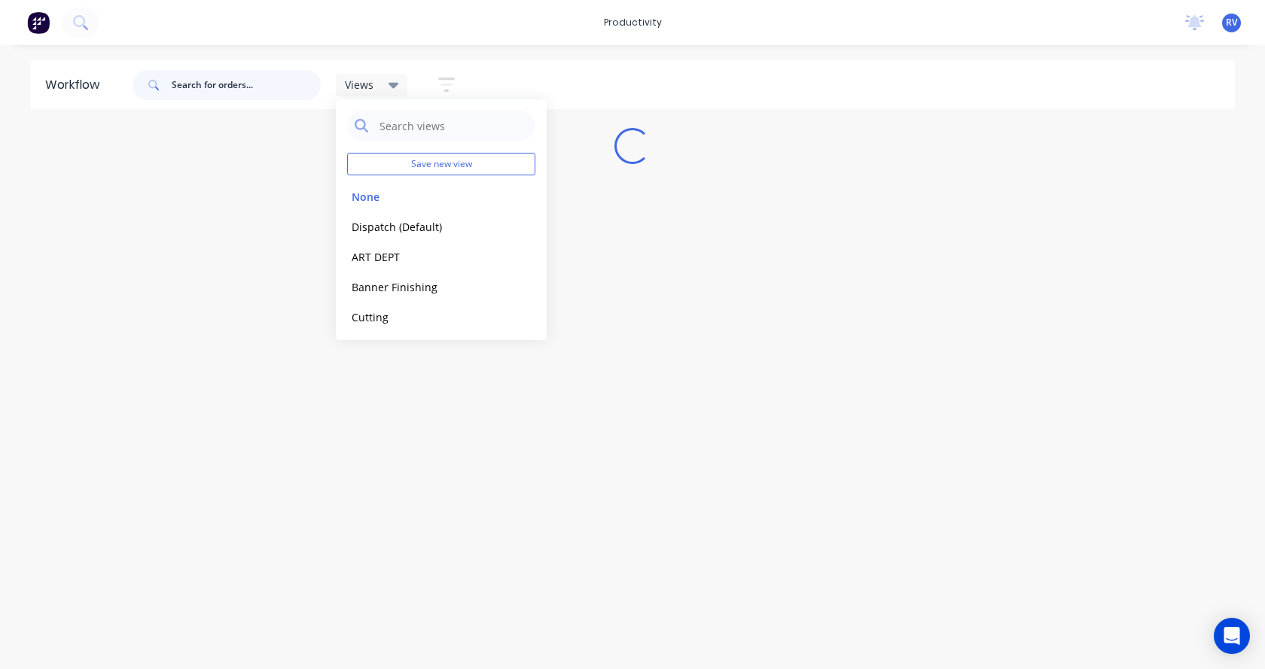
click at [239, 84] on input "text" at bounding box center [246, 85] width 149 height 30
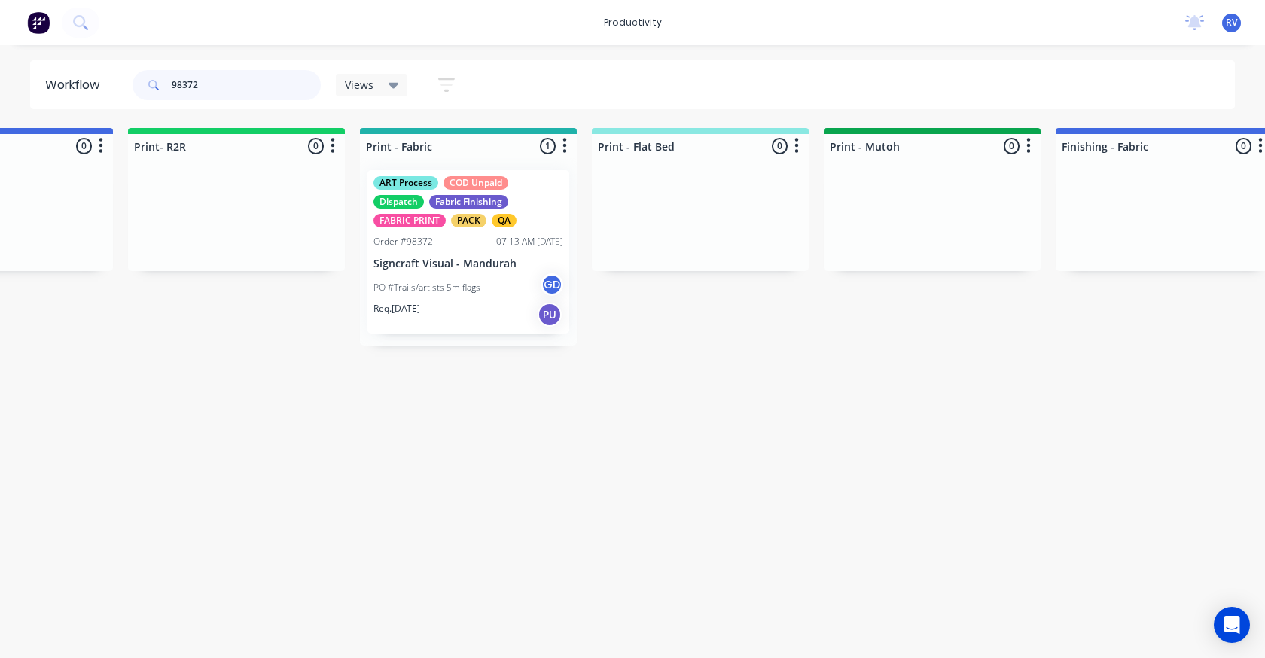
scroll to position [0, 1777]
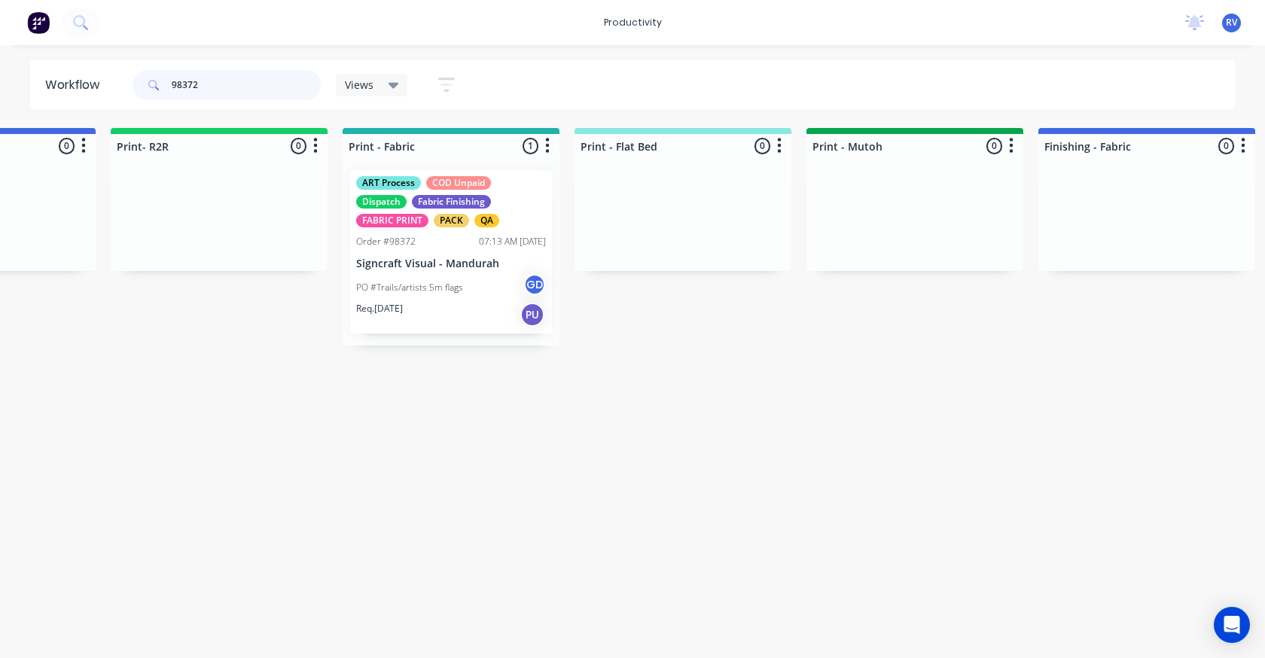
type input "98372"
click at [434, 298] on div "PO #Trails/artists 5m flags GD" at bounding box center [451, 287] width 190 height 29
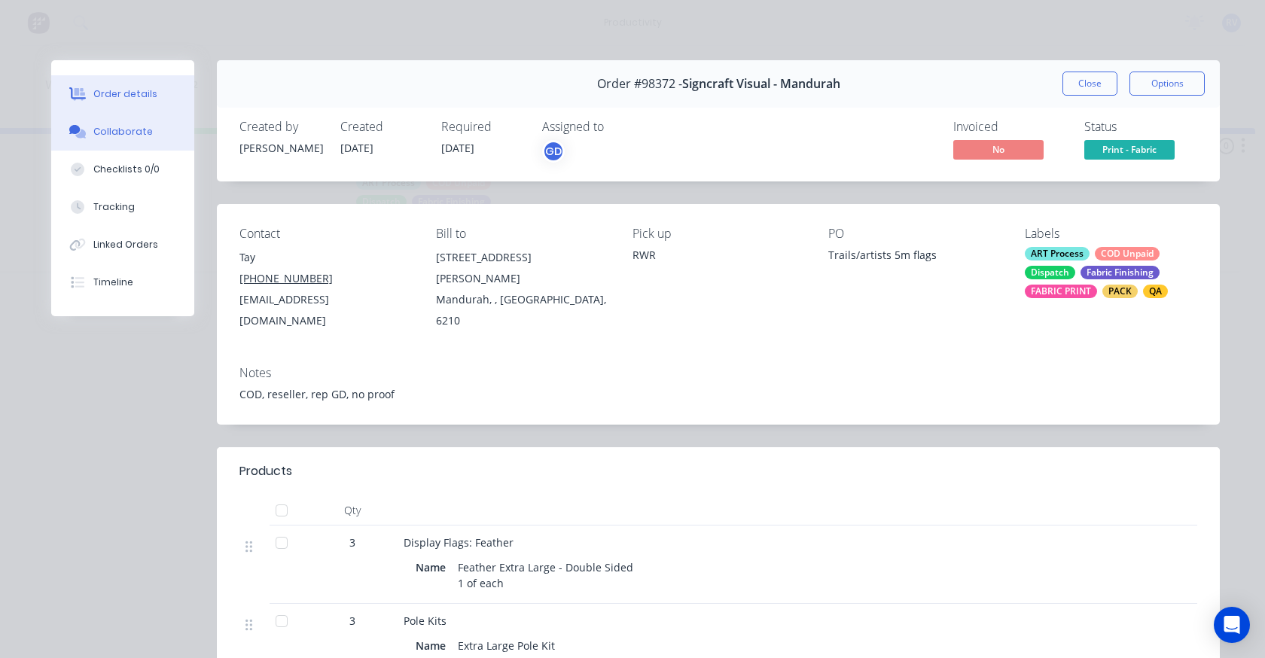
click at [103, 138] on div "Collaborate" at bounding box center [122, 132] width 59 height 14
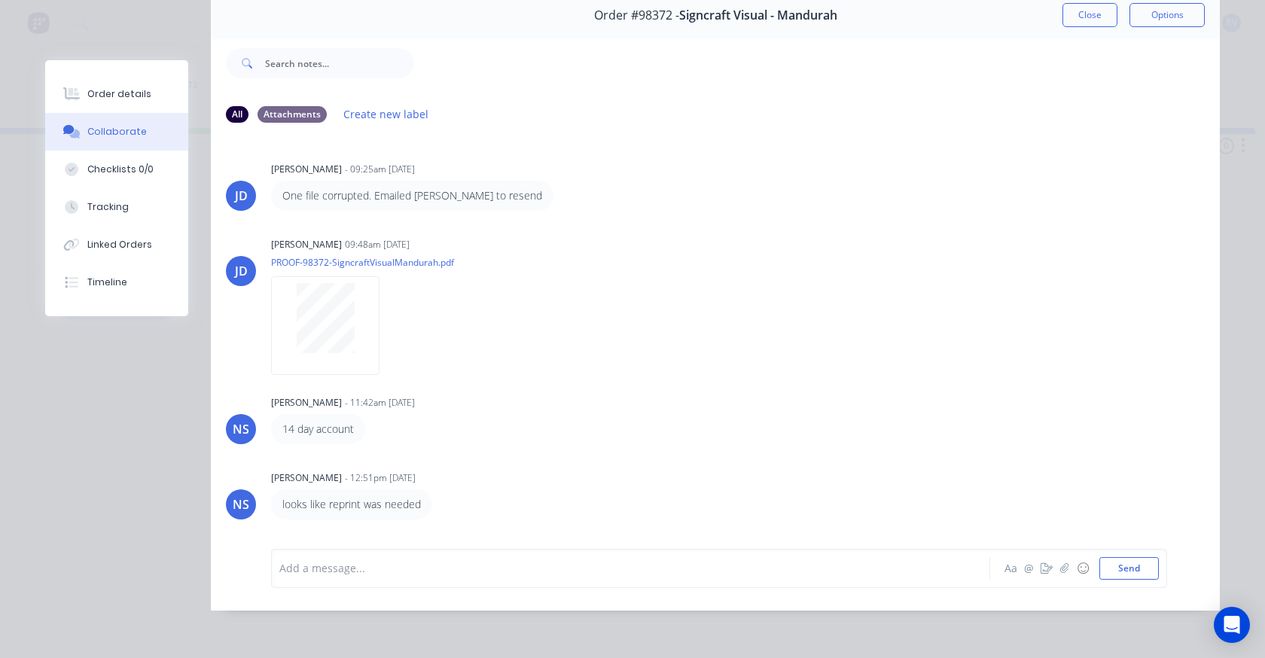
scroll to position [0, 0]
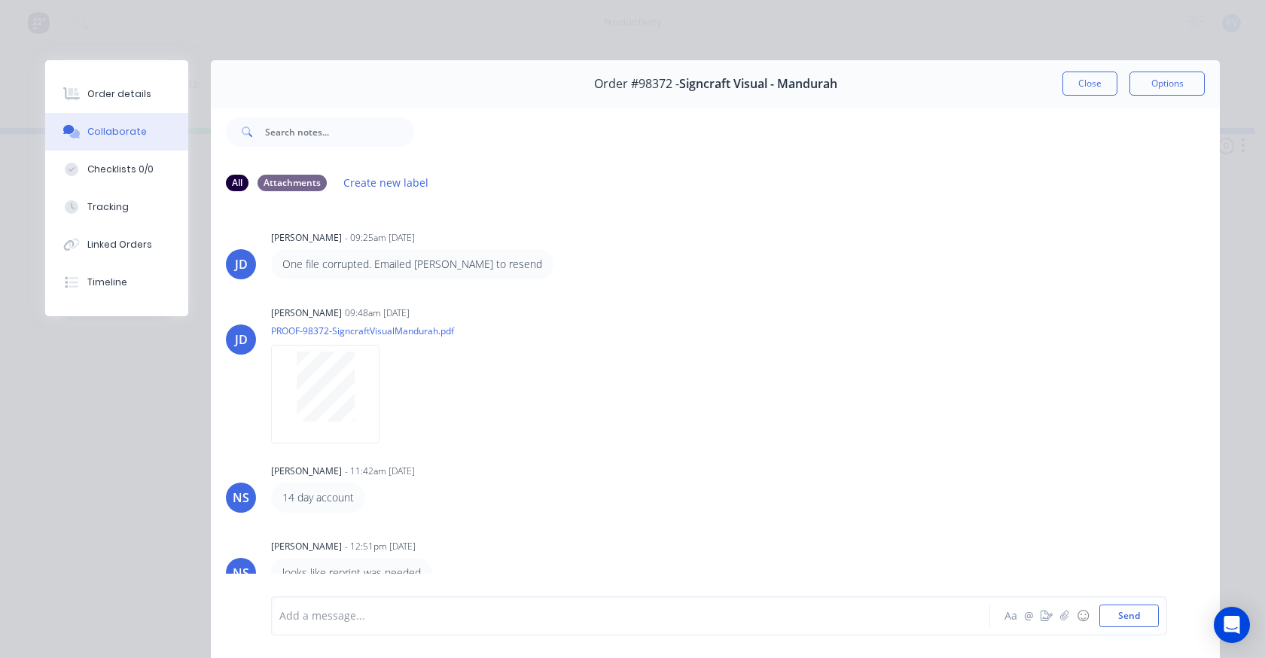
drag, startPoint x: 1084, startPoint y: 88, endPoint x: 1053, endPoint y: 77, distance: 32.2
click at [1078, 85] on button "Close" at bounding box center [1089, 84] width 55 height 24
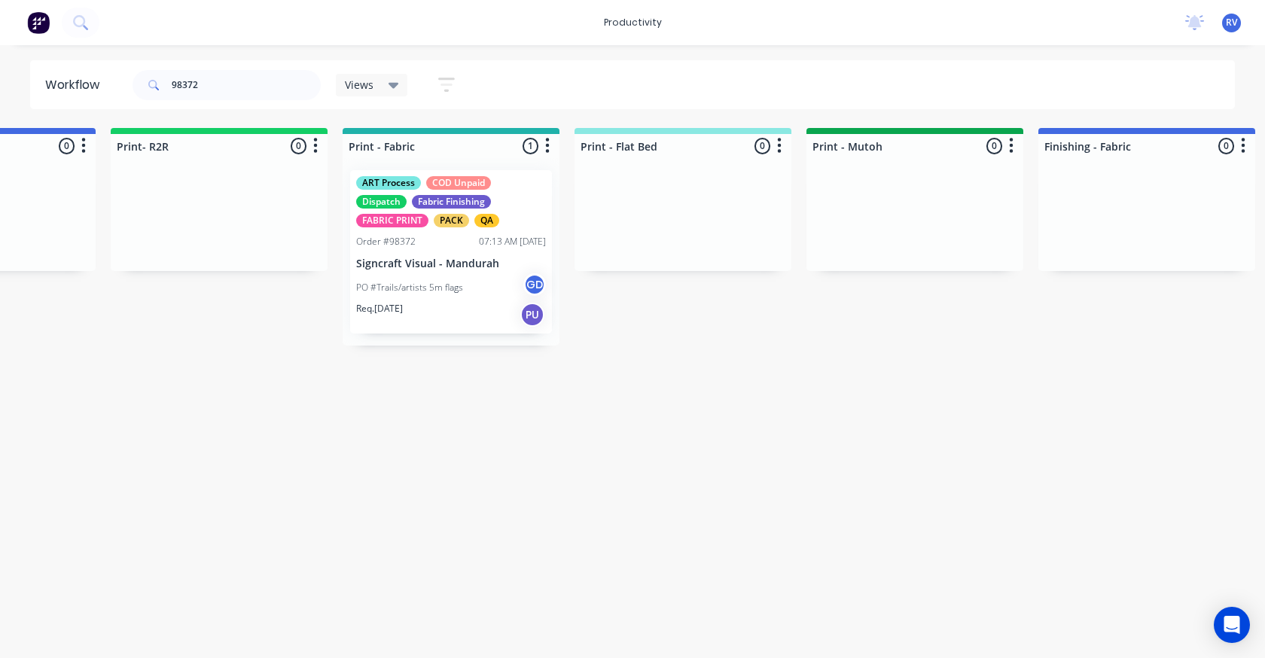
click at [347, 89] on span "Views" at bounding box center [359, 85] width 29 height 16
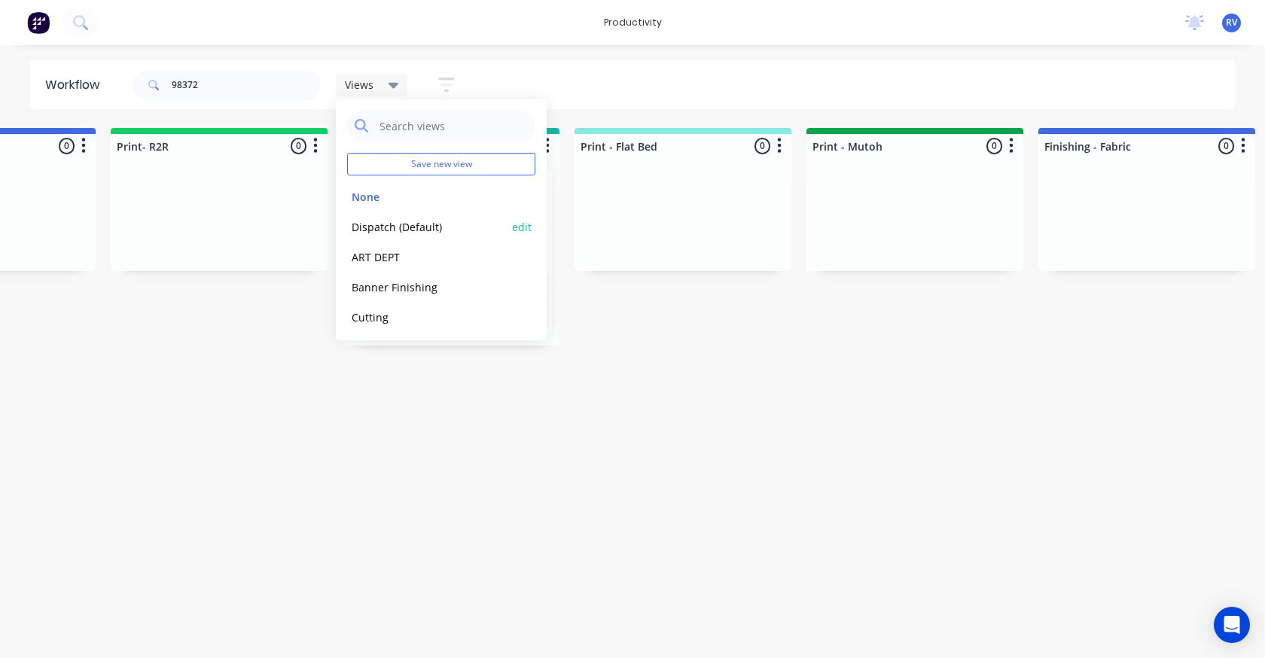
click at [382, 227] on button "Dispatch (Default)" at bounding box center [427, 226] width 160 height 17
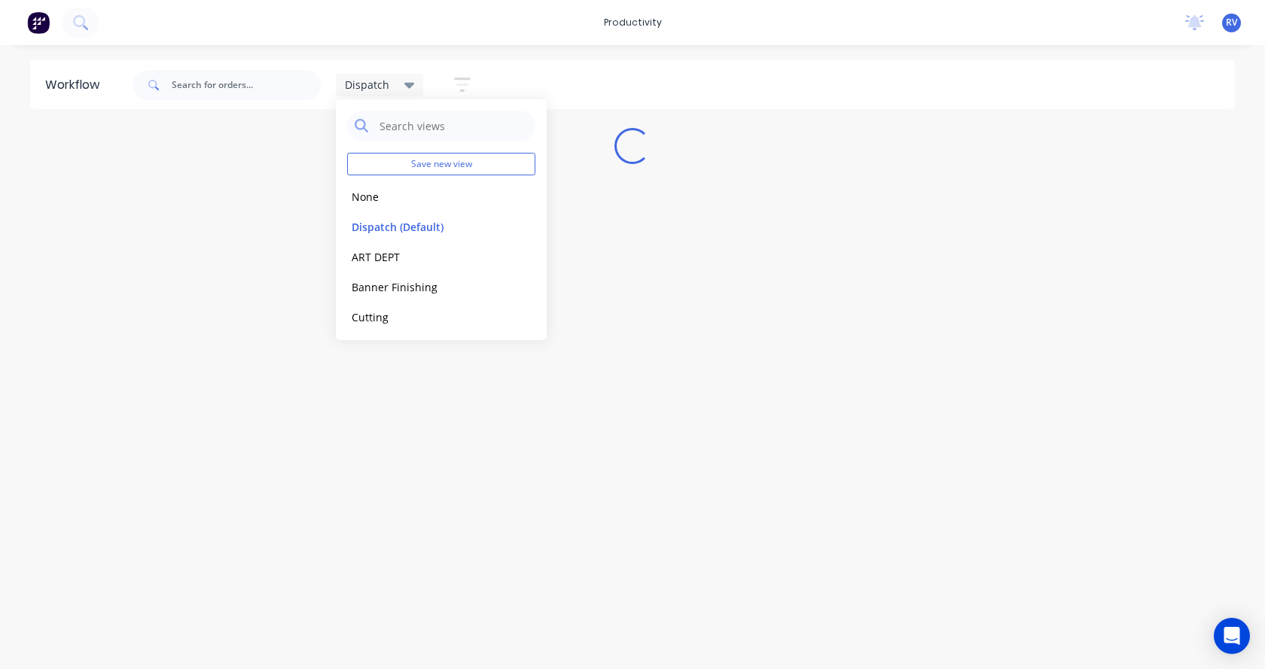
click at [331, 399] on div "Workflow Dispatch Save new view None edit Dispatch (Default) edit ART DEPT edit…" at bounding box center [632, 349] width 1265 height 579
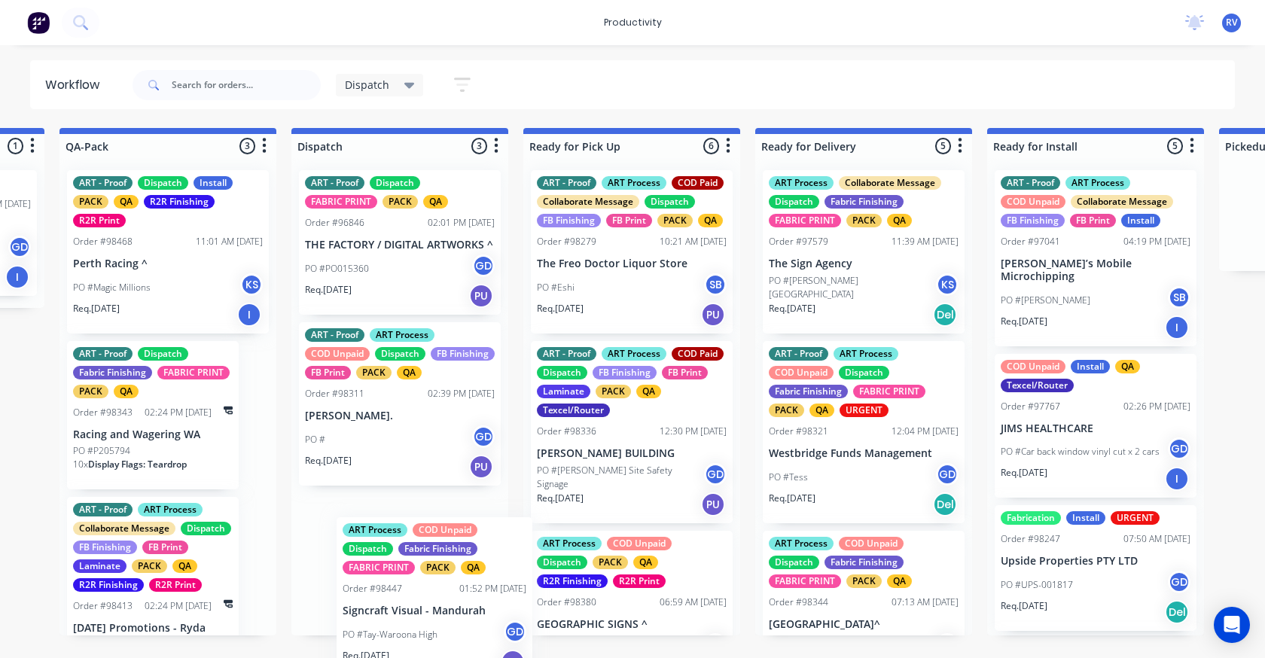
scroll to position [7, 0]
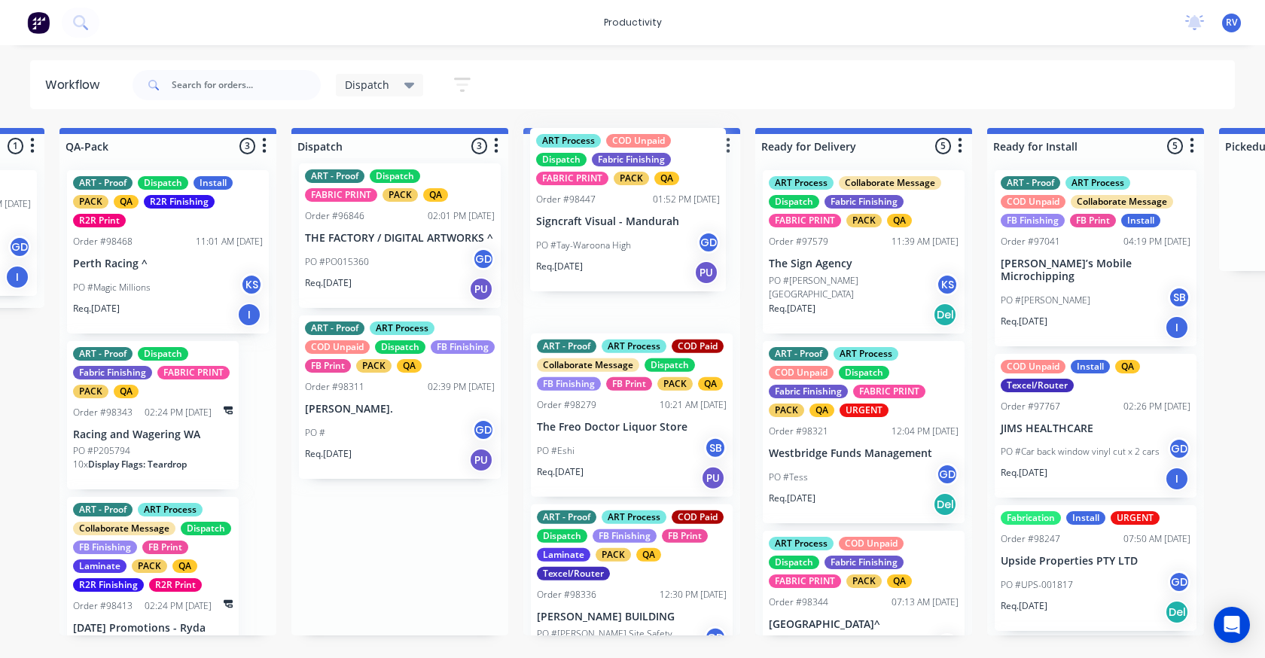
drag, startPoint x: 362, startPoint y: 590, endPoint x: 596, endPoint y: 198, distance: 455.8
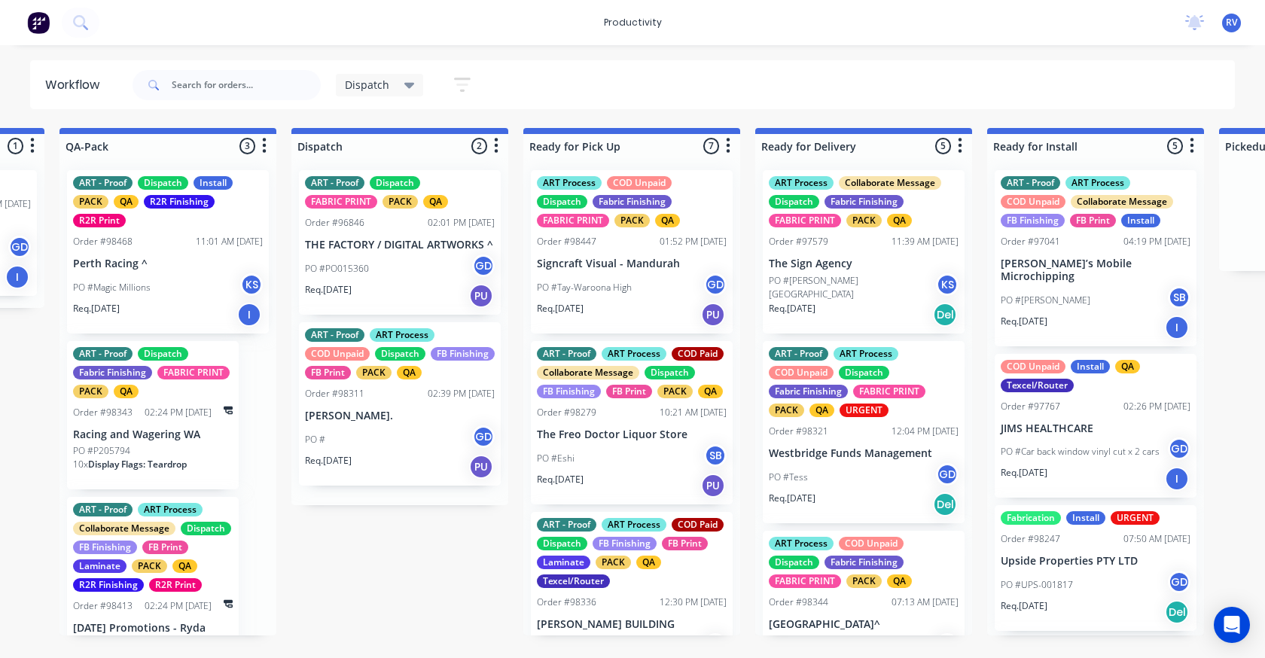
scroll to position [0, 0]
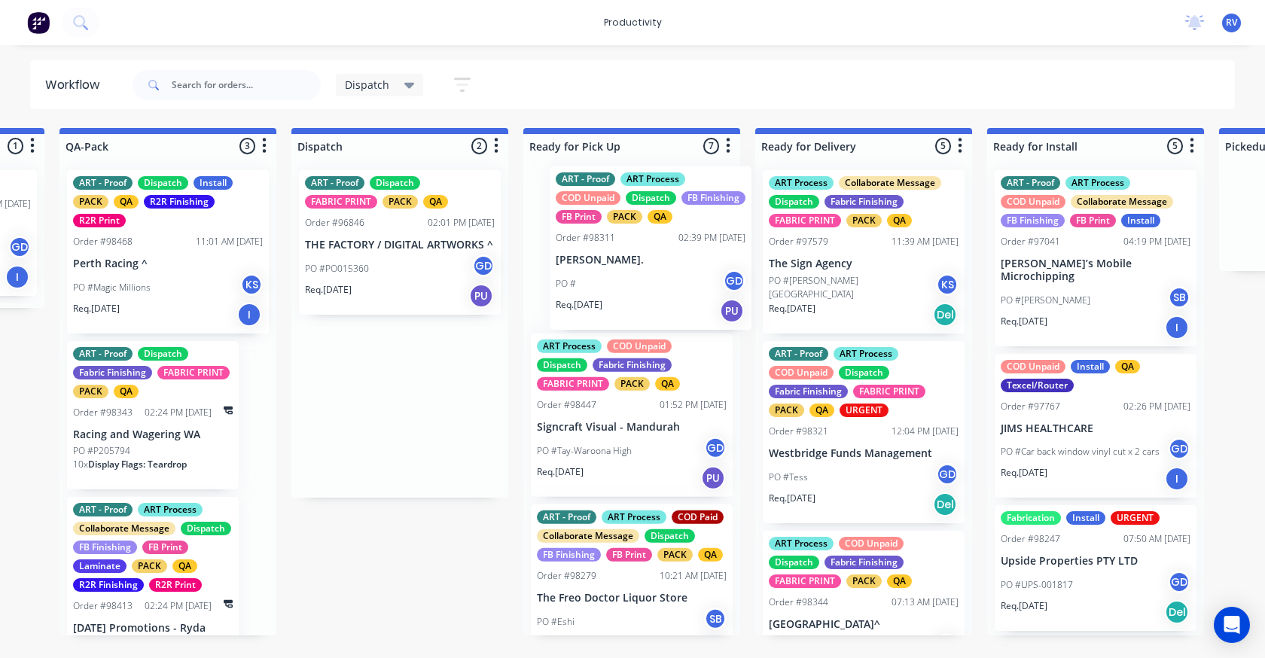
drag, startPoint x: 393, startPoint y: 400, endPoint x: 639, endPoint y: 229, distance: 299.1
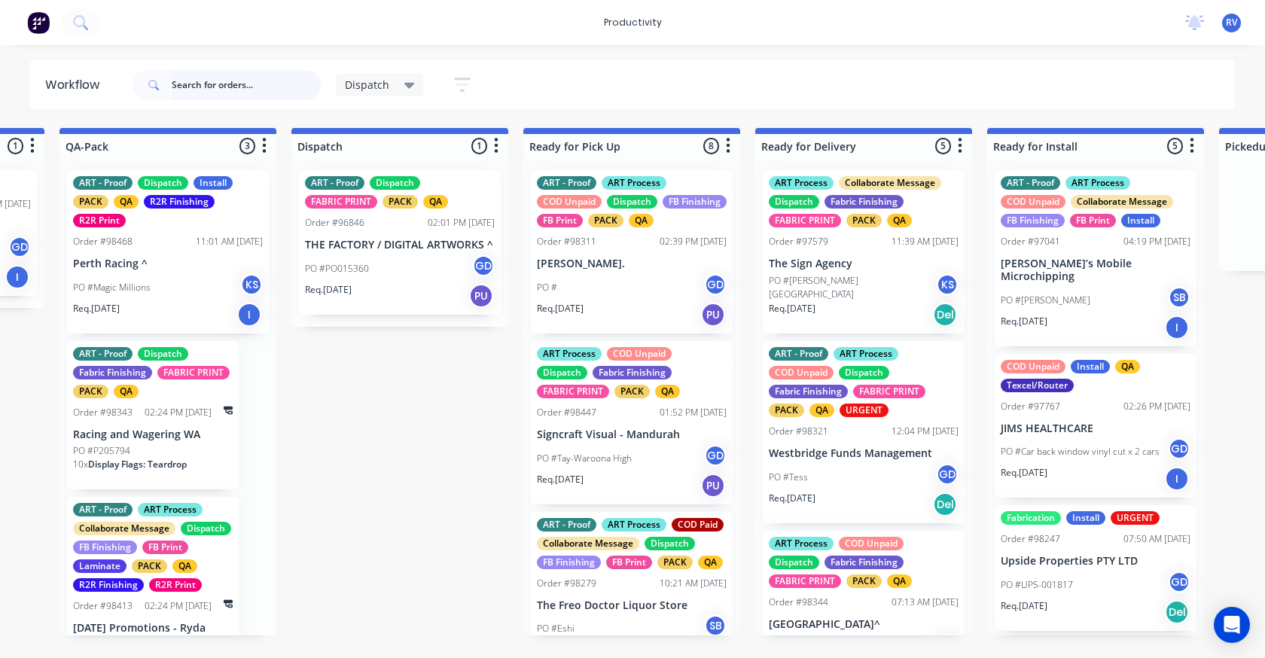
click at [198, 90] on input "text" at bounding box center [246, 85] width 149 height 30
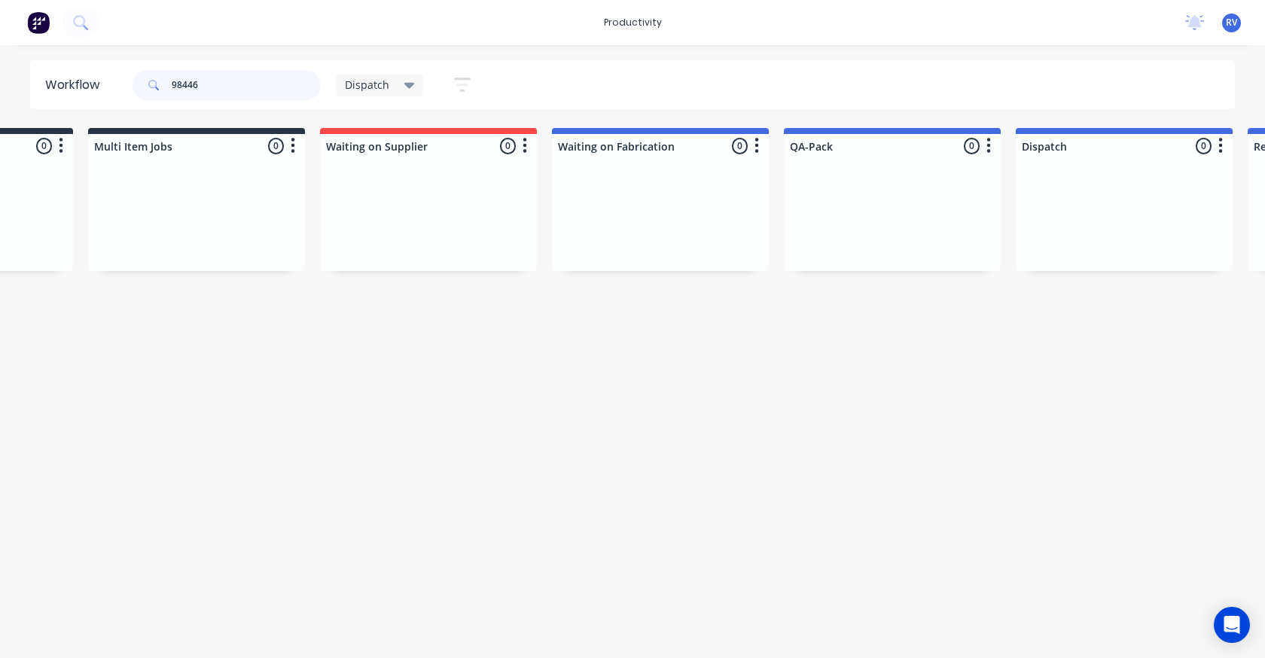
scroll to position [0, 194]
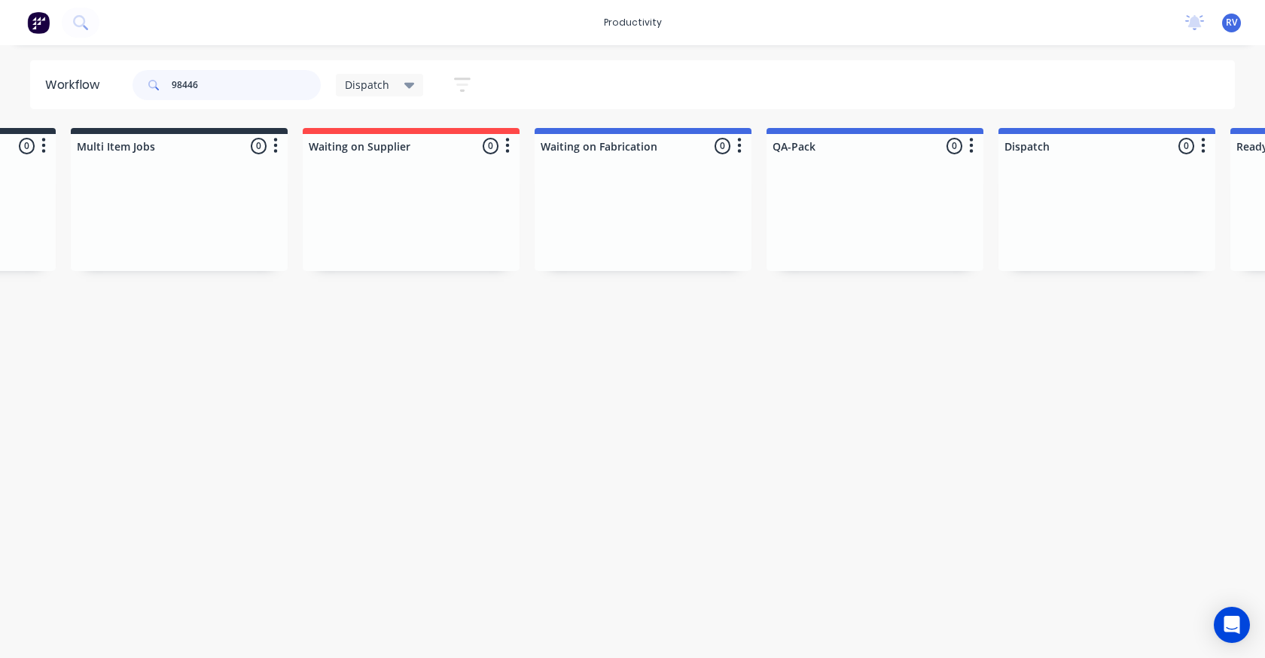
type input "98446"
click at [375, 84] on span "Dispatch" at bounding box center [367, 85] width 44 height 16
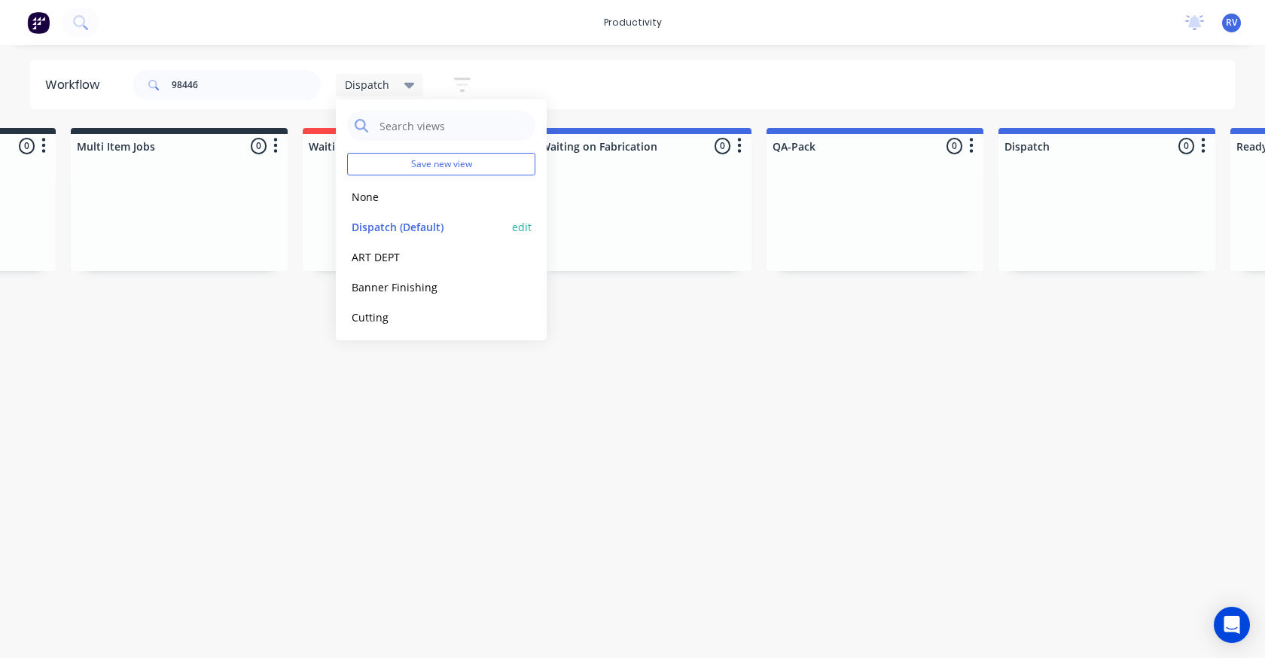
drag, startPoint x: 385, startPoint y: 220, endPoint x: 327, endPoint y: 239, distance: 61.2
click at [385, 221] on button "Dispatch (Default)" at bounding box center [427, 226] width 160 height 17
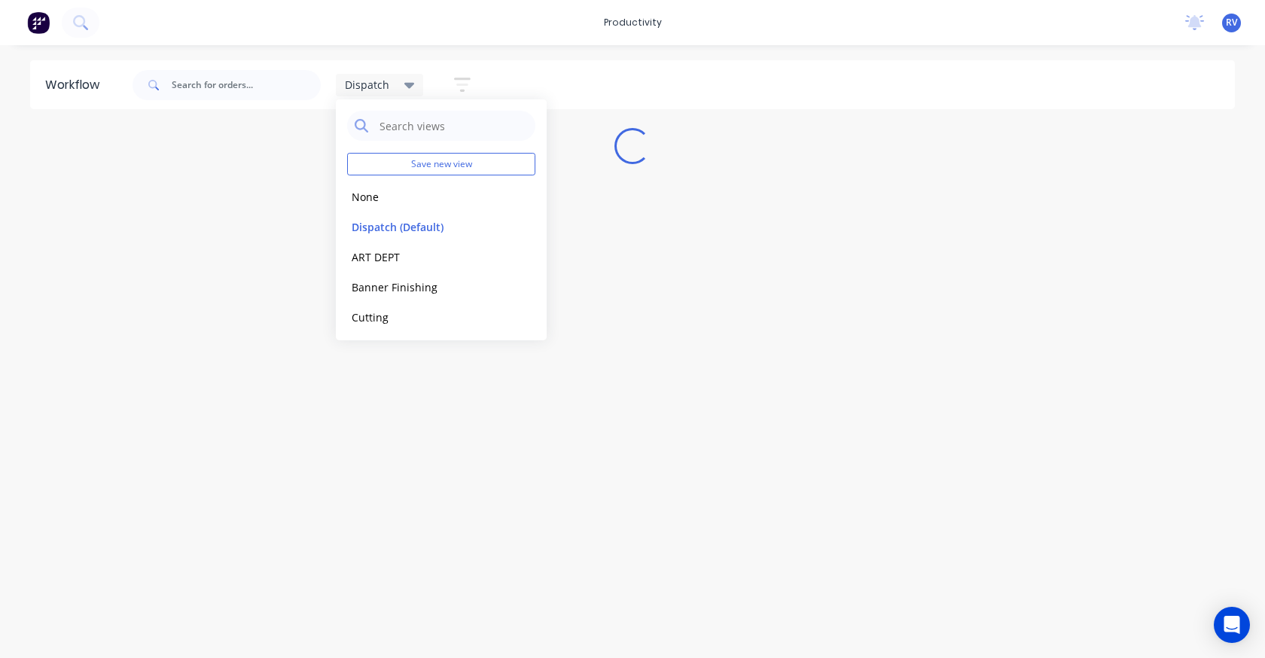
scroll to position [0, 0]
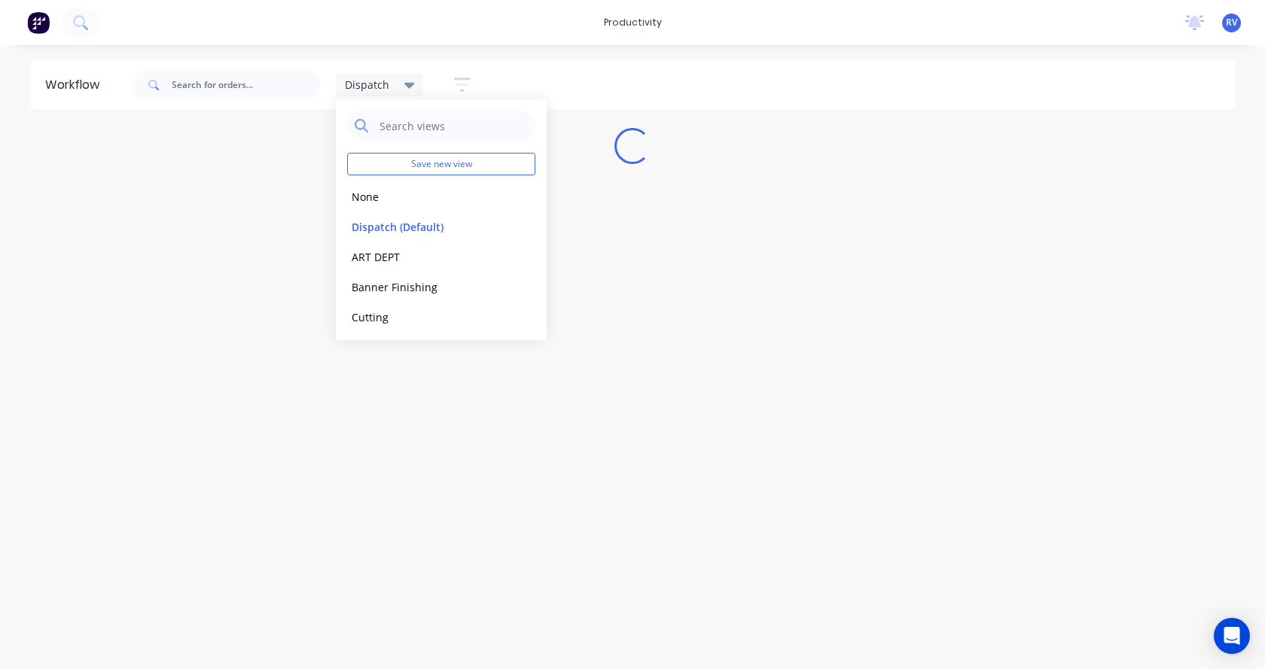
click at [278, 274] on div "Workflow Dispatch Save new view None edit Dispatch (Default) edit ART DEPT edit…" at bounding box center [632, 349] width 1265 height 579
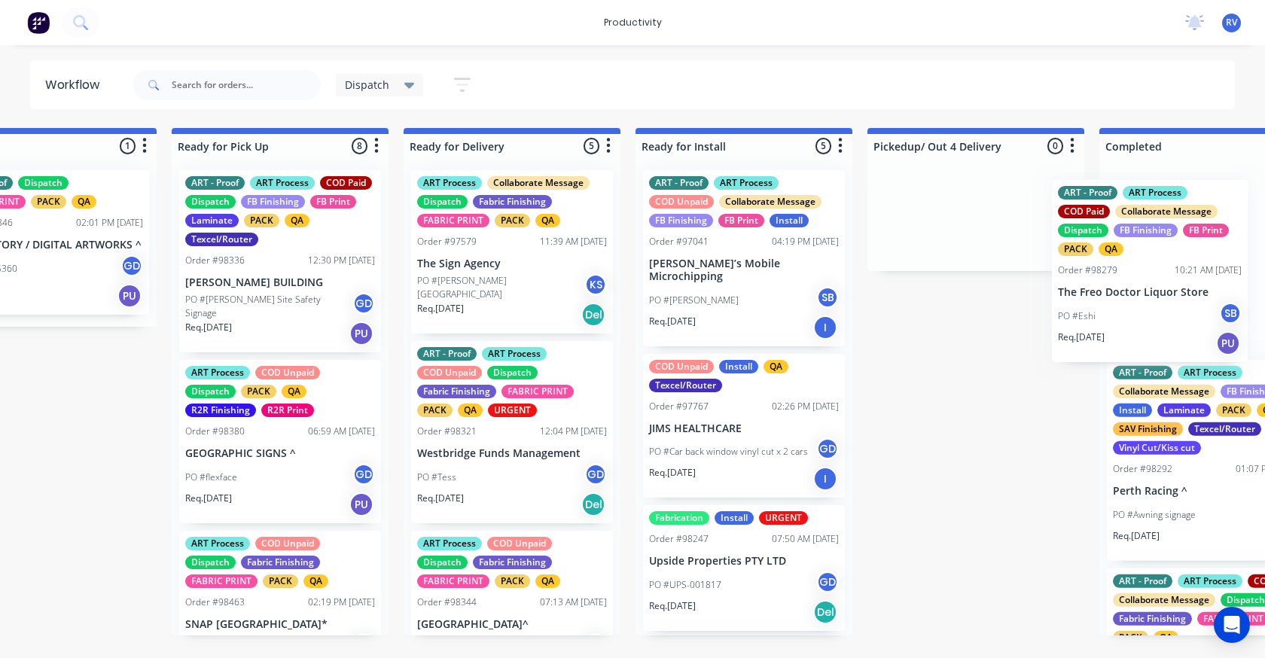
scroll to position [0, 1312]
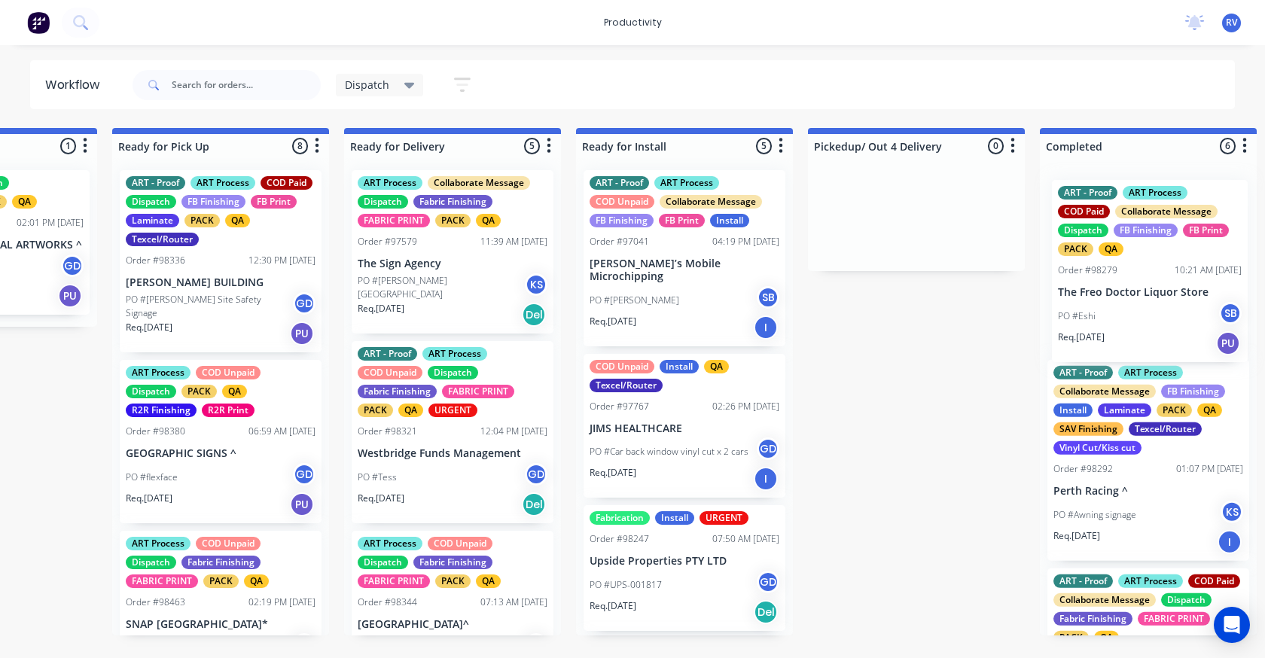
drag, startPoint x: 250, startPoint y: 280, endPoint x: 1073, endPoint y: 278, distance: 823.0
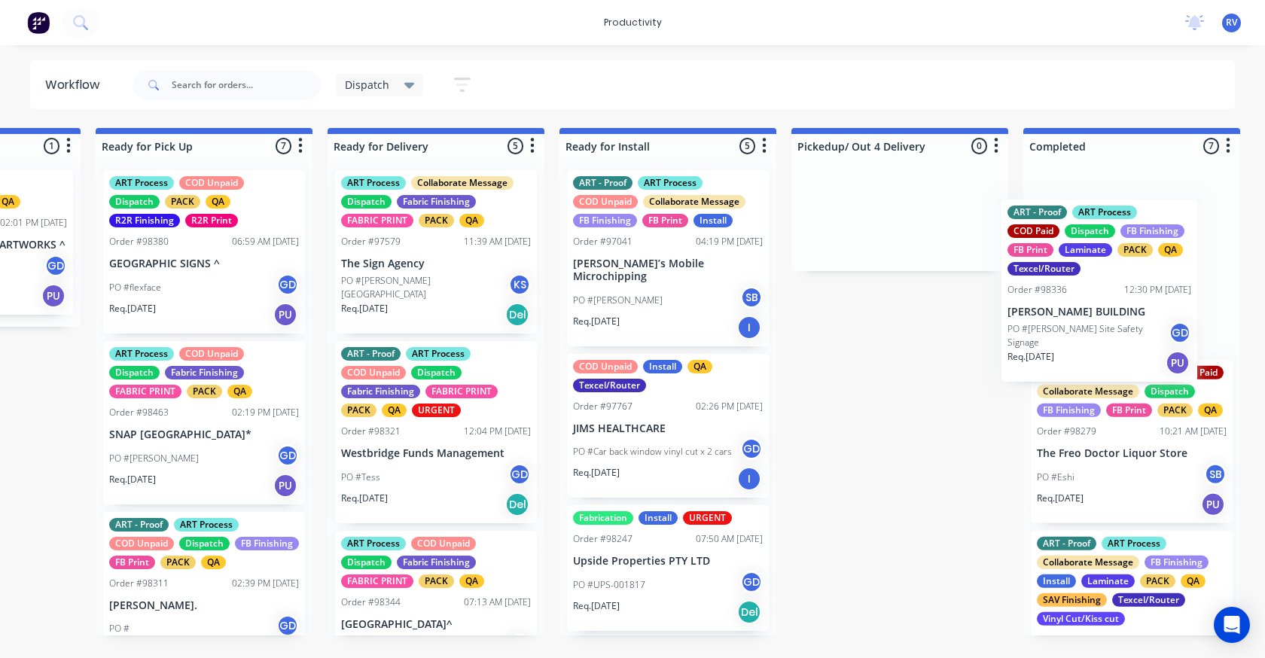
scroll to position [0, 1342]
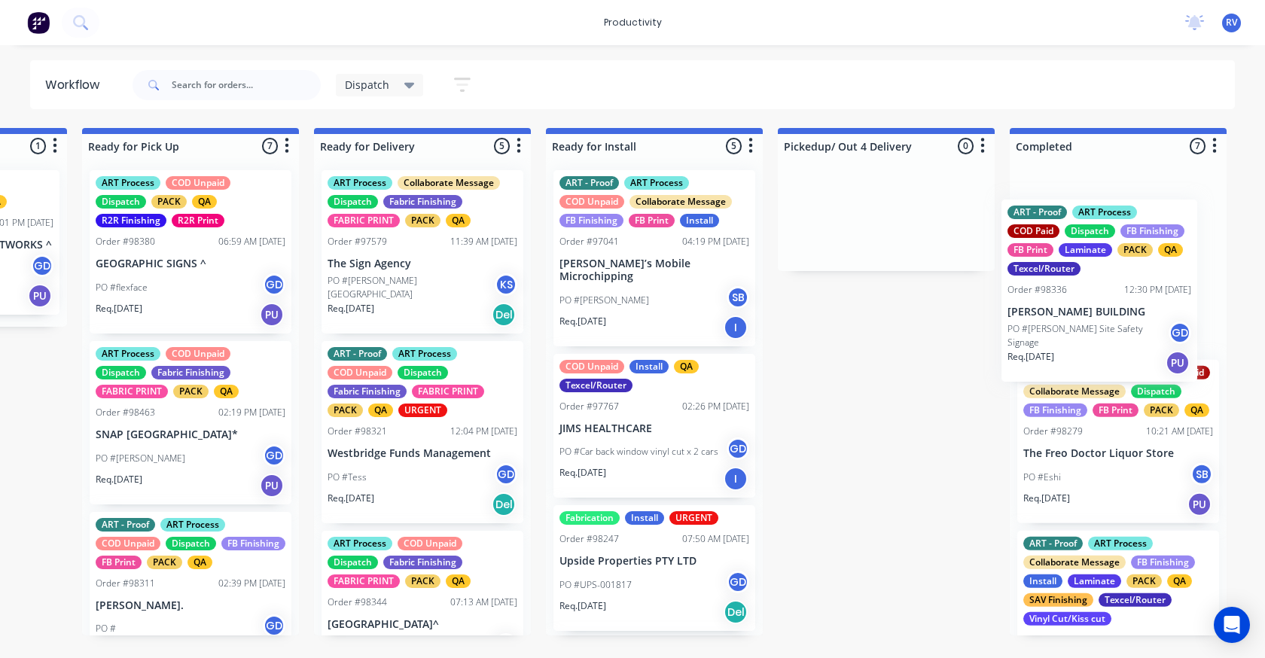
drag, startPoint x: 196, startPoint y: 306, endPoint x: 1049, endPoint y: 297, distance: 853.2
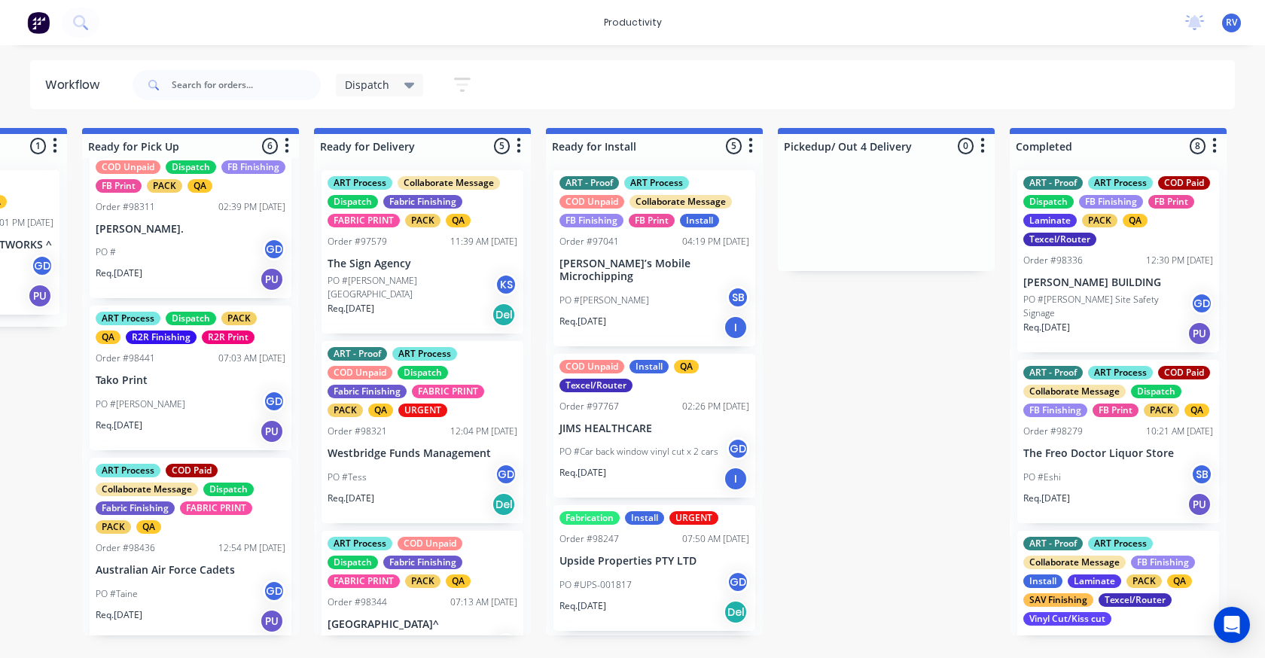
scroll to position [572, 0]
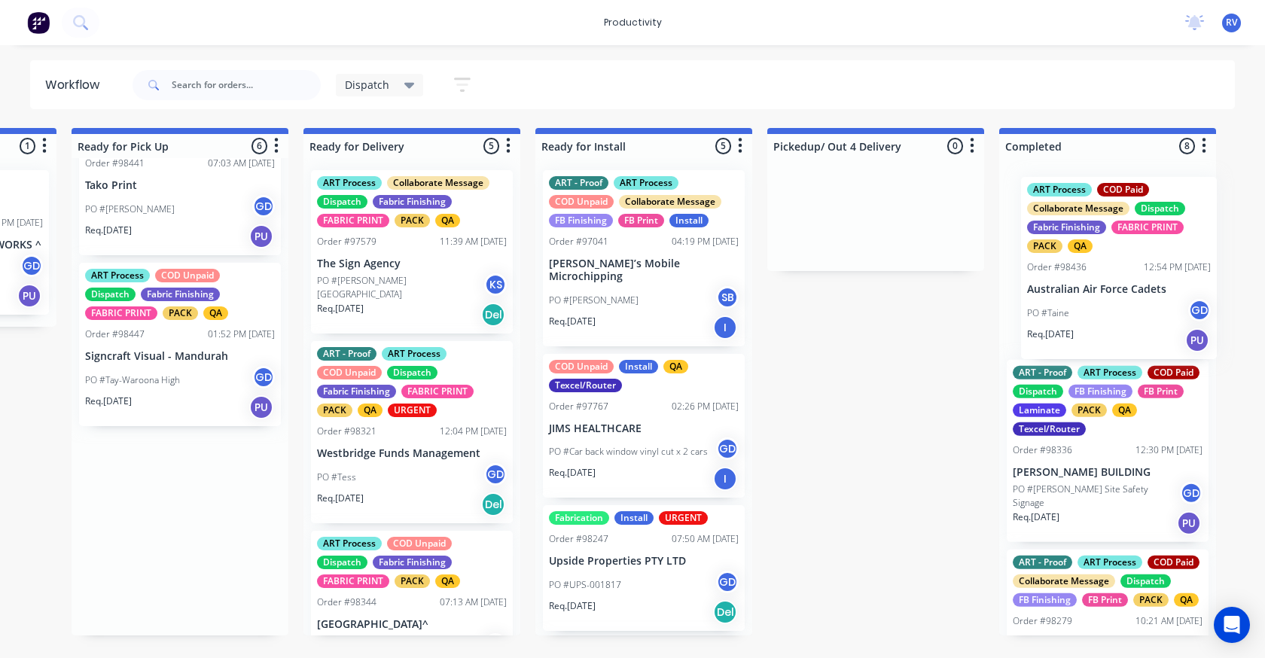
drag, startPoint x: 174, startPoint y: 427, endPoint x: 1026, endPoint y: 276, distance: 865.0
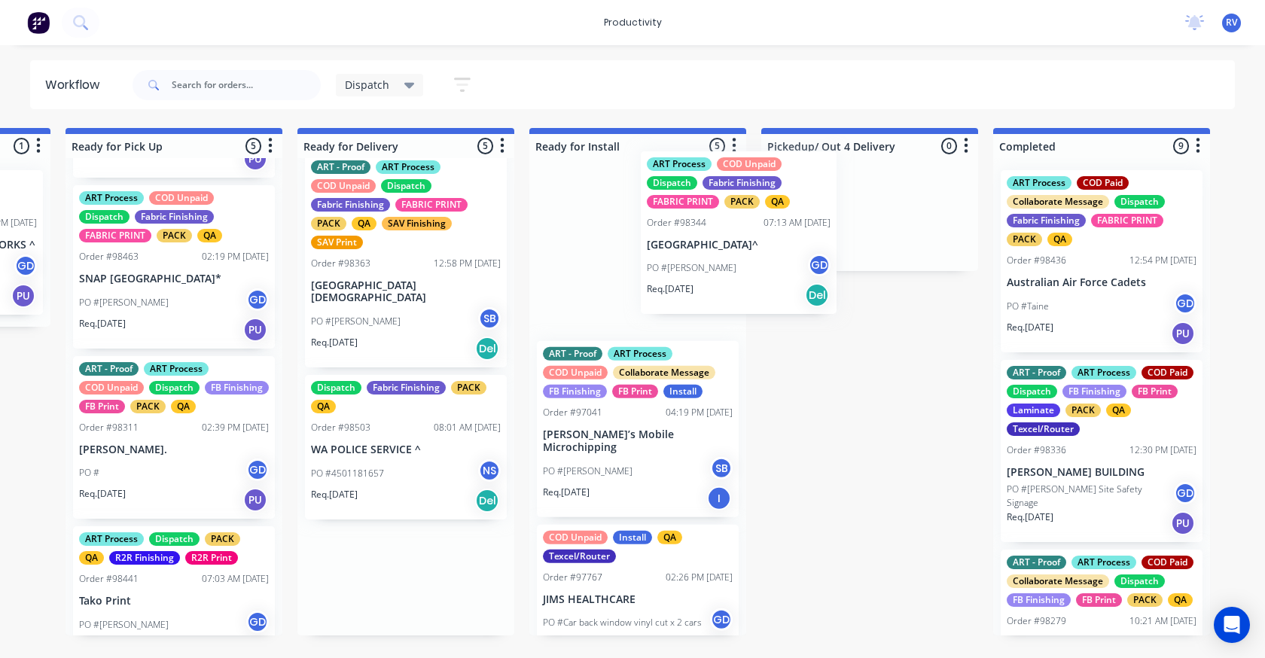
scroll to position [376, 0]
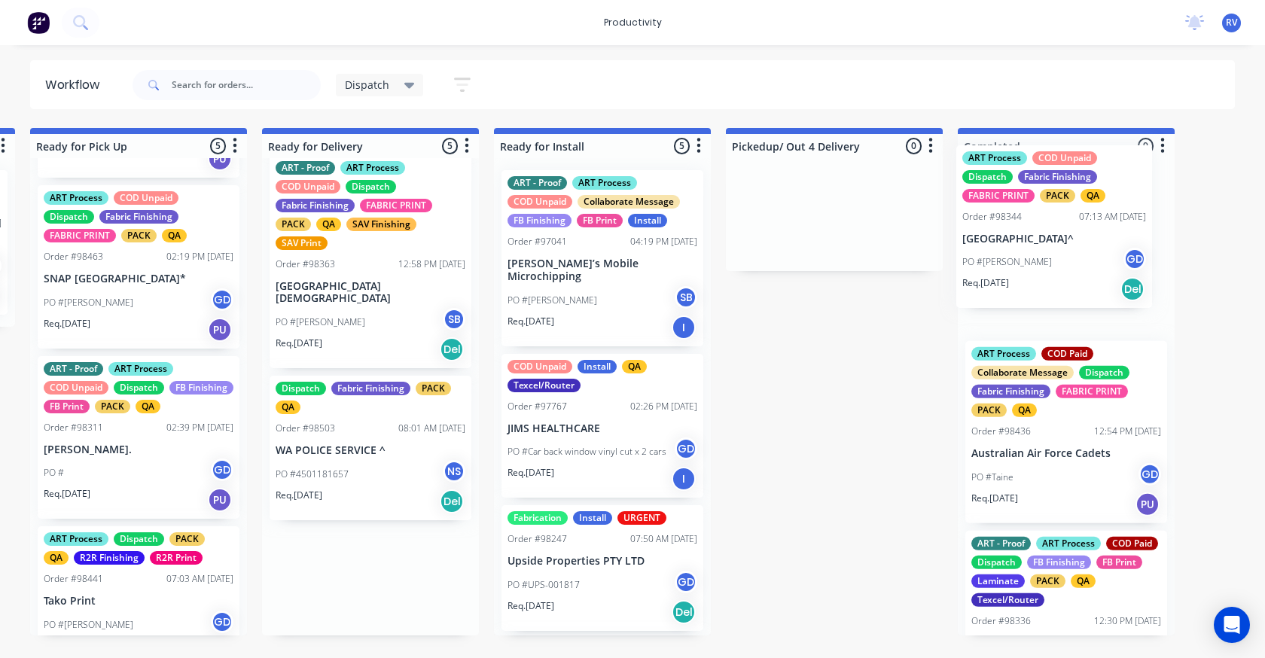
drag, startPoint x: 365, startPoint y: 253, endPoint x: 1023, endPoint y: 245, distance: 658.1
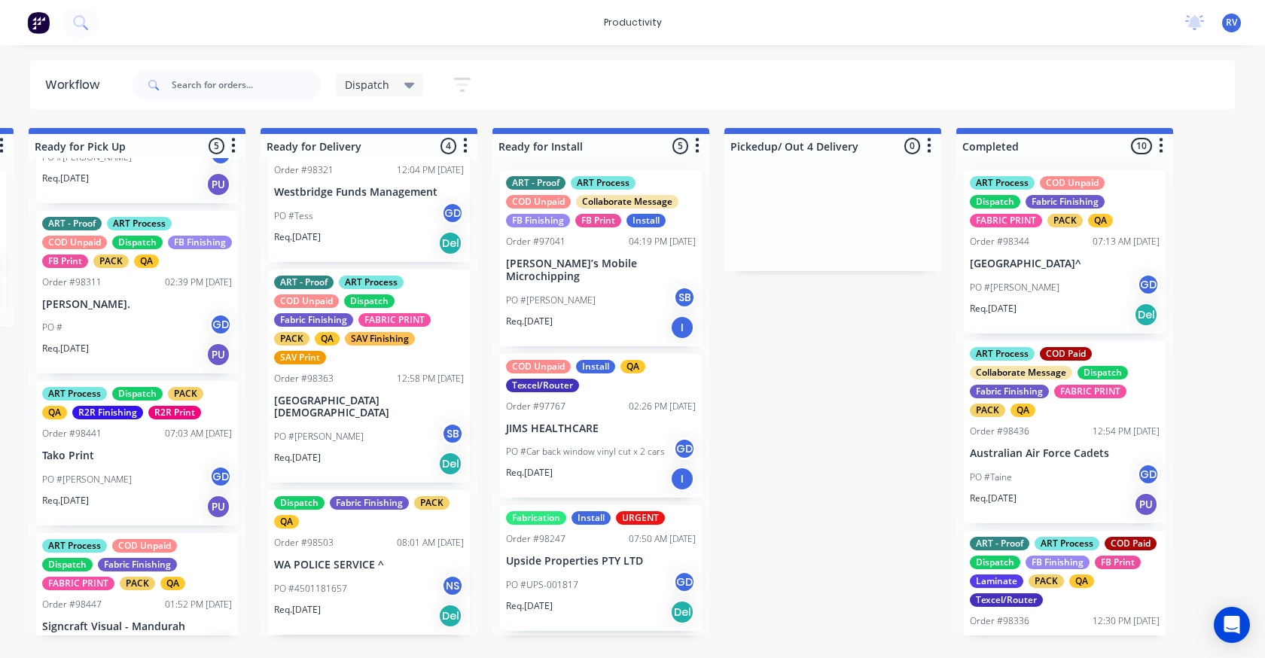
scroll to position [382, 0]
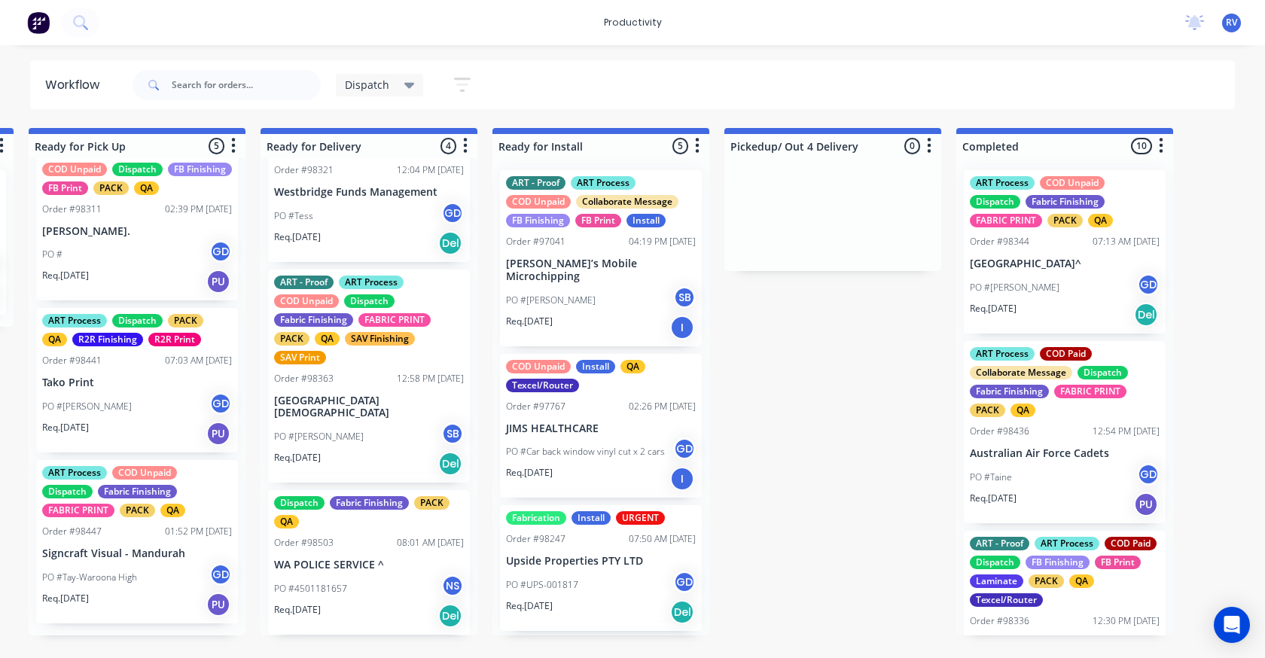
click at [350, 87] on span "Dispatch" at bounding box center [367, 85] width 44 height 16
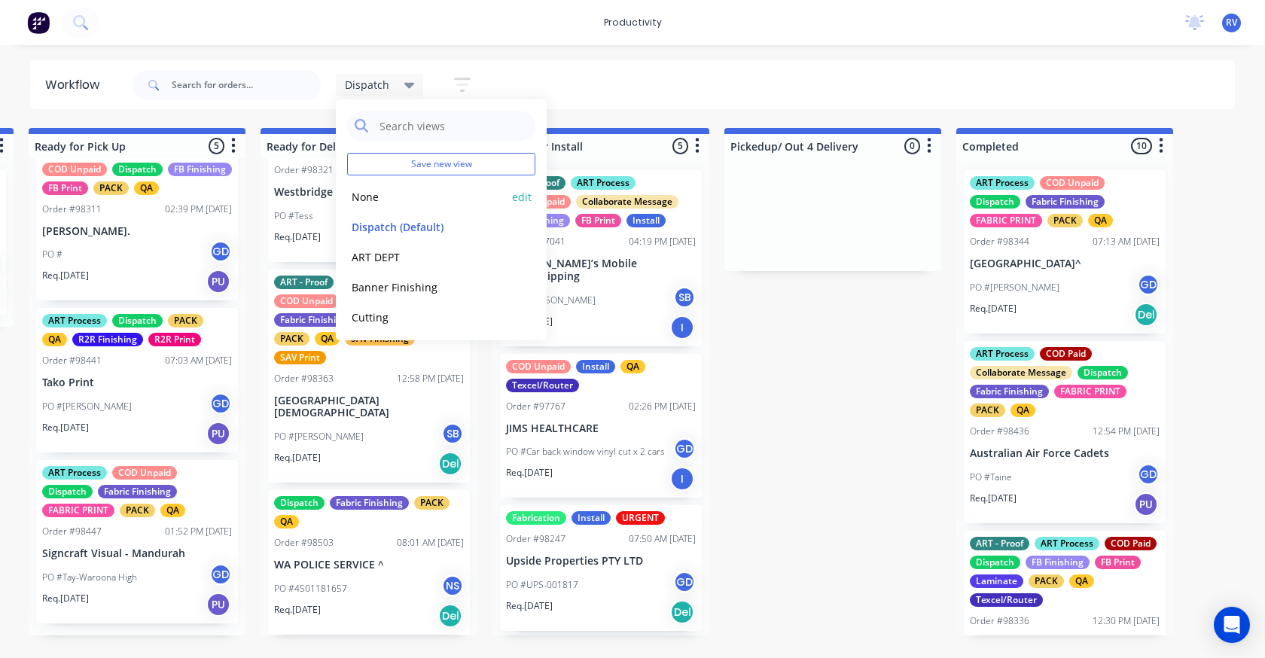
click at [363, 200] on button "None" at bounding box center [427, 196] width 160 height 17
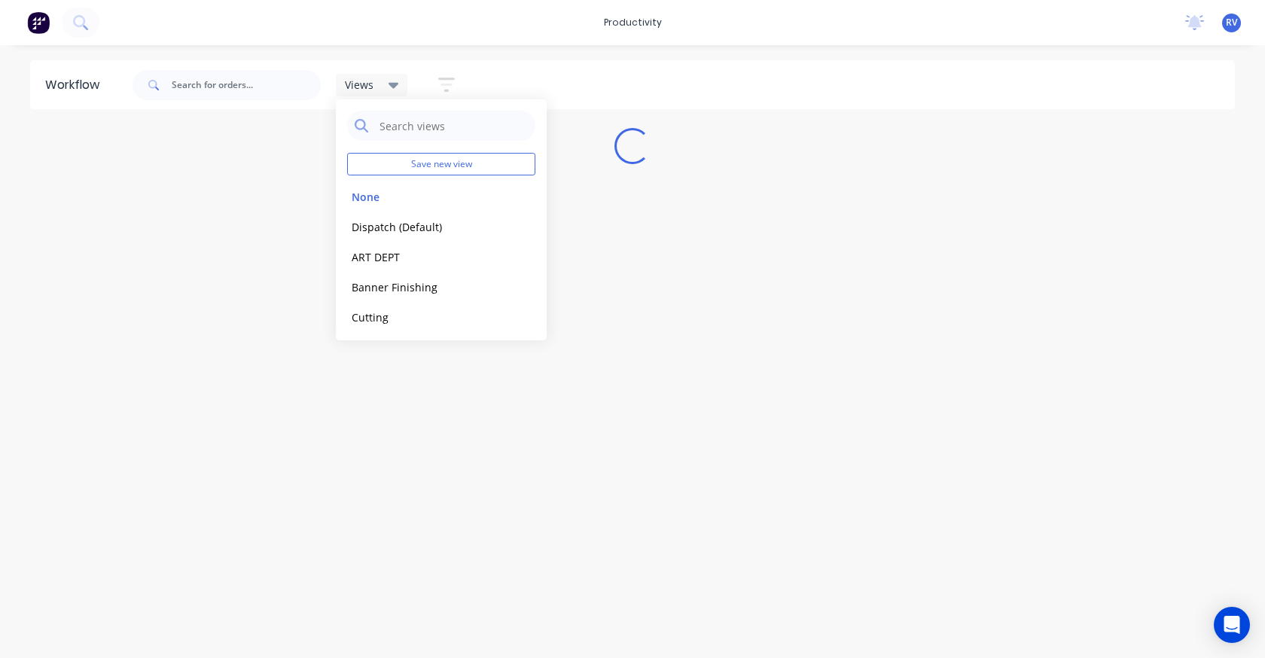
scroll to position [0, 0]
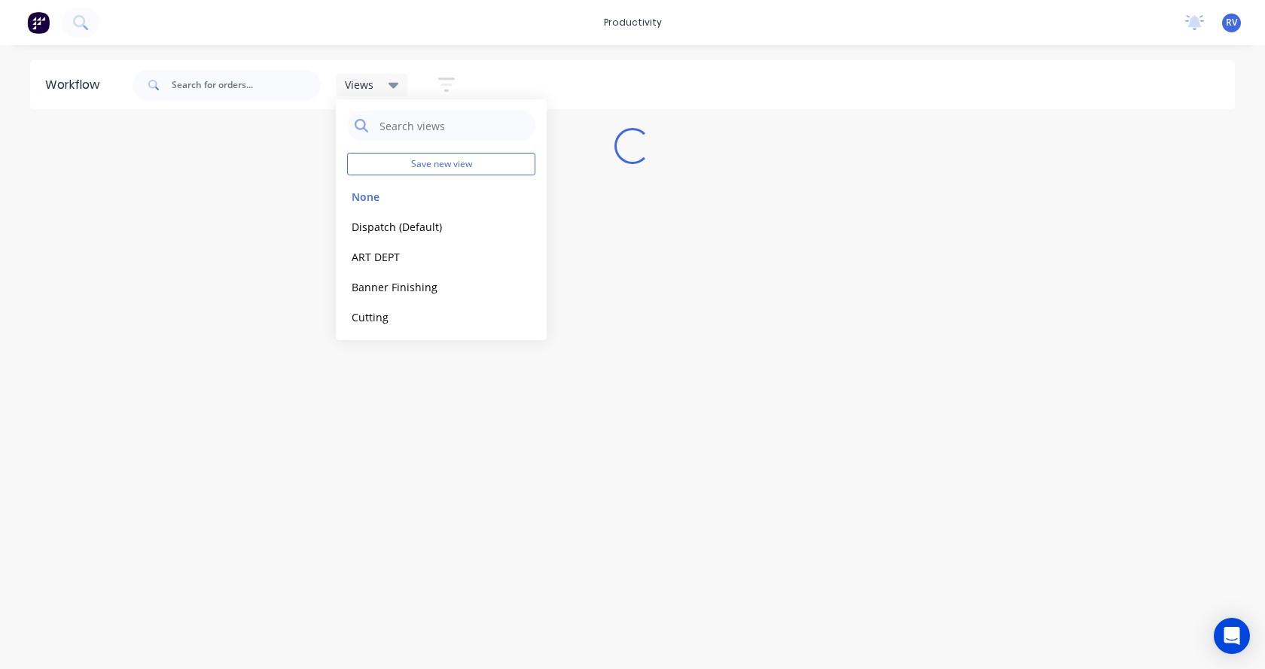
click at [248, 101] on div at bounding box center [227, 84] width 188 height 45
click at [242, 92] on input "text" at bounding box center [246, 85] width 149 height 30
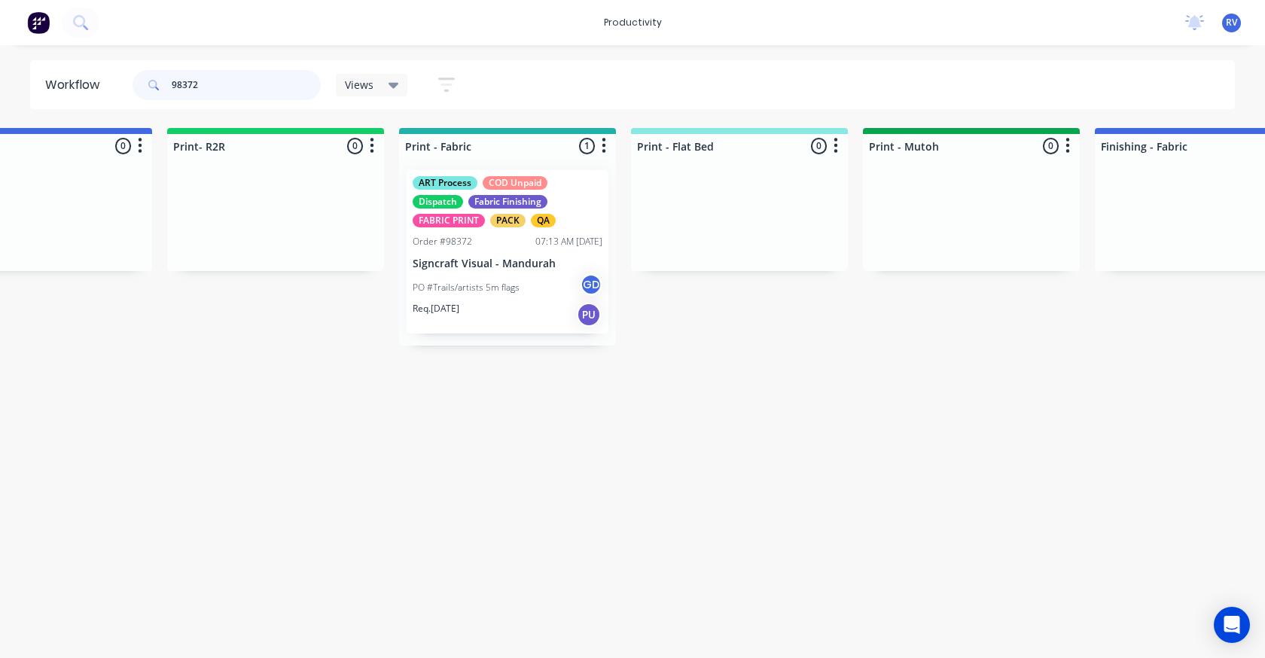
scroll to position [0, 1731]
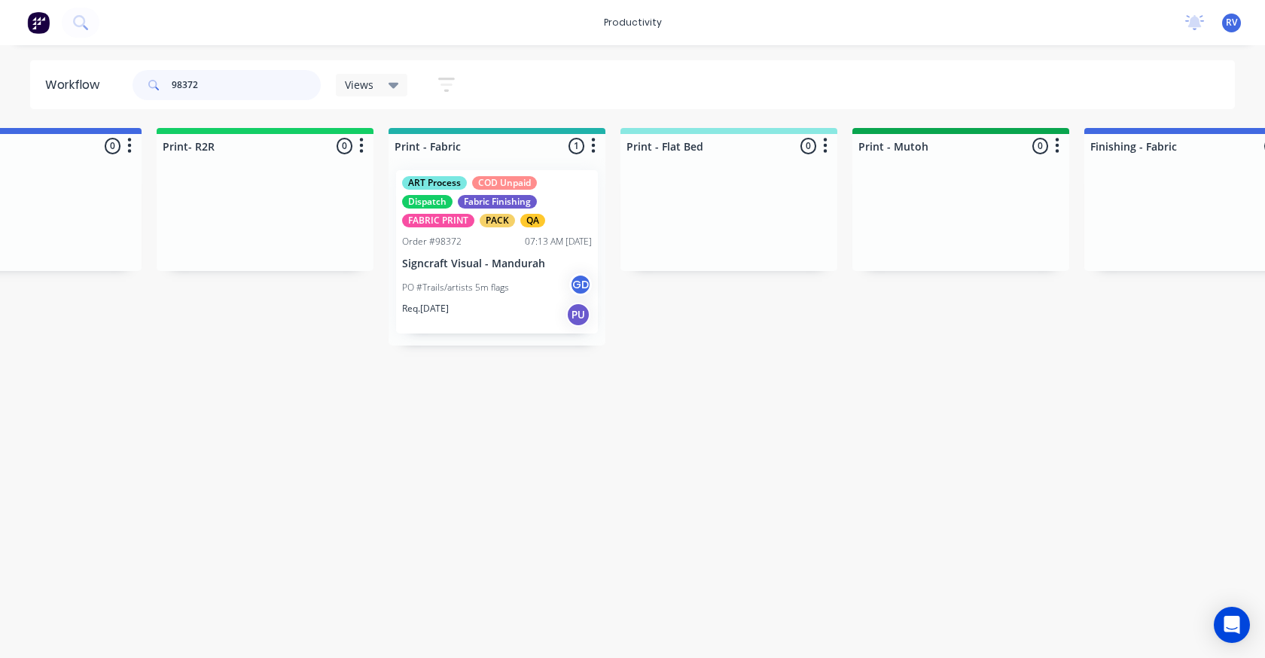
type input "98372"
click at [505, 306] on div "Req. [DATE] PU" at bounding box center [497, 315] width 190 height 26
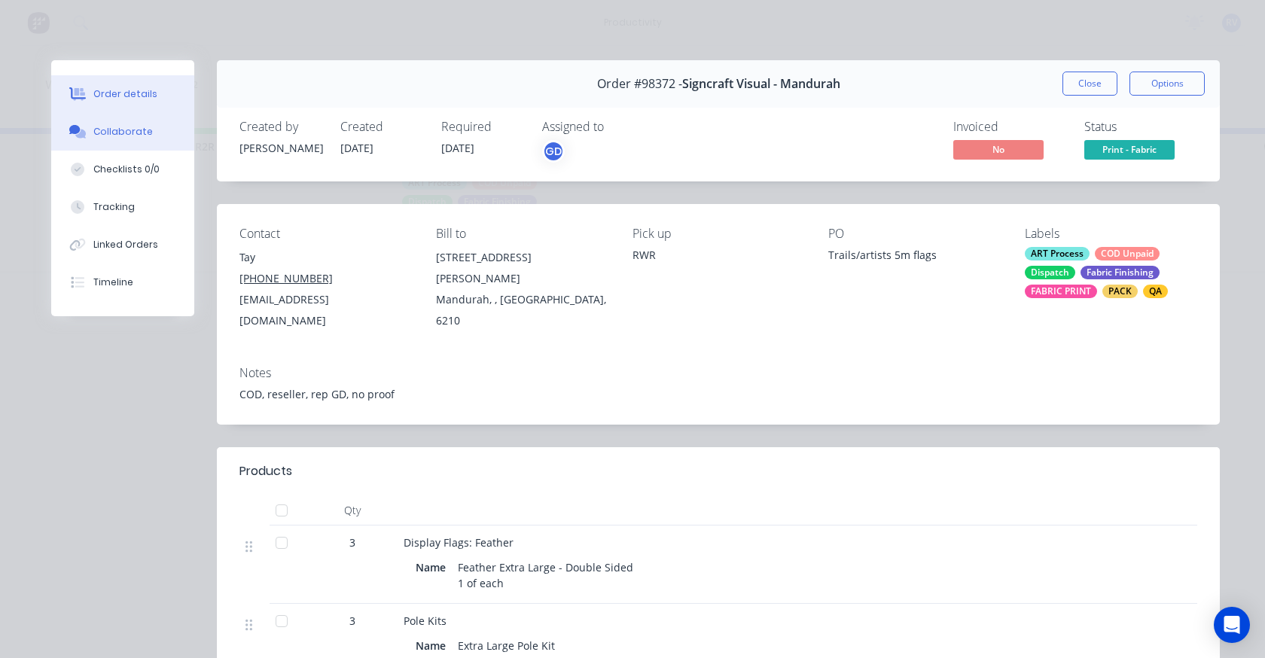
click at [136, 133] on div "Collaborate" at bounding box center [122, 132] width 59 height 14
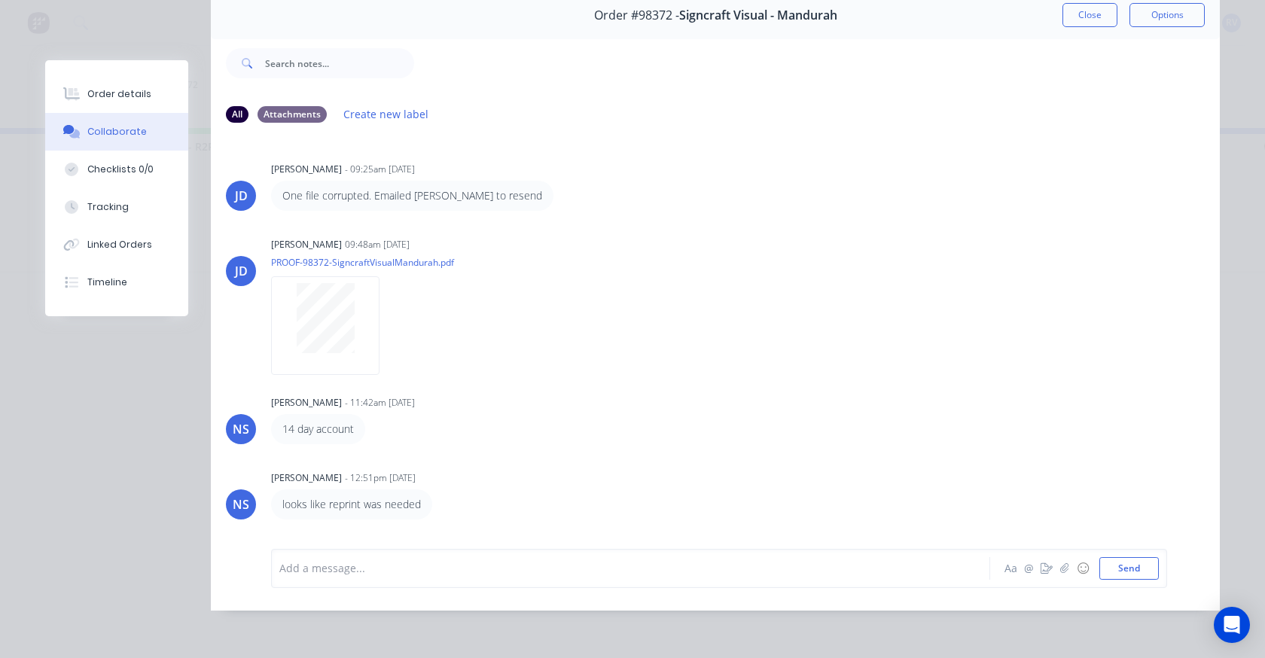
scroll to position [58, 0]
